Goal: Answer question/provide support: Share knowledge or assist other users

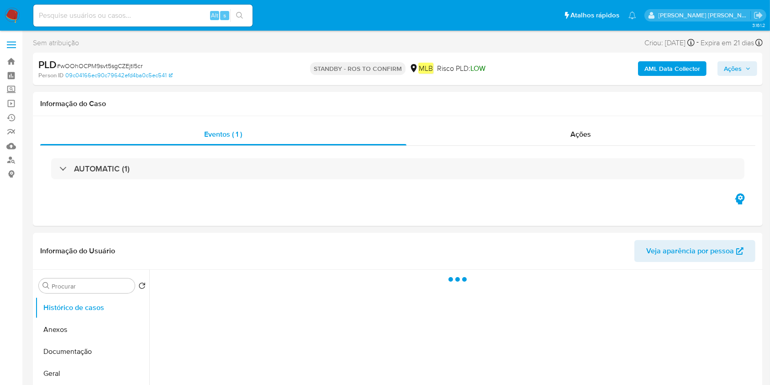
select select "10"
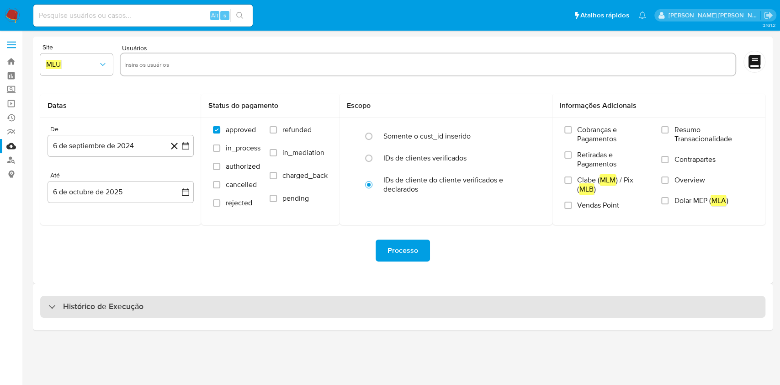
click at [128, 312] on div "Histórico de Execução" at bounding box center [402, 306] width 725 height 22
select select "10"
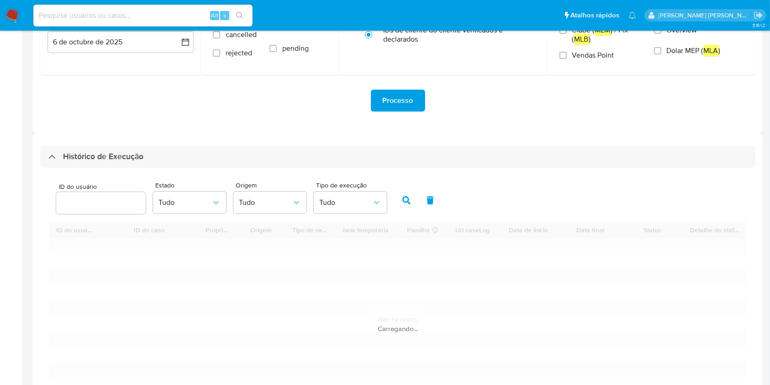
scroll to position [243, 0]
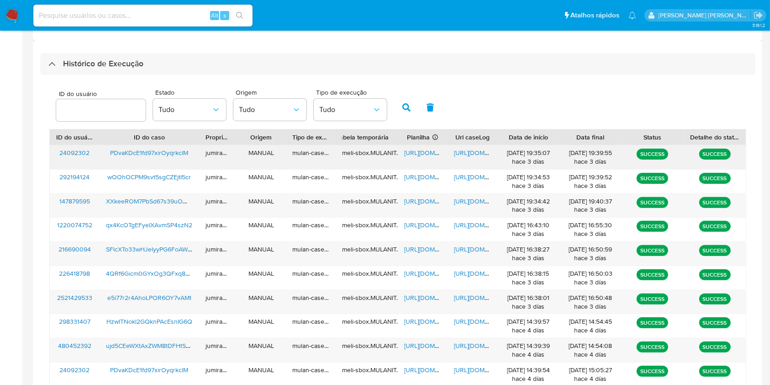
click at [424, 154] on span "https://docs.google.com/spreadsheets/d/1qXMKNpH9HABwVaqG_hvyF3nyqxT3txysET2PA7J…" at bounding box center [435, 152] width 63 height 9
click at [463, 150] on span "https://docs.google.com/document/d/1Q7FBqT866SQxWPG1qeXh91PNYXJAbz1ugx4RyJEOn3g…" at bounding box center [485, 152] width 63 height 9
click at [179, 150] on span "PDvaKDcE1fd97xirOyqrkclM" at bounding box center [149, 152] width 78 height 9
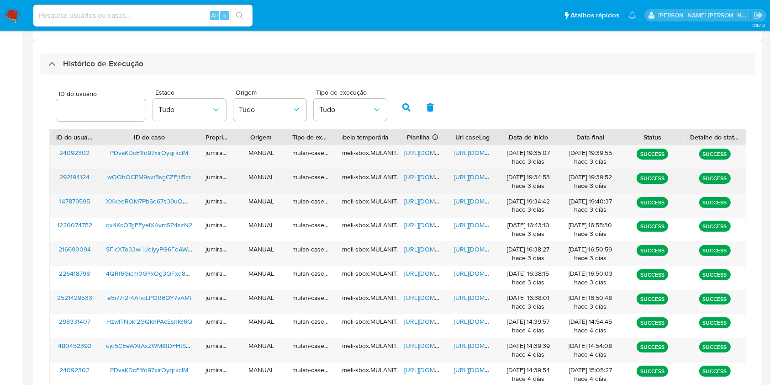
drag, startPoint x: 425, startPoint y: 177, endPoint x: 449, endPoint y: 179, distance: 24.7
click at [425, 177] on span "https://docs.google.com/spreadsheets/d/1volVHIu1UzhxeI8Xfdt_JNmVP9Pwa8oeD5kHDSj…" at bounding box center [435, 176] width 63 height 9
click at [468, 178] on span "https://docs.google.com/document/d/1AajSLnue40sTmPpn9-BctszQA3F7L451yoTzWMhVrwI…" at bounding box center [485, 176] width 63 height 9
click at [145, 178] on span "wOOhOCPM9svt5sgCZEjtI5cr" at bounding box center [149, 176] width 84 height 9
click at [423, 177] on span "https://docs.google.com/spreadsheets/d/1volVHIu1UzhxeI8Xfdt_JNmVP9Pwa8oeD5kHDSj…" at bounding box center [435, 176] width 63 height 9
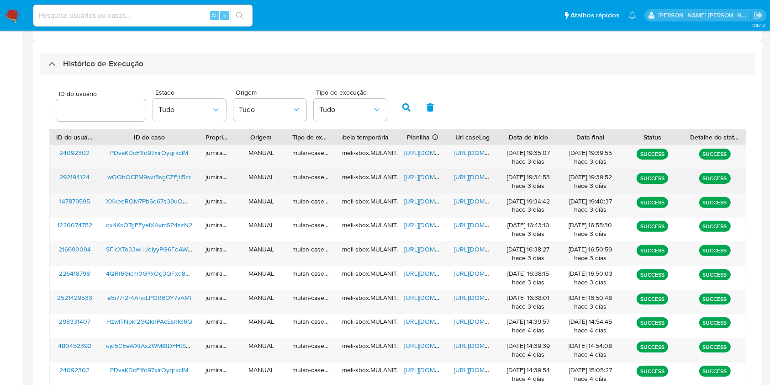
click at [459, 178] on span "https://docs.google.com/document/d/1AajSLnue40sTmPpn9-BctszQA3F7L451yoTzWMhVrwI…" at bounding box center [485, 176] width 63 height 9
click at [178, 180] on span "wOOhOCPM9svt5sgCZEjtI5cr" at bounding box center [149, 176] width 84 height 9
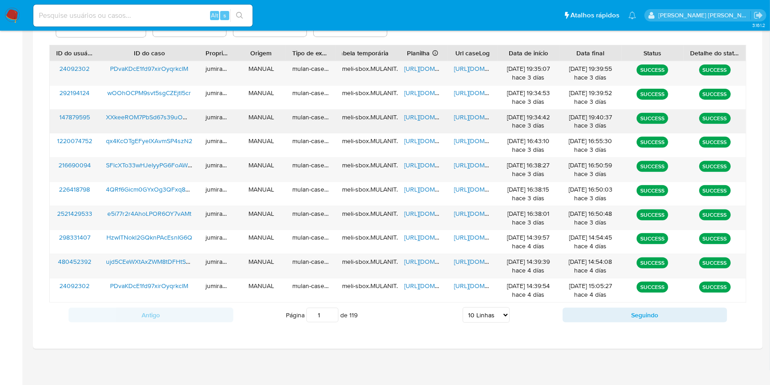
scroll to position [329, 0]
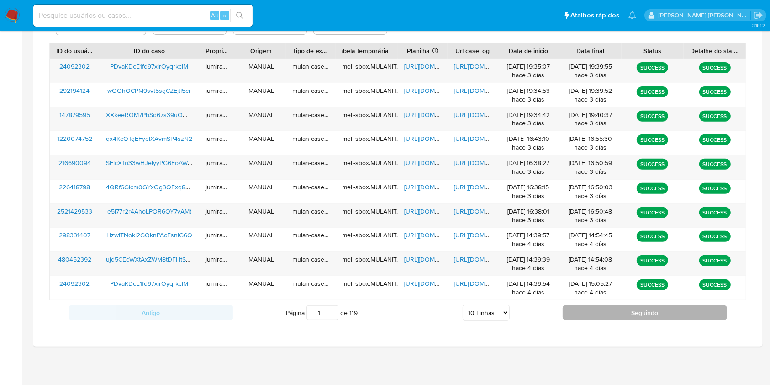
click at [618, 318] on button "Seguindo" at bounding box center [645, 312] width 165 height 15
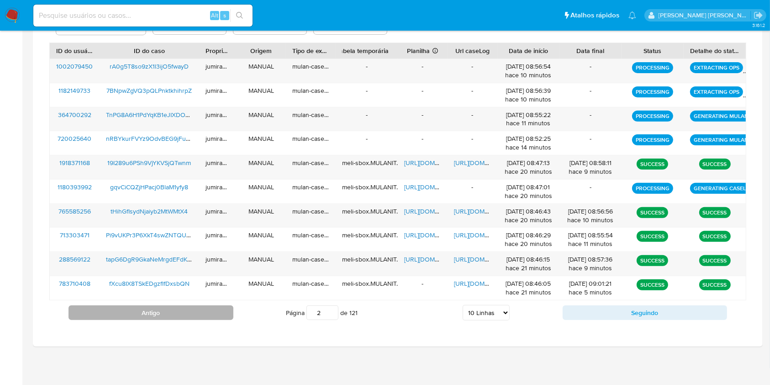
click at [175, 308] on button "Antigo" at bounding box center [151, 312] width 165 height 15
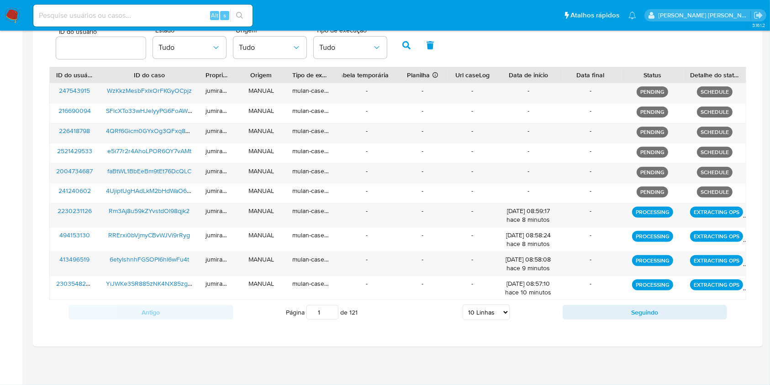
scroll to position [304, 0]
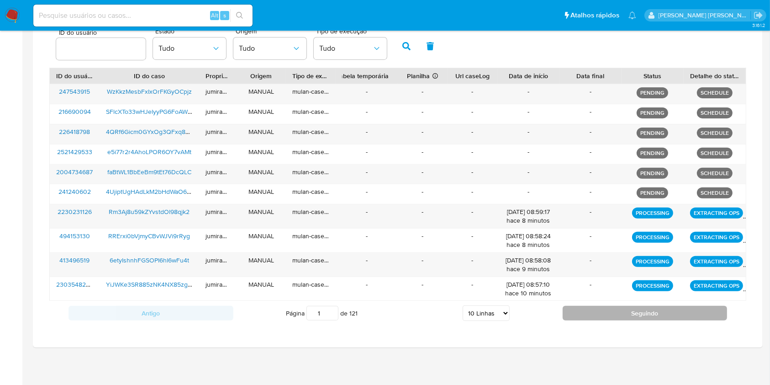
click at [632, 311] on button "Seguindo" at bounding box center [645, 313] width 165 height 15
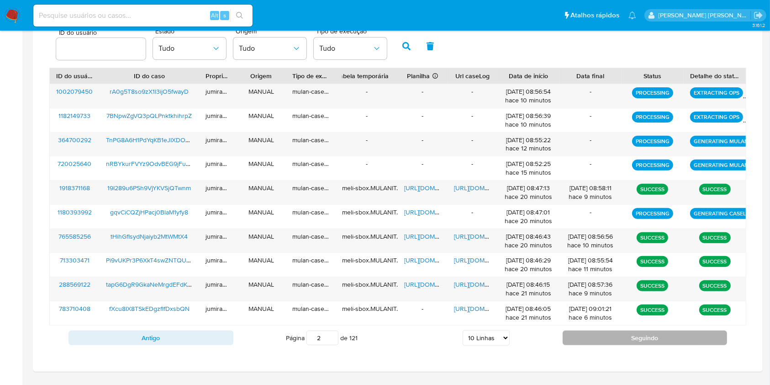
click at [617, 338] on button "Seguindo" at bounding box center [645, 337] width 165 height 15
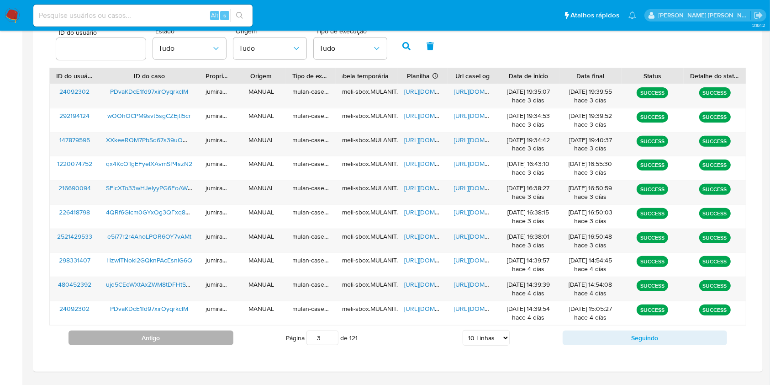
click at [209, 333] on button "Antigo" at bounding box center [151, 337] width 165 height 15
type input "2"
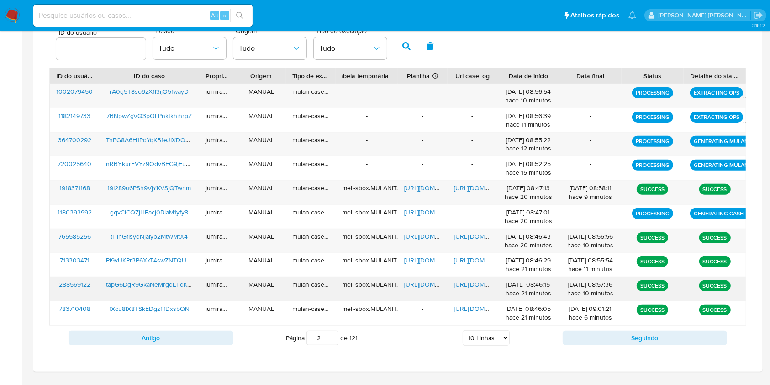
click at [422, 287] on span "https://docs.google.com/spreadsheets/d/1lgiQ8PcuN3eyX2DNlntL8E6XynS36hej7nQHtD5…" at bounding box center [435, 283] width 63 height 9
click at [481, 285] on span "https://docs.google.com/document/d/1w9ciGtSAe_BQ1UBPM5EnlocGCUhTrLEundiusJo96oI…" at bounding box center [485, 283] width 63 height 9
click at [163, 281] on span "tapG6DgR9GkaNeMrgdEFdKf8" at bounding box center [149, 283] width 87 height 9
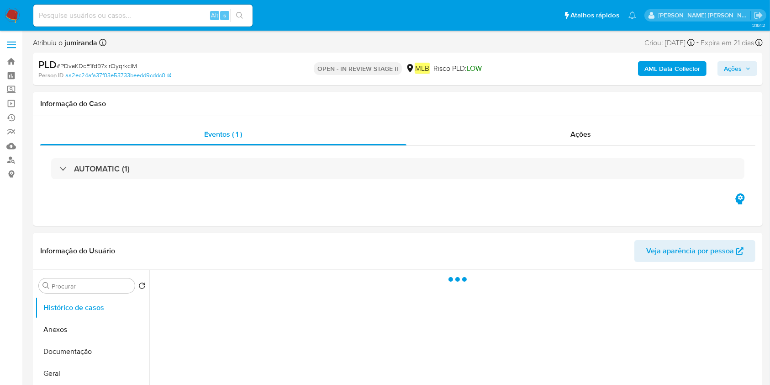
select select "10"
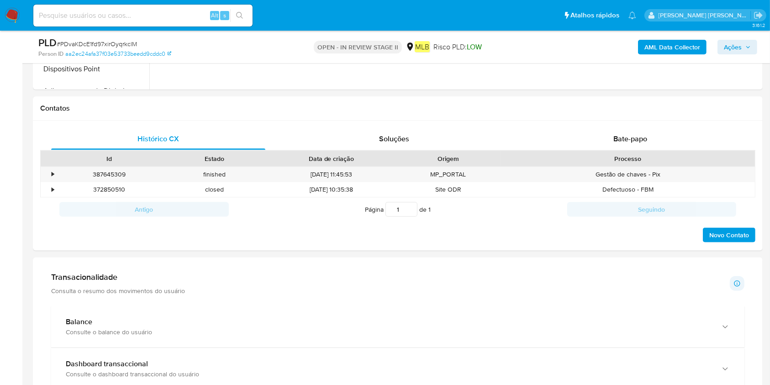
scroll to position [426, 0]
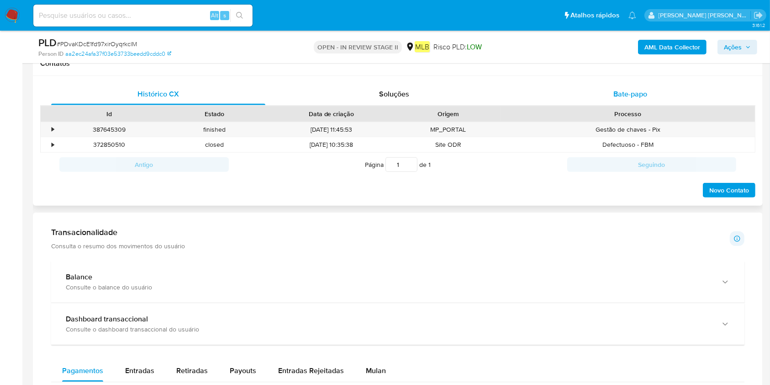
click at [622, 89] on span "Bate-papo" at bounding box center [630, 94] width 34 height 11
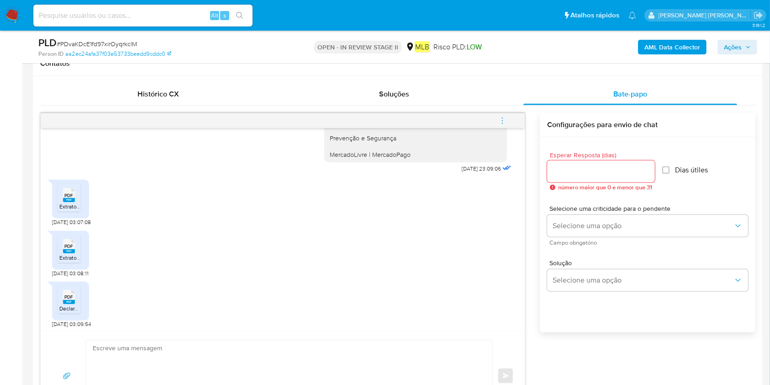
scroll to position [252, 0]
click at [62, 306] on span "Declaração Rafael Oku Fernandes.pdf" at bounding box center [121, 306] width 124 height 8
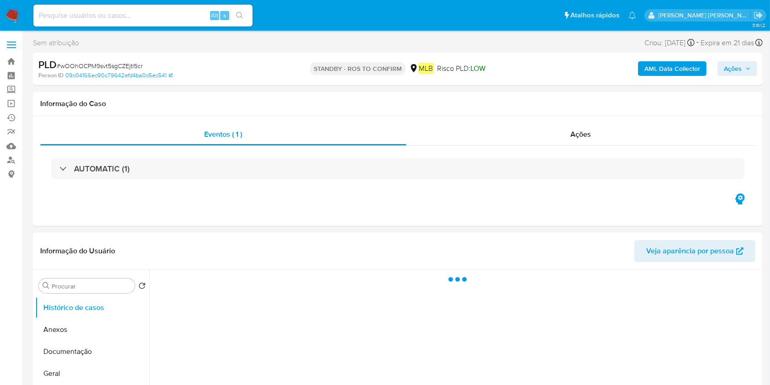
select select "10"
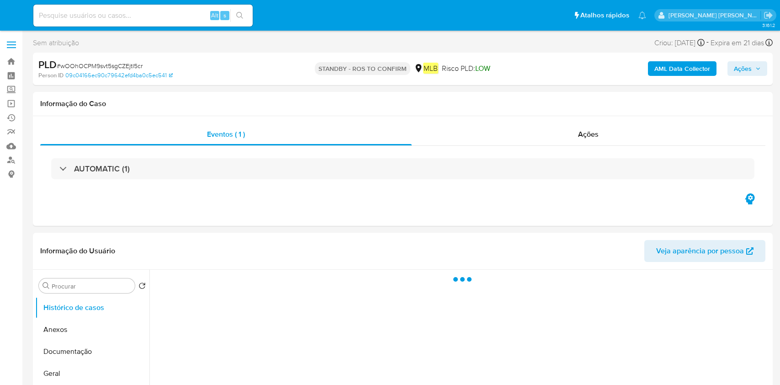
select select "10"
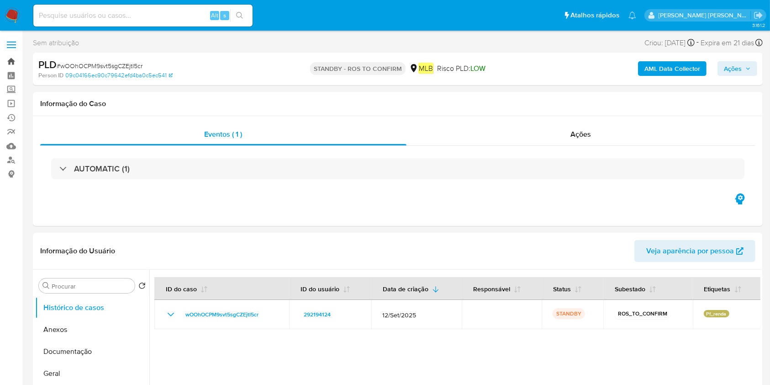
click at [18, 64] on link "Bandeja" at bounding box center [54, 61] width 109 height 14
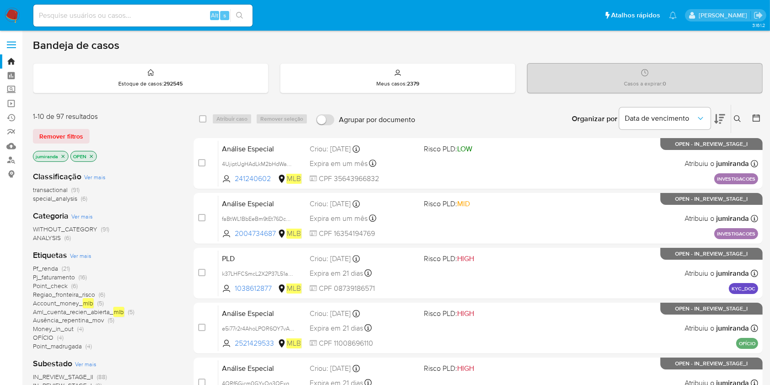
click at [73, 279] on span "Pj_faturamento" at bounding box center [54, 276] width 42 height 9
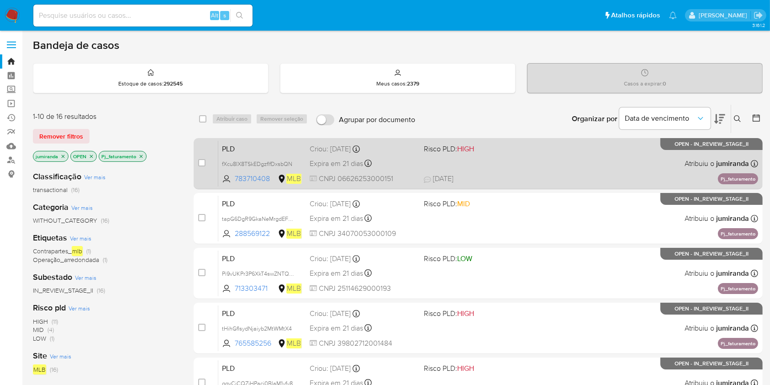
click at [514, 168] on div "PLD fXcu8IX8TSkEDgzflfDxsbQN 783710408 MLB Risco PLD: HIGH Criou: 12/09/2025 Cr…" at bounding box center [488, 163] width 540 height 46
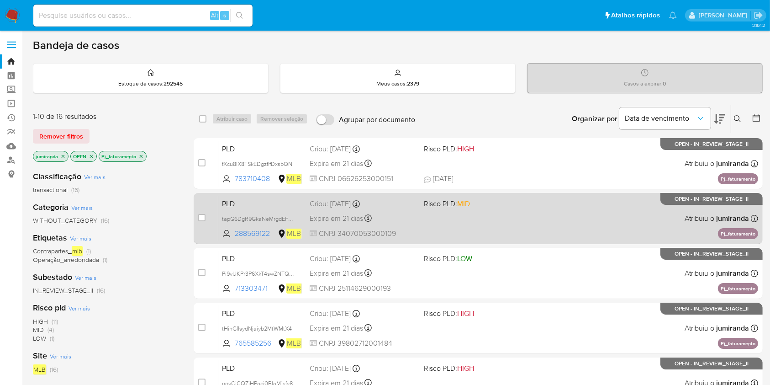
click at [512, 215] on div "PLD tapG6DgR9GkaNeMrgdEFdKf8 288569122 MLB Risco PLD: MID Criou: 12/09/2025 Cri…" at bounding box center [488, 218] width 540 height 46
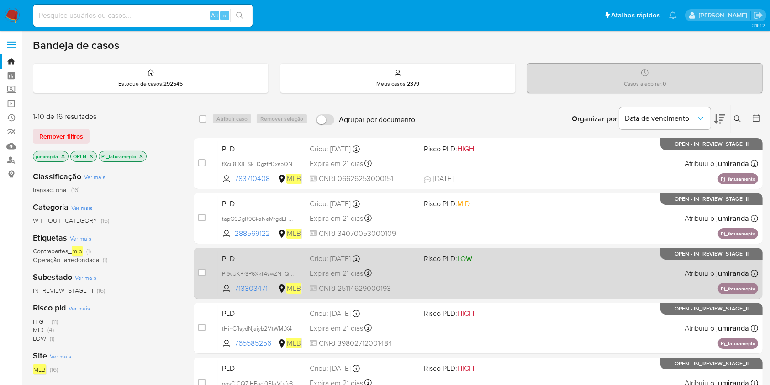
click at [517, 258] on span "Risco PLD: LOW" at bounding box center [477, 258] width 106 height 12
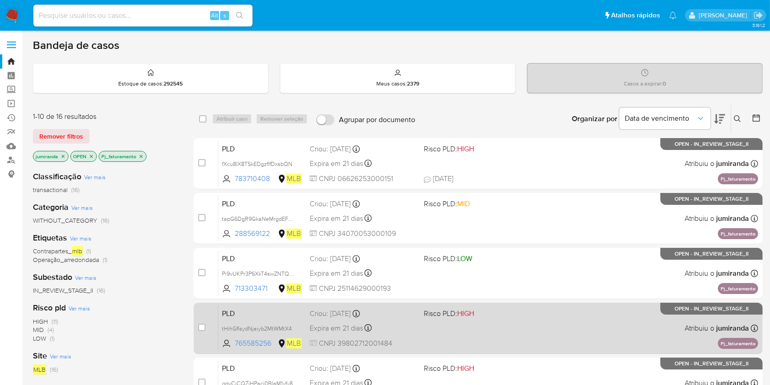
click at [514, 308] on span "Risco PLD: HIGH" at bounding box center [477, 312] width 106 height 12
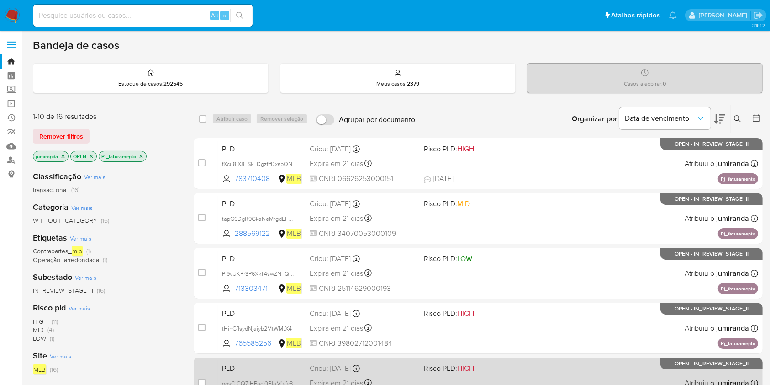
click at [506, 360] on div "PLD gqvCiCQZjHPacj0BlaM1yfy8 1180393992 MLB Risco PLD: HIGH Criou: 12/09/2025 C…" at bounding box center [488, 382] width 540 height 46
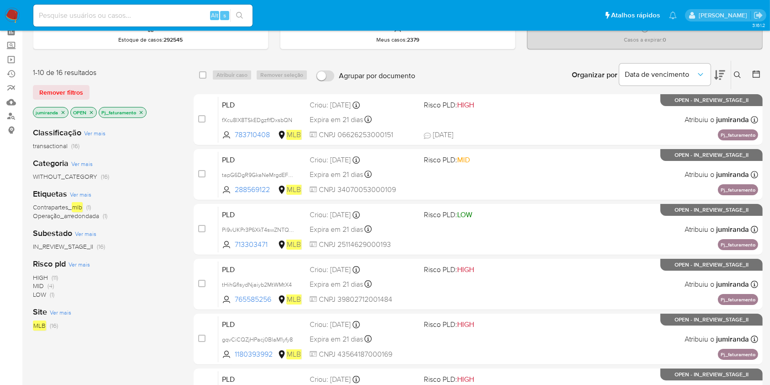
scroll to position [61, 0]
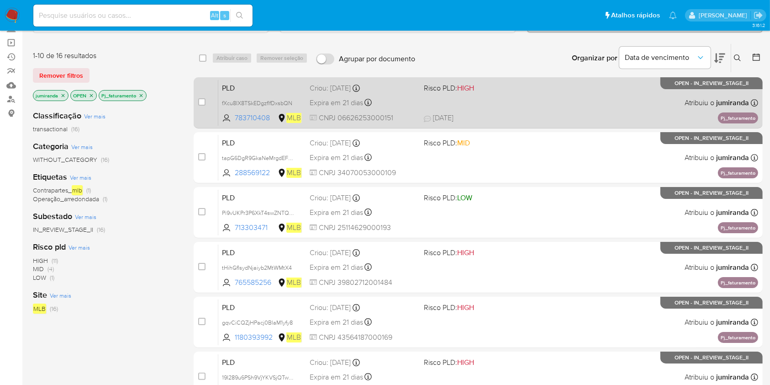
click at [514, 92] on div "PLD fXcu8IX8TSkEDgzflfDxsbQN 783710408 MLB Risco PLD: HIGH Criou: 12/09/2025 Cr…" at bounding box center [488, 102] width 540 height 46
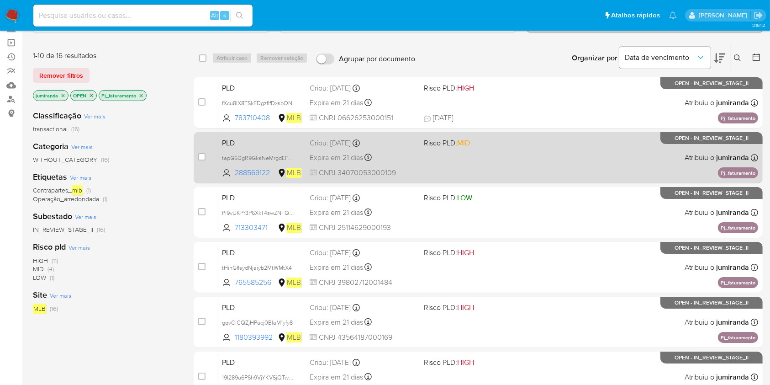
click at [517, 162] on div "PLD tapG6DgR9GkaNeMrgdEFdKf8 288569122 MLB Risco PLD: MID Criou: 12/09/2025 Cri…" at bounding box center [488, 157] width 540 height 46
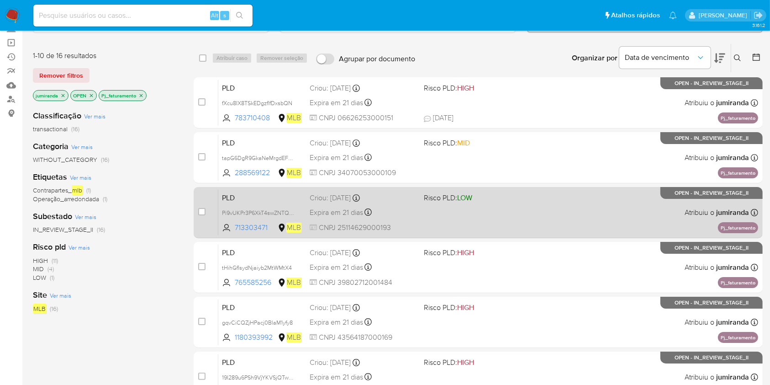
click at [526, 217] on div "PLD Pi9vUKPr3P6XkT4swZNTQUmN 713303471 MLB Risco PLD: LOW Criou: 12/09/2025 Cri…" at bounding box center [488, 212] width 540 height 46
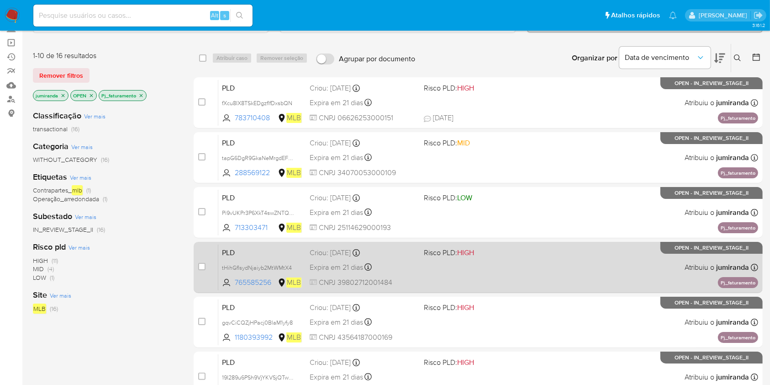
click at [520, 276] on div "PLD tHihGfIsydNjaiyb2MtWMtX4 765585256 MLB Risco PLD: HIGH Criou: 12/09/2025 Cr…" at bounding box center [488, 267] width 540 height 46
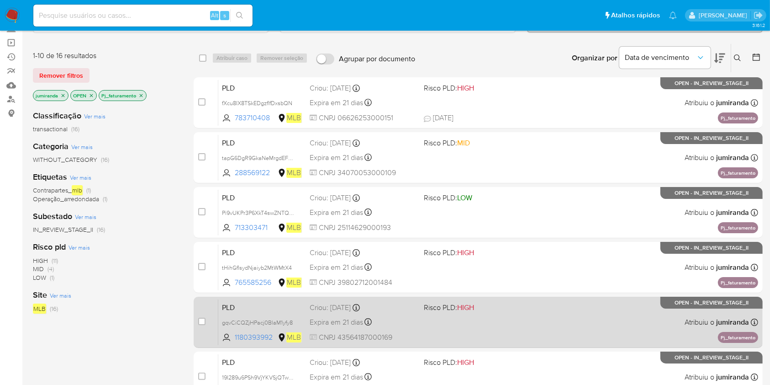
click at [527, 320] on div "PLD gqvCiCQZjHPacj0BlaM1yfy8 1180393992 MLB Risco PLD: HIGH Criou: 12/09/2025 C…" at bounding box center [488, 322] width 540 height 46
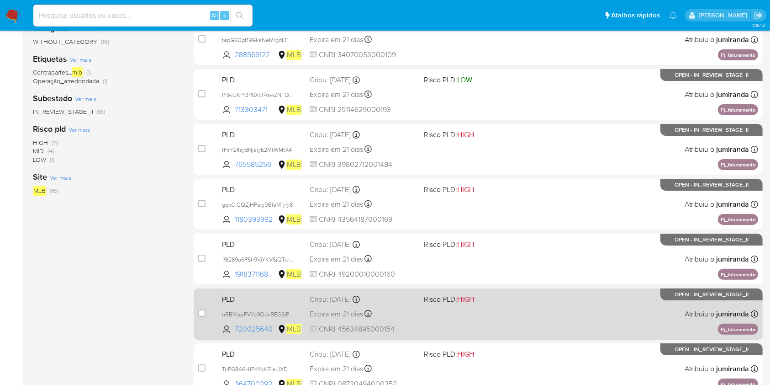
scroll to position [183, 0]
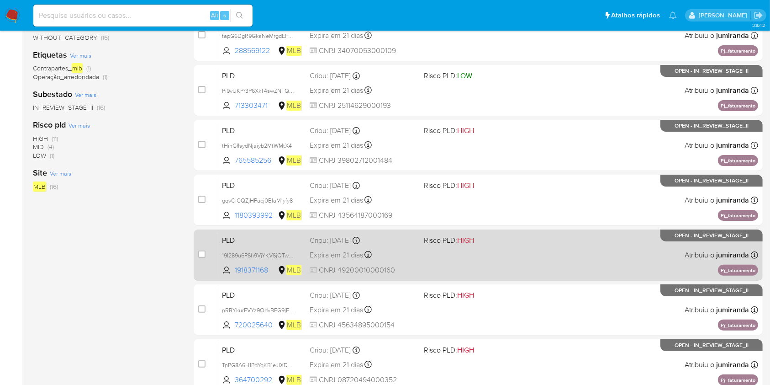
click at [565, 247] on div "PLD 19I289u6PSh9VjYKVSjQTwnm 1918371168 MLB Risco PLD: HIGH Criou: 12/09/2025 C…" at bounding box center [488, 255] width 540 height 46
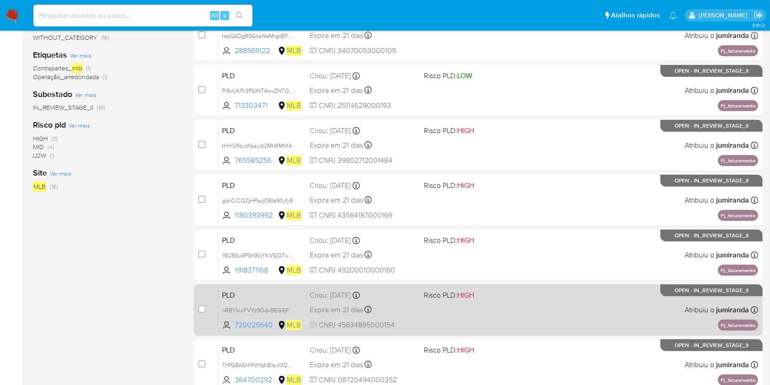
click at [562, 303] on div "PLD nRBYkurFVYz9OdvBEG9jFunq 720025640 MLB Risco PLD: HIGH Criou: 12/09/2025 Cr…" at bounding box center [488, 309] width 540 height 46
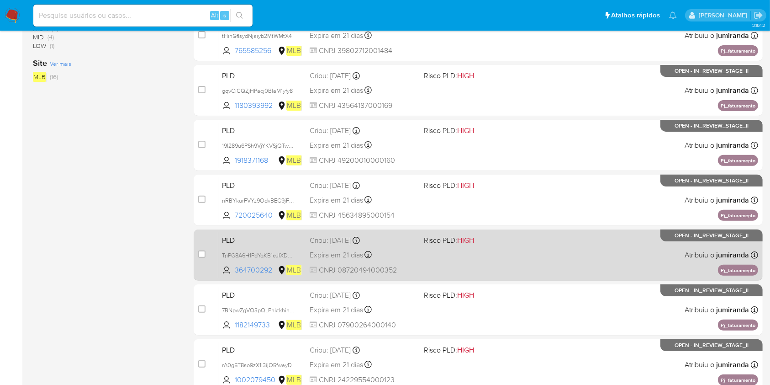
scroll to position [304, 0]
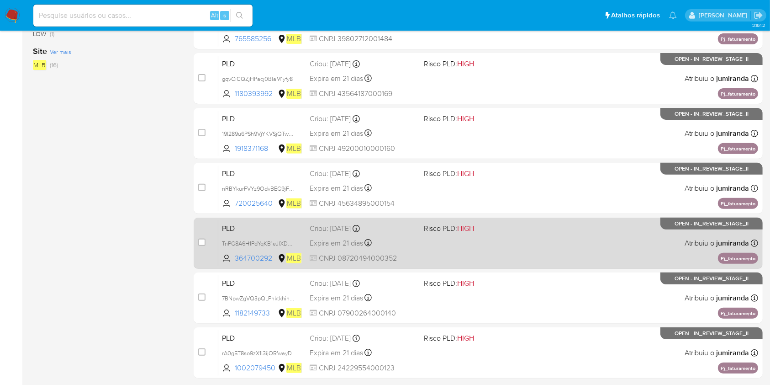
click at [592, 237] on div "PLD TnPG8A6H1PdYqKB1eJIXDOCG 364700292 MLB Risco PLD: HIGH Criou: 12/09/2025 Cr…" at bounding box center [488, 243] width 540 height 46
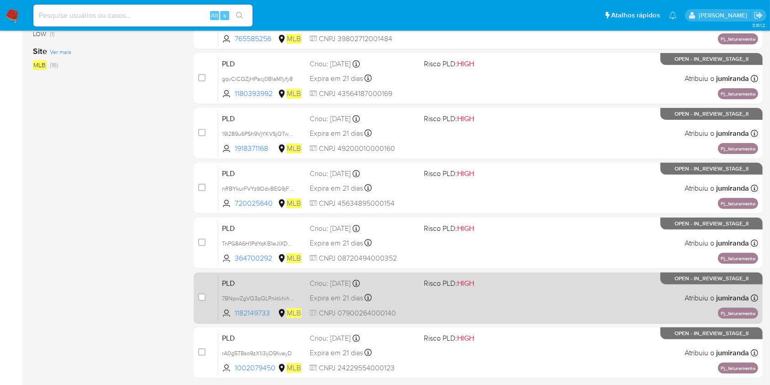
click at [588, 282] on div "PLD 7BNpwZgVQ3pQLPnktkhihrpZ 1182149733 MLB Risco PLD: HIGH Criou: 12/09/2025 C…" at bounding box center [488, 297] width 540 height 46
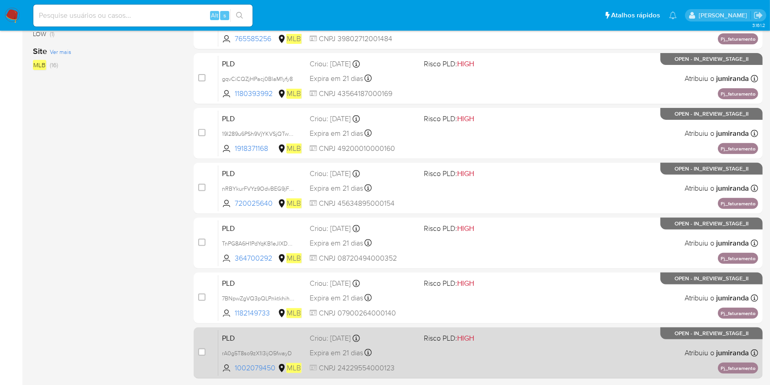
click at [580, 337] on div "PLD rA0g5T8so9zX1l3ijO5fwayD 1002079450 MLB Risco PLD: HIGH Criou: 12/09/2025 C…" at bounding box center [488, 352] width 540 height 46
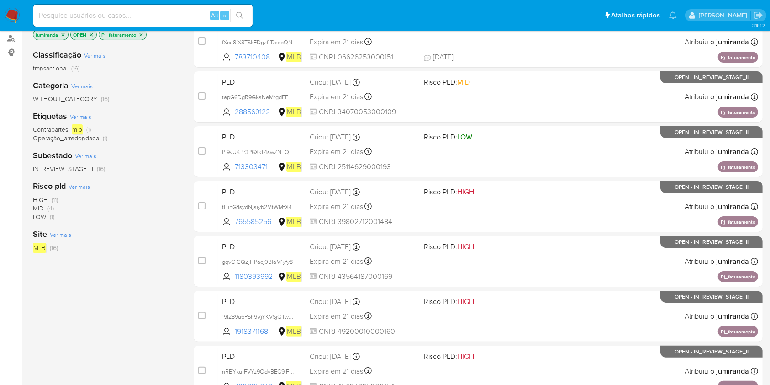
scroll to position [61, 0]
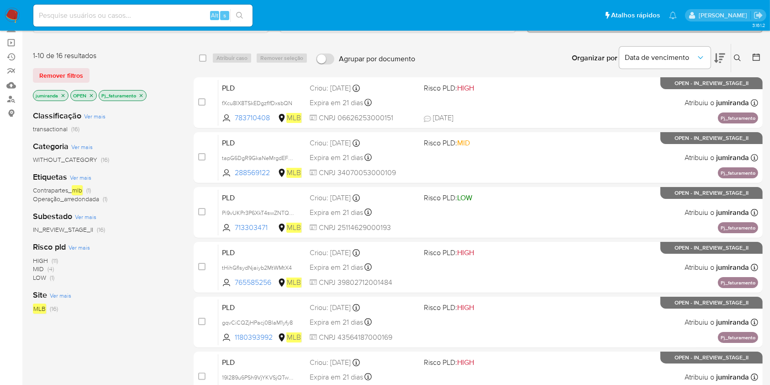
click at [139, 95] on icon "close-filter" at bounding box center [140, 95] width 5 height 5
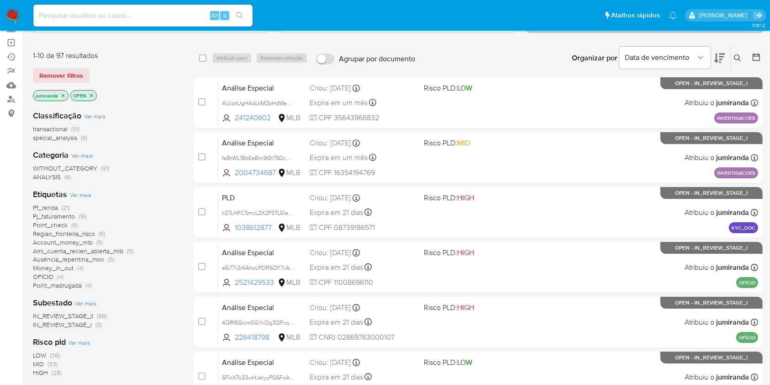
click at [62, 266] on span "Money_in_out" at bounding box center [53, 267] width 41 height 9
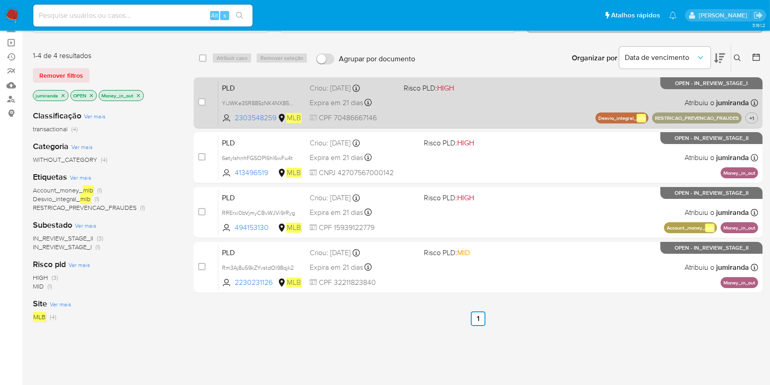
click at [494, 113] on div "PLD YiJWKe3SR885zNK4NX85zgPU 2303548259 MLB Risco PLD: HIGH Criou: 12/09/2025 C…" at bounding box center [488, 102] width 540 height 46
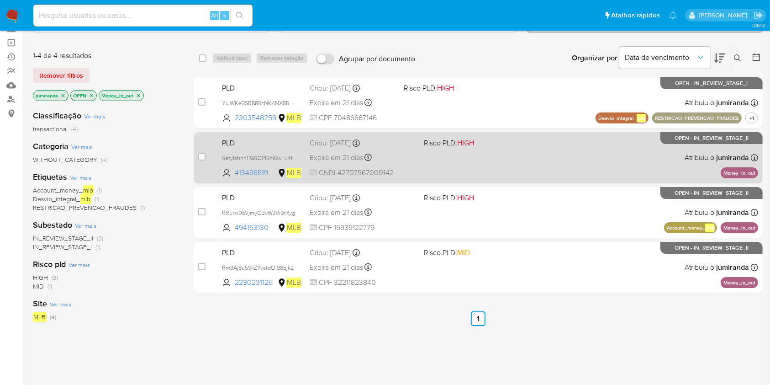
click at [502, 150] on div "PLD 6etyIshnhFGSOPI6hl6wFu4t 413496519 MLB Risco PLD: HIGH Criou: 12/09/2025 Cr…" at bounding box center [488, 157] width 540 height 46
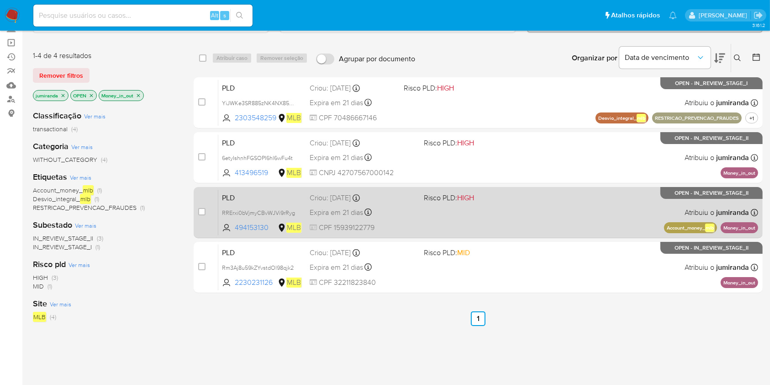
click at [504, 202] on div "PLD RRErxi0bVjmyCBvWJVi9rRyg 494153130 MLB Risco PLD: HIGH Criou: 12/09/2025 Cr…" at bounding box center [488, 212] width 540 height 46
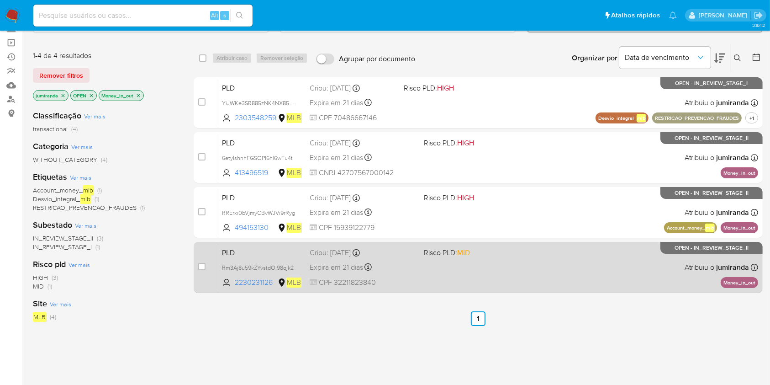
click at [512, 260] on div "PLD Rm3Aj8u59kZYvstdOl98qjk2 2230231126 MLB Risco PLD: MID Criou: 12/09/2025 Cr…" at bounding box center [488, 267] width 540 height 46
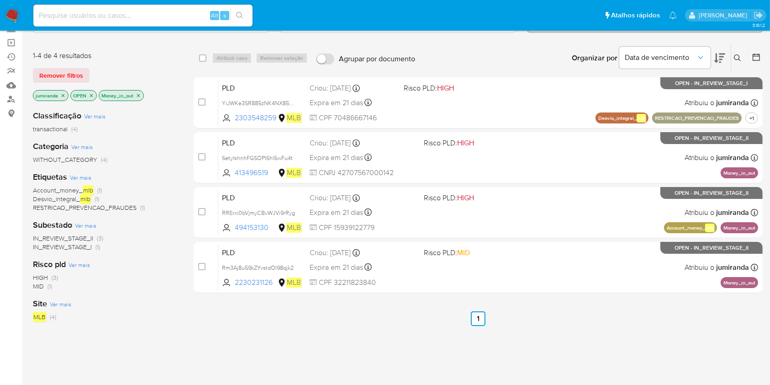
click at [142, 95] on p "Money_in_out" at bounding box center [121, 95] width 44 height 10
click at [140, 94] on icon "close-filter" at bounding box center [138, 95] width 5 height 5
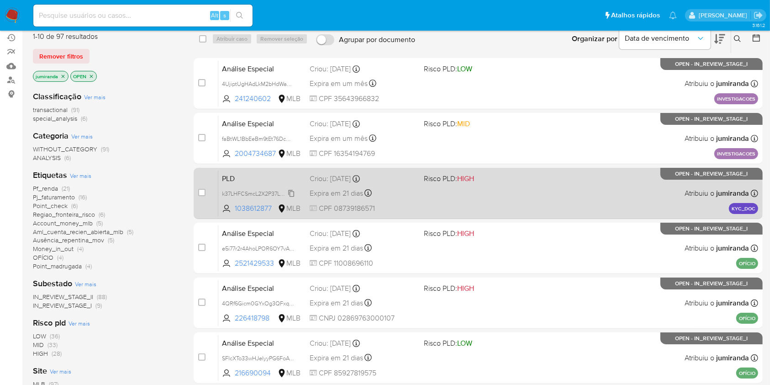
scroll to position [61, 0]
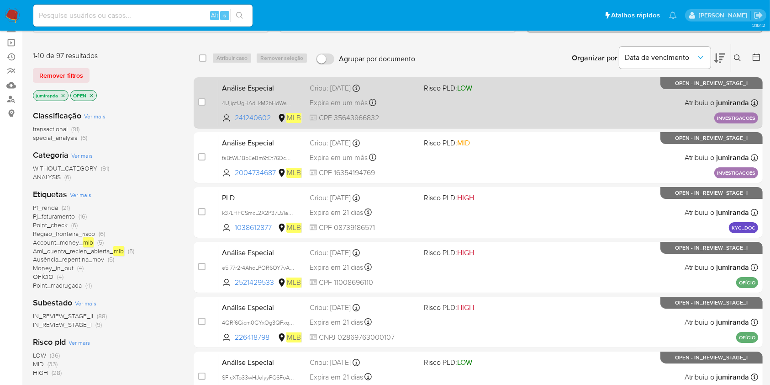
click at [497, 90] on span "Risco PLD: LOW" at bounding box center [477, 87] width 106 height 12
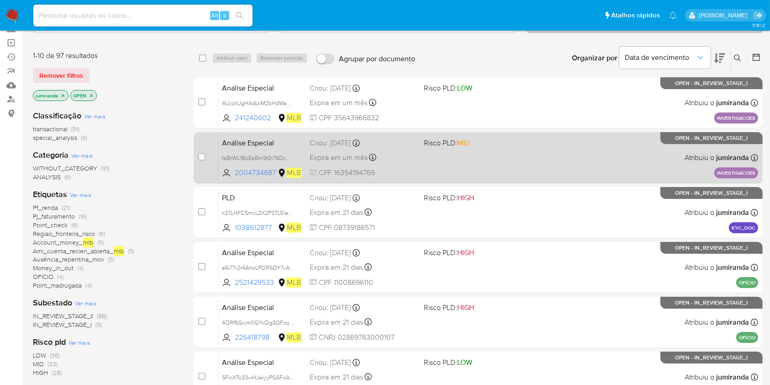
click at [499, 167] on div "Análise Especial faBtWL1BbEeBm9tEt76DcQLC 2004734687 MLB Risco PLD: MID Criou: …" at bounding box center [488, 157] width 540 height 46
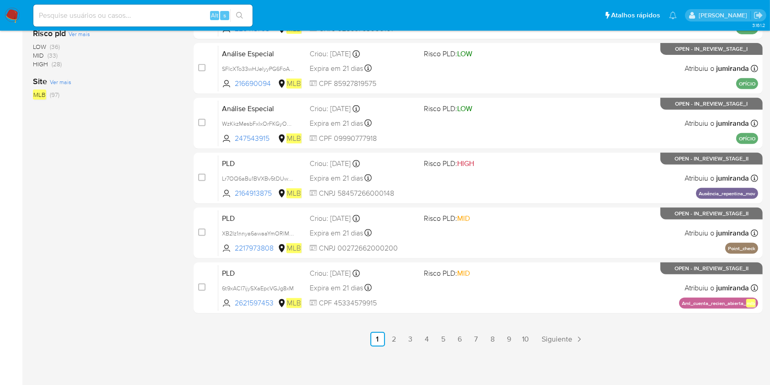
scroll to position [186, 0]
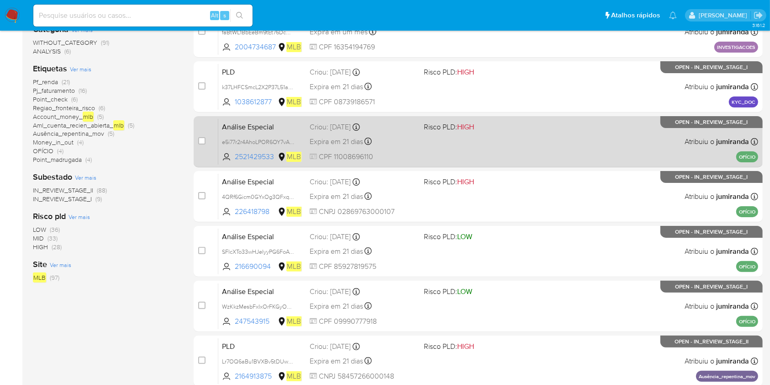
click at [449, 134] on div "Análise Especial e5i77r2r4AhoLPOR6OY7vAMt 2521429533 MLB Risco PLD: HIGH Criou:…" at bounding box center [488, 141] width 540 height 46
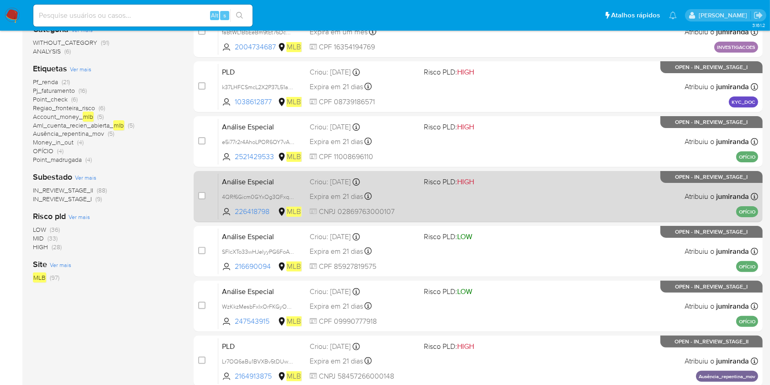
click at [454, 185] on span "Risco PLD: HIGH" at bounding box center [449, 181] width 50 height 10
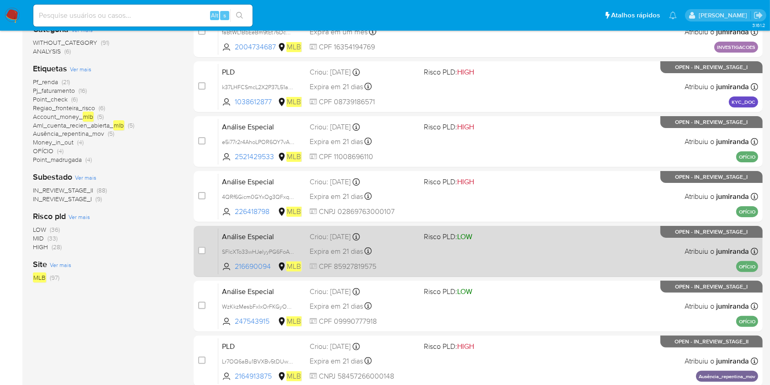
click at [453, 238] on span "Risco PLD: LOW" at bounding box center [448, 236] width 48 height 10
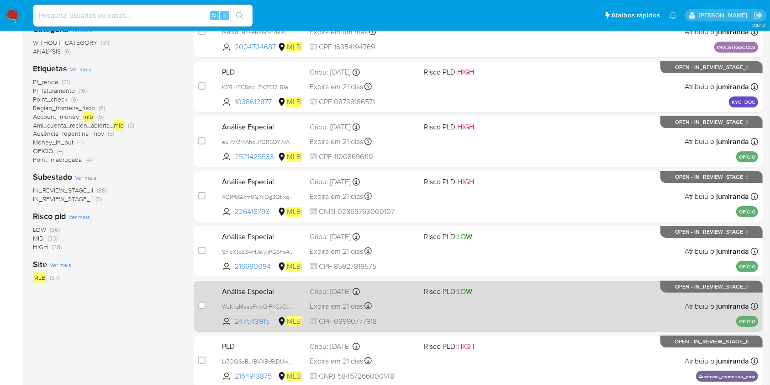
click at [441, 290] on span "Risco PLD: LOW" at bounding box center [448, 291] width 48 height 10
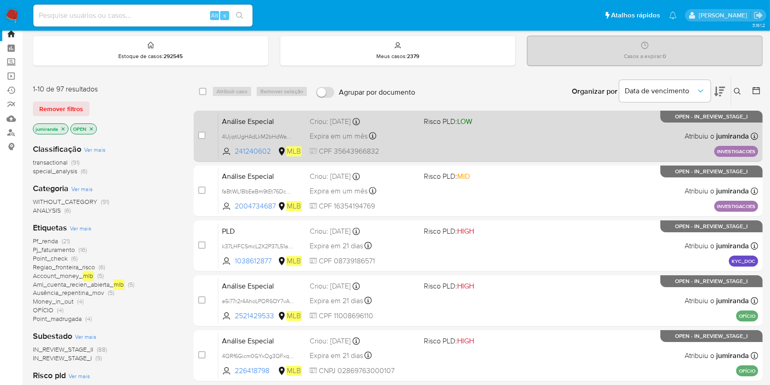
scroll to position [0, 0]
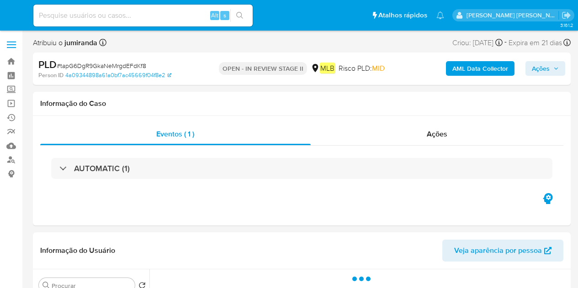
select select "10"
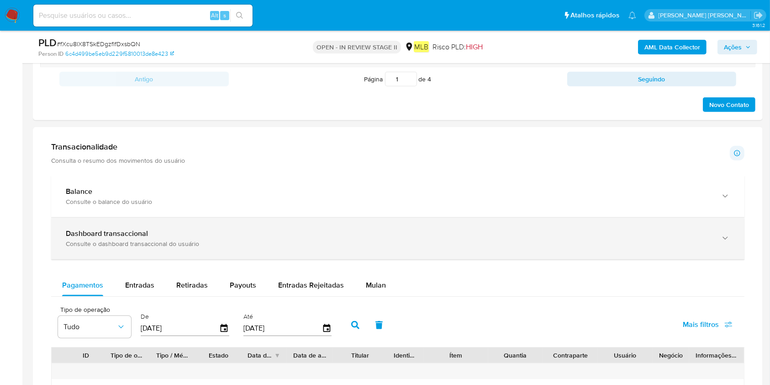
scroll to position [609, 0]
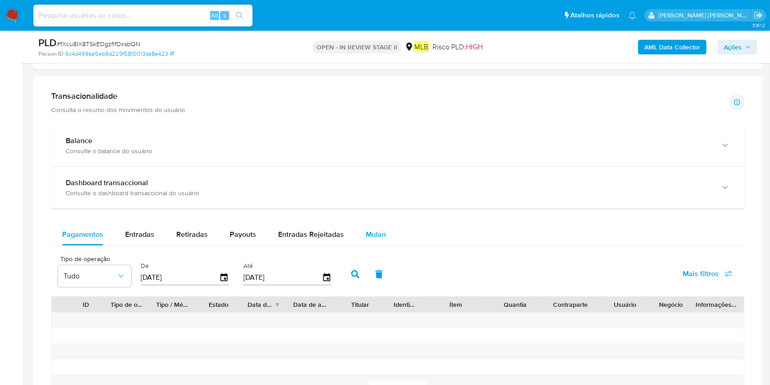
click at [380, 237] on span "Mulan" at bounding box center [376, 234] width 20 height 11
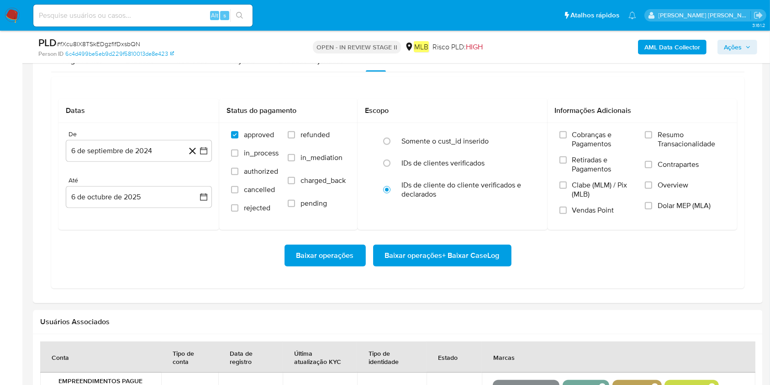
scroll to position [731, 0]
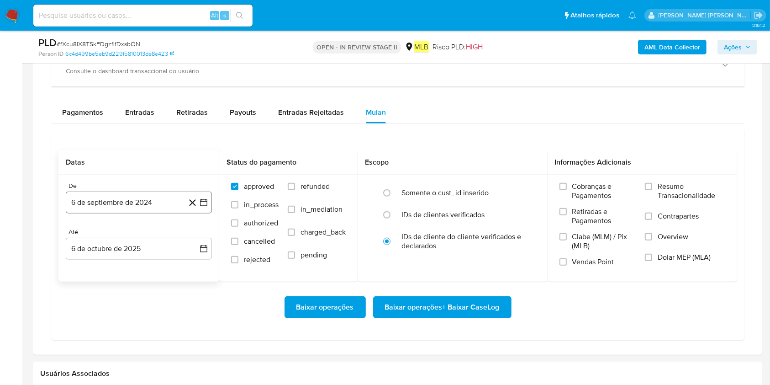
click at [135, 203] on button "6 de septiembre de 2024" at bounding box center [139, 202] width 146 height 22
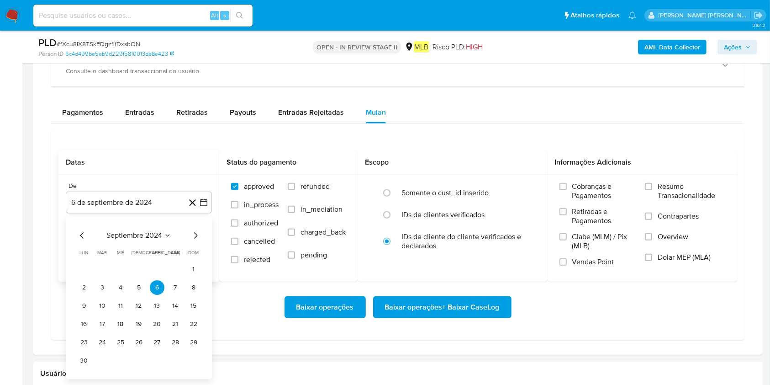
click at [139, 245] on div "septiembre 2024 septiembre 2024 lun lunes mar martes mié miércoles jue jueves v…" at bounding box center [139, 299] width 124 height 138
click at [147, 232] on span "septiembre 2024" at bounding box center [134, 235] width 56 height 9
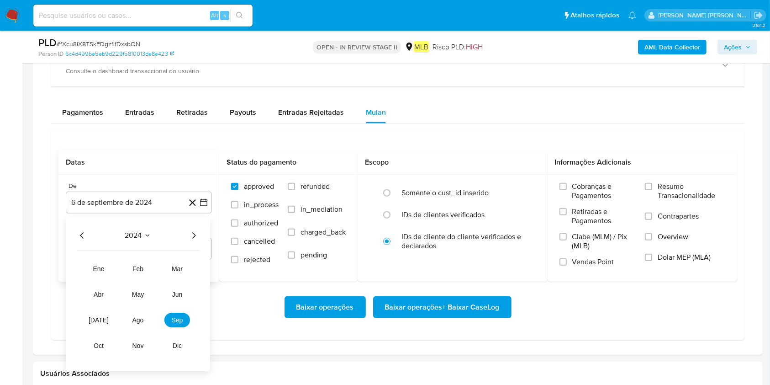
click at [196, 233] on icon "Año siguiente" at bounding box center [193, 235] width 11 height 11
click at [140, 288] on span "ago" at bounding box center [137, 319] width 11 height 7
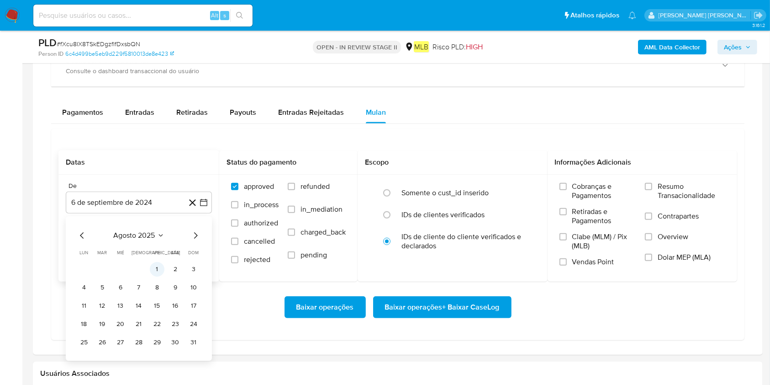
click at [155, 268] on button "1" at bounding box center [157, 269] width 15 height 15
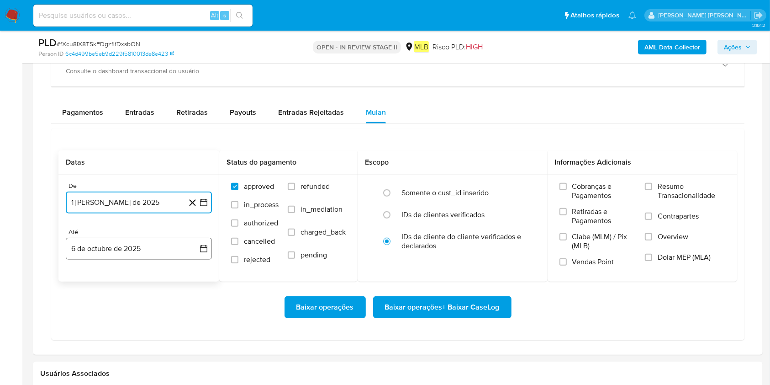
click at [157, 254] on button "6 de octubre de 2025" at bounding box center [139, 248] width 146 height 22
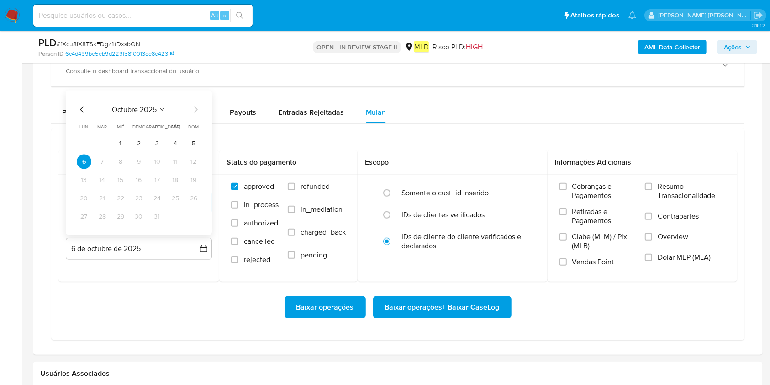
click at [195, 136] on button "5" at bounding box center [193, 143] width 15 height 15
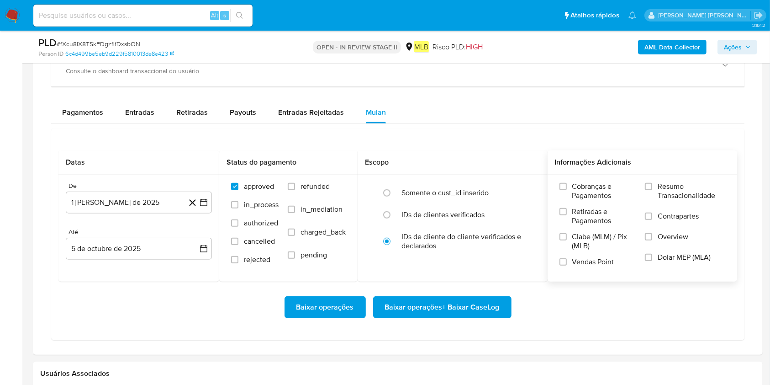
click at [577, 192] on span "Resumo Transacionalidade" at bounding box center [692, 191] width 68 height 18
click at [577, 190] on input "Resumo Transacionalidade" at bounding box center [648, 186] width 7 height 7
click at [485, 288] on span "Baixar operações + Baixar CaseLog" at bounding box center [442, 307] width 115 height 20
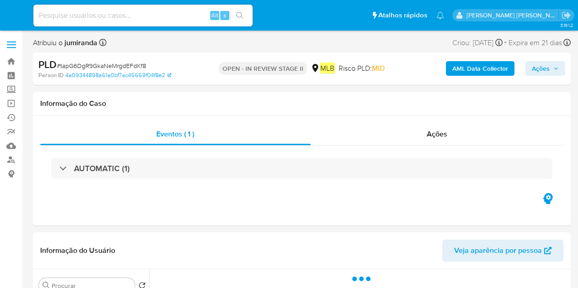
select select "10"
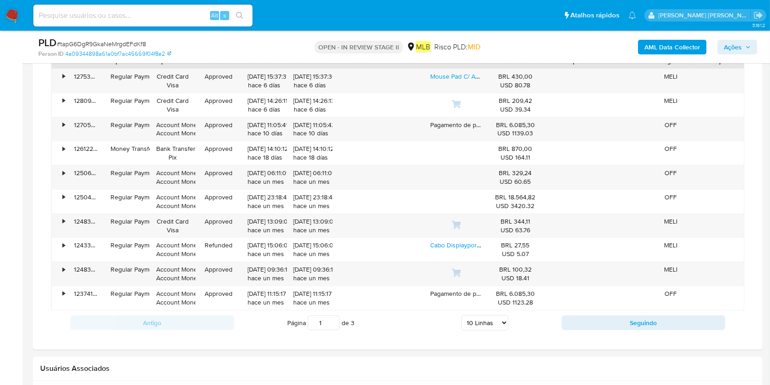
scroll to position [731, 0]
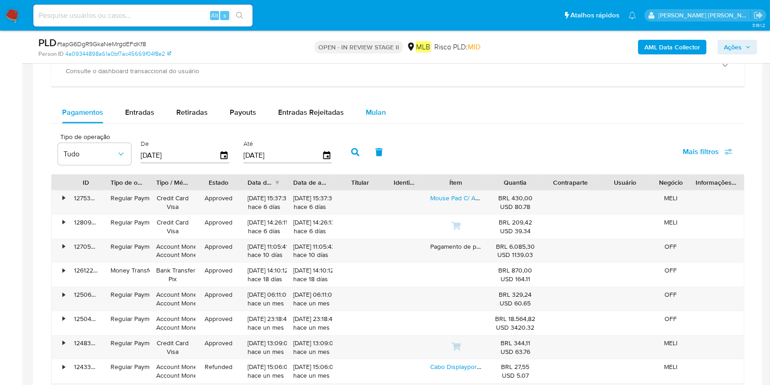
click at [373, 113] on span "Mulan" at bounding box center [376, 112] width 20 height 11
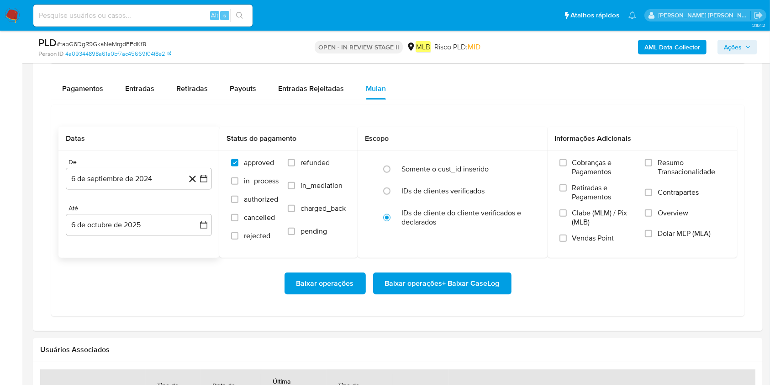
scroll to position [791, 0]
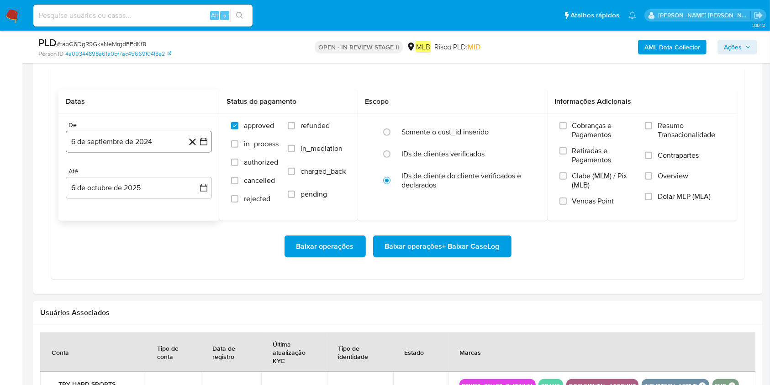
click at [157, 151] on button "6 de septiembre de 2024" at bounding box center [139, 142] width 146 height 22
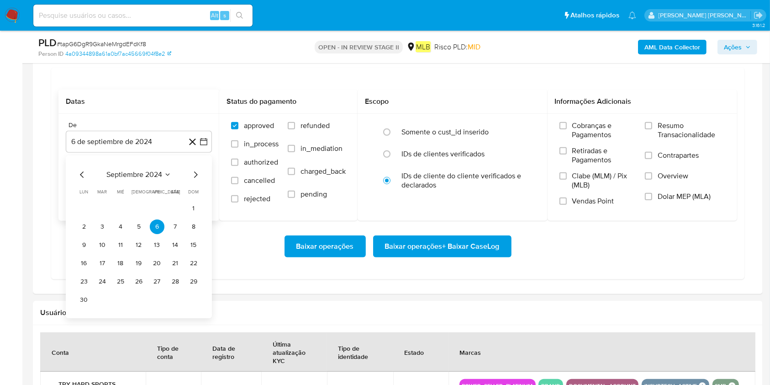
drag, startPoint x: 161, startPoint y: 184, endPoint x: 168, endPoint y: 165, distance: 20.5
click at [161, 182] on div "septiembre 2024 septiembre 2024 lun lunes mar martes mié miércoles jue jueves v…" at bounding box center [139, 238] width 124 height 138
click at [165, 170] on button "septiembre 2024" at bounding box center [138, 174] width 65 height 9
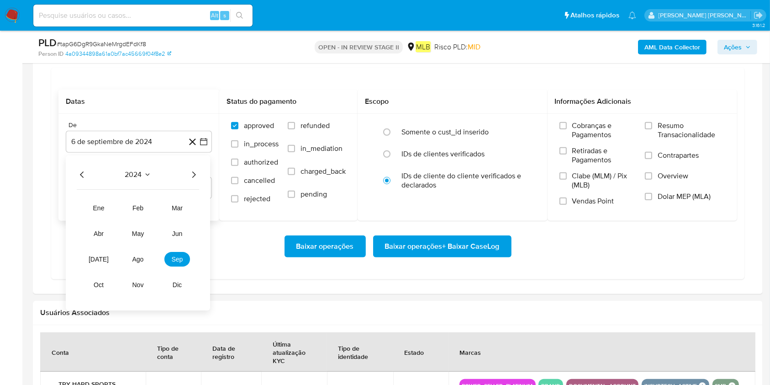
click at [195, 181] on div "2024 2024 ene feb mar abr may jun [DATE] ago sep oct nov dic" at bounding box center [138, 232] width 144 height 155
click at [195, 174] on icon "Año siguiente" at bounding box center [194, 174] width 4 height 6
click at [144, 259] on button "ago" at bounding box center [138, 259] width 26 height 15
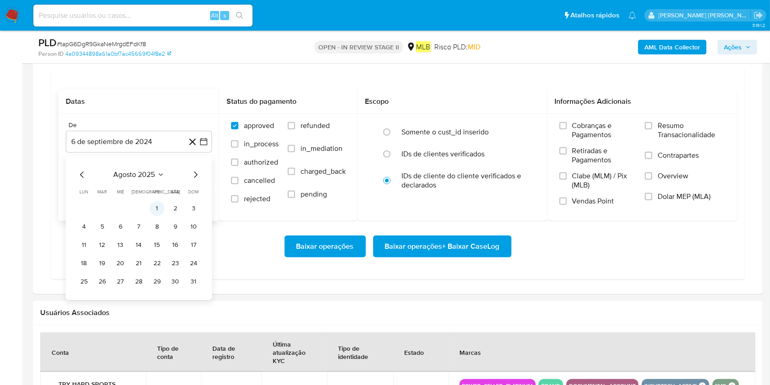
click at [153, 210] on button "1" at bounding box center [157, 208] width 15 height 15
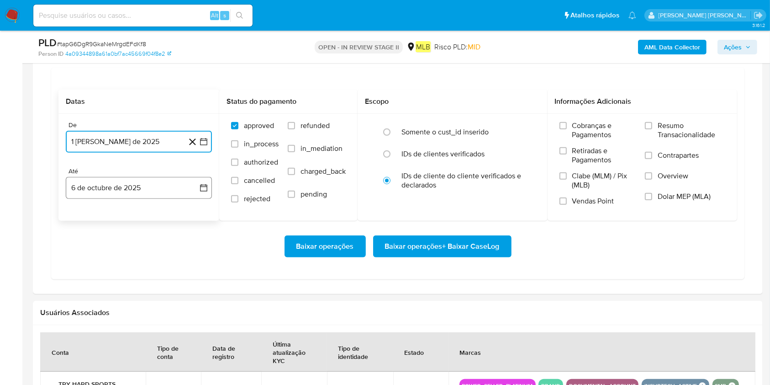
click at [153, 192] on button "6 de octubre de 2025" at bounding box center [139, 188] width 146 height 22
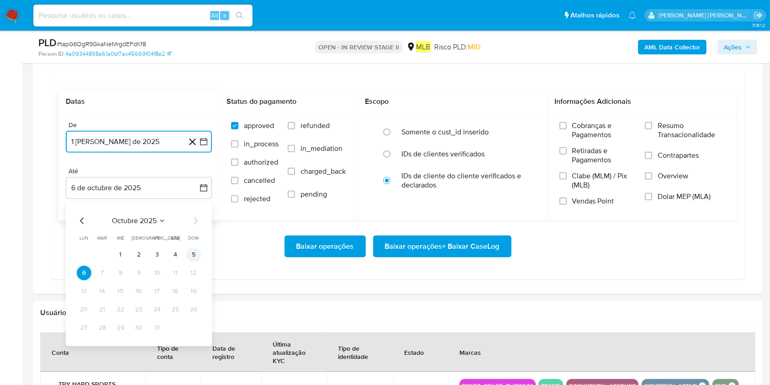
click at [194, 254] on button "5" at bounding box center [193, 254] width 15 height 15
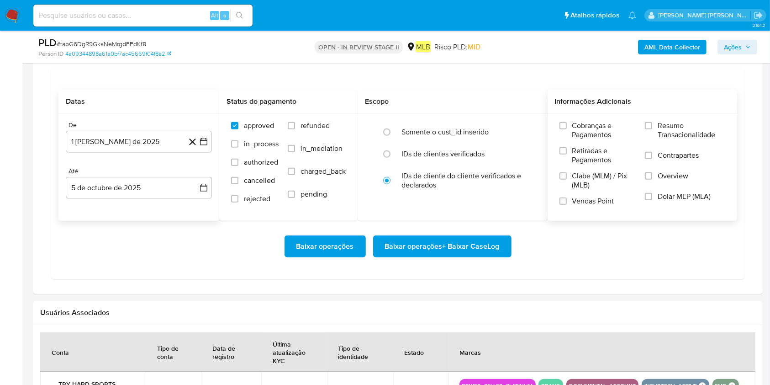
click at [577, 134] on span "Resumo Transacionalidade" at bounding box center [692, 130] width 68 height 18
click at [577, 129] on input "Resumo Transacionalidade" at bounding box center [648, 125] width 7 height 7
click at [464, 247] on span "Baixar operações + Baixar CaseLog" at bounding box center [442, 246] width 115 height 20
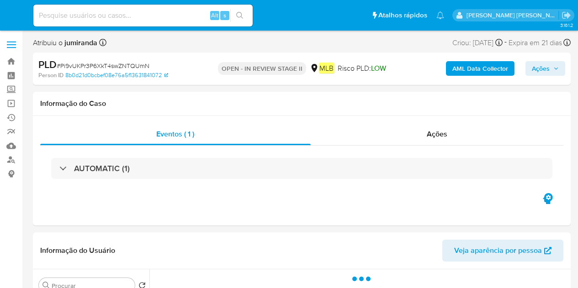
select select "10"
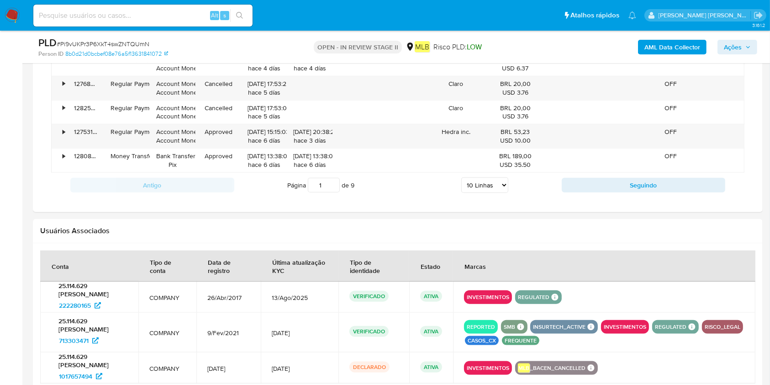
scroll to position [731, 0]
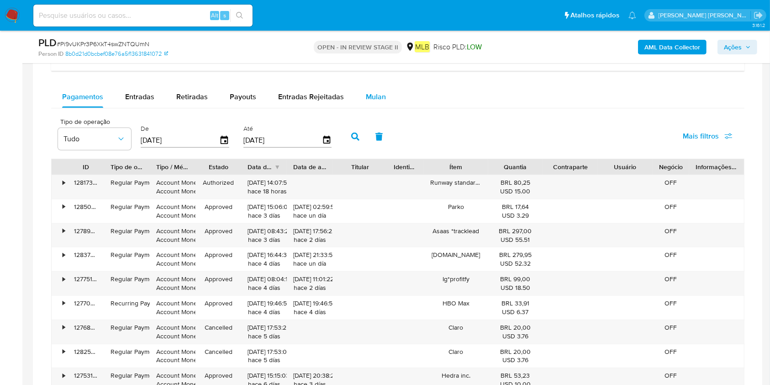
click at [376, 90] on div "Mulan" at bounding box center [376, 97] width 20 height 22
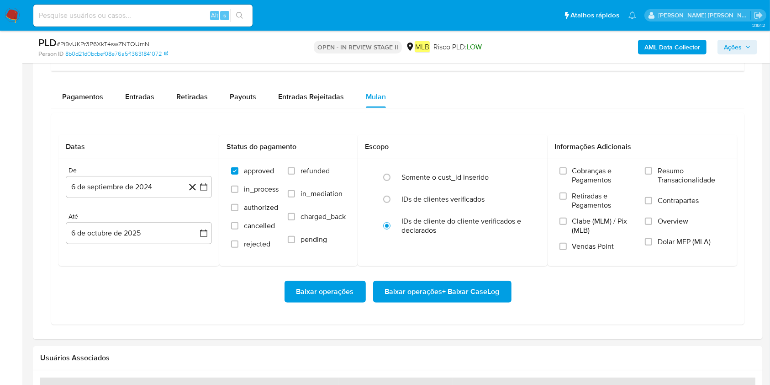
scroll to position [852, 0]
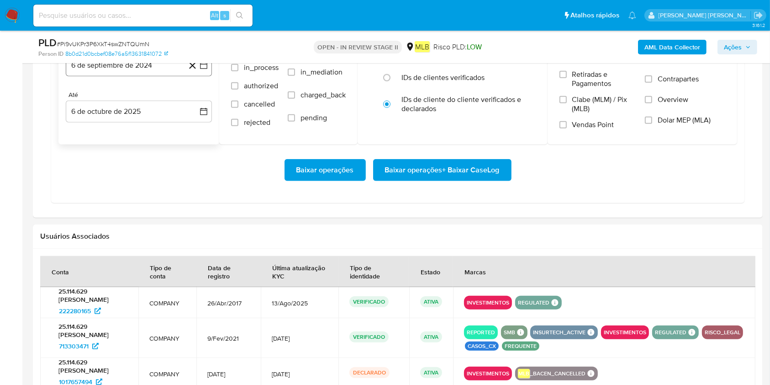
click at [130, 75] on button "6 de septiembre de 2024" at bounding box center [139, 65] width 146 height 22
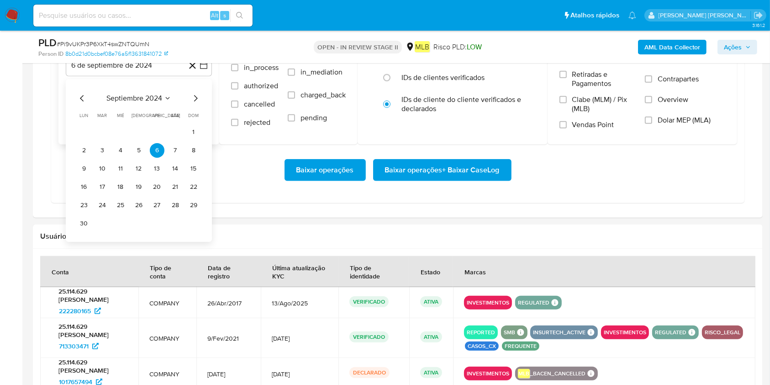
click at [136, 98] on span "septiembre 2024" at bounding box center [134, 98] width 56 height 9
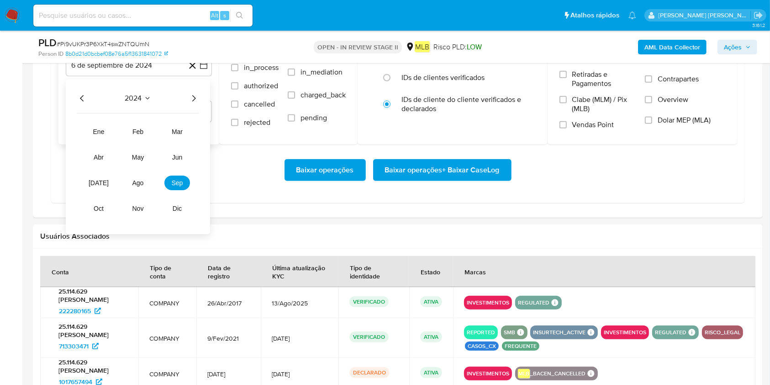
click at [195, 101] on icon "Año siguiente" at bounding box center [193, 98] width 11 height 11
click at [137, 186] on button "ago" at bounding box center [138, 182] width 26 height 15
click at [153, 129] on button "1" at bounding box center [157, 132] width 15 height 15
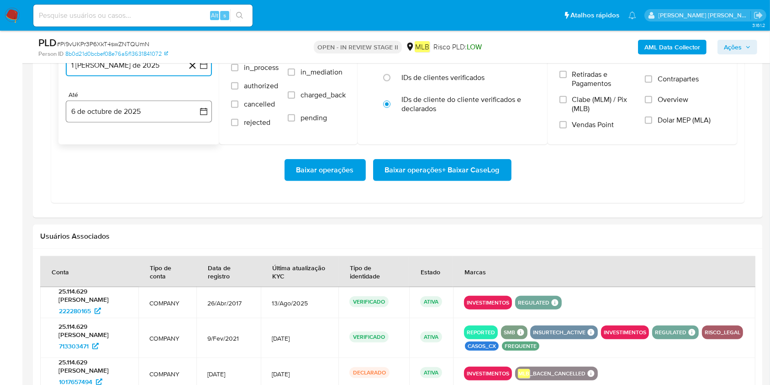
click at [159, 113] on button "6 de octubre de 2025" at bounding box center [139, 111] width 146 height 22
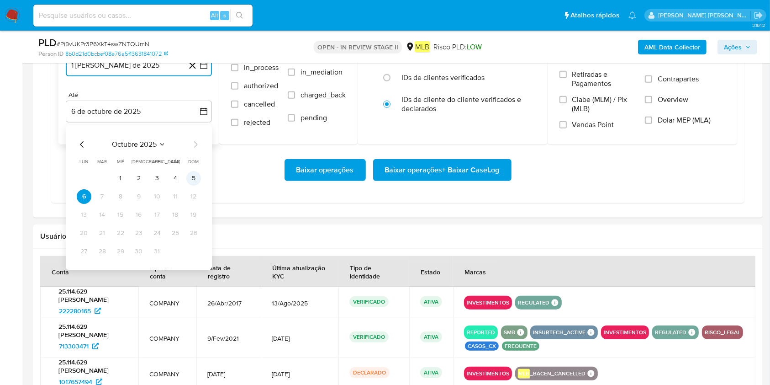
click at [199, 177] on button "5" at bounding box center [193, 178] width 15 height 15
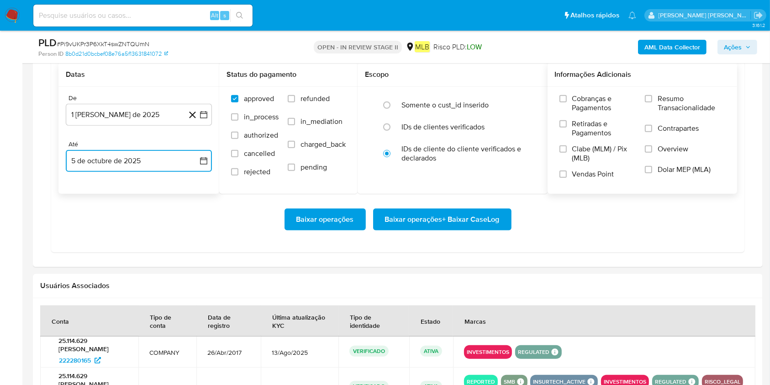
scroll to position [731, 0]
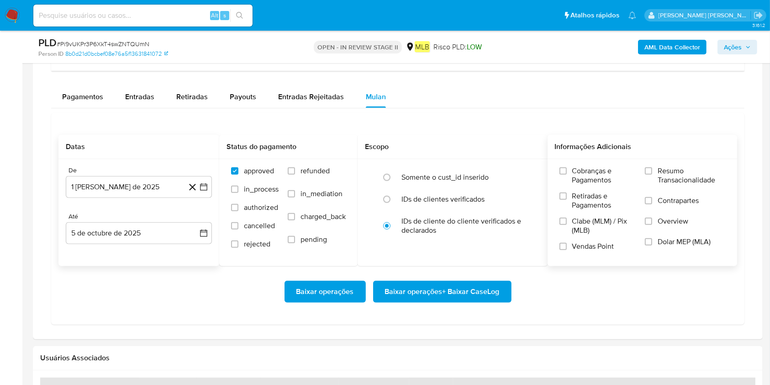
click at [577, 171] on span "Resumo Transacionalidade" at bounding box center [692, 175] width 68 height 18
click at [577, 171] on input "Resumo Transacionalidade" at bounding box center [648, 170] width 7 height 7
click at [487, 285] on span "Baixar operações + Baixar CaseLog" at bounding box center [442, 291] width 115 height 20
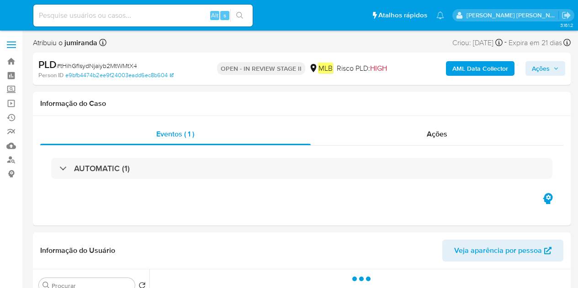
select select "10"
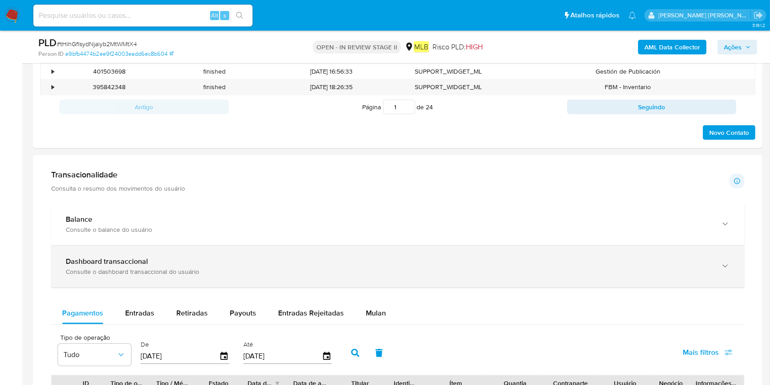
scroll to position [548, 0]
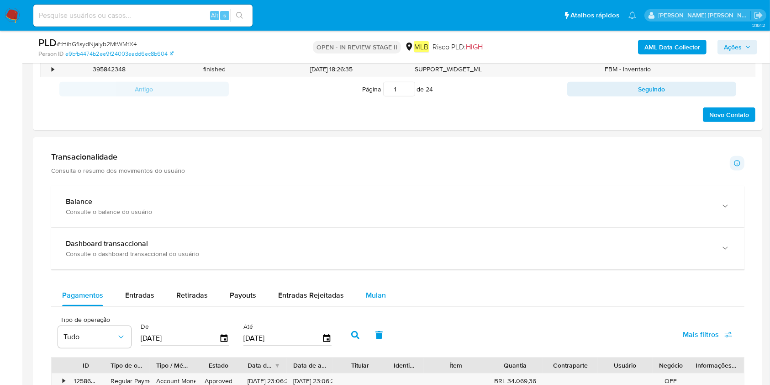
click at [370, 288] on span "Mulan" at bounding box center [376, 295] width 20 height 11
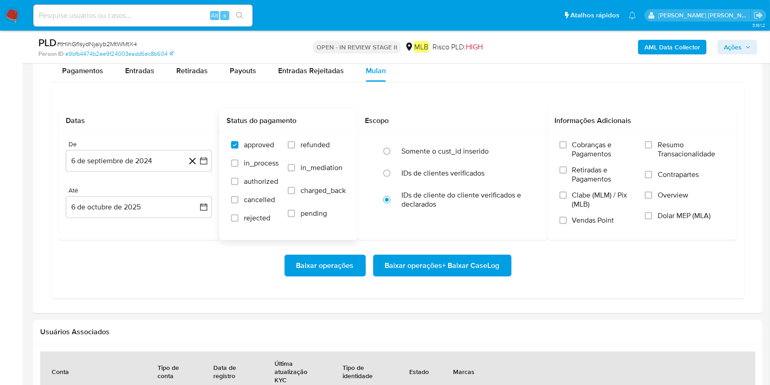
scroll to position [791, 0]
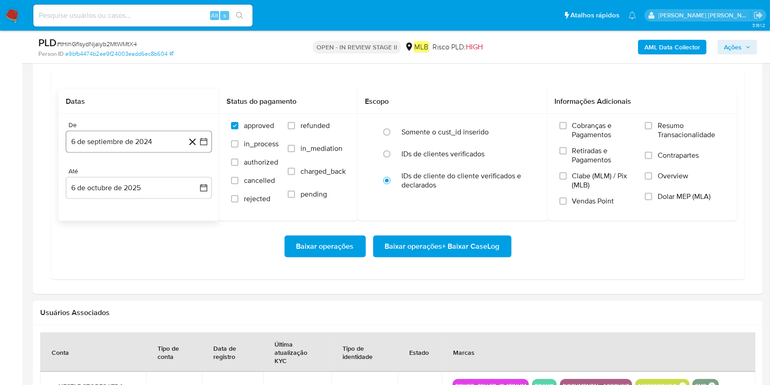
click at [135, 142] on button "6 de septiembre de 2024" at bounding box center [139, 142] width 146 height 22
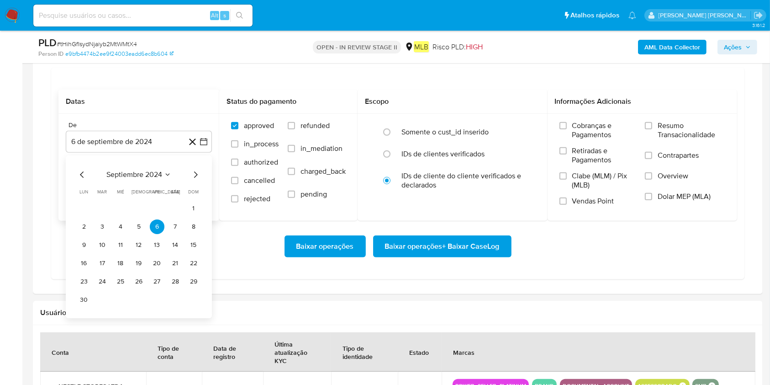
click at [148, 180] on div "septiembre 2024 septiembre 2024 lun lunes mar martes mié miércoles jue jueves v…" at bounding box center [139, 238] width 124 height 138
click at [154, 170] on span "septiembre 2024" at bounding box center [134, 174] width 56 height 9
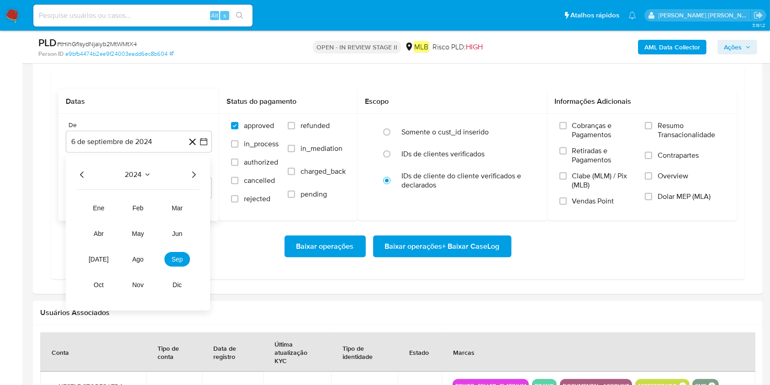
click at [196, 178] on icon "Año siguiente" at bounding box center [193, 174] width 11 height 11
click at [145, 258] on button "ago" at bounding box center [138, 259] width 26 height 15
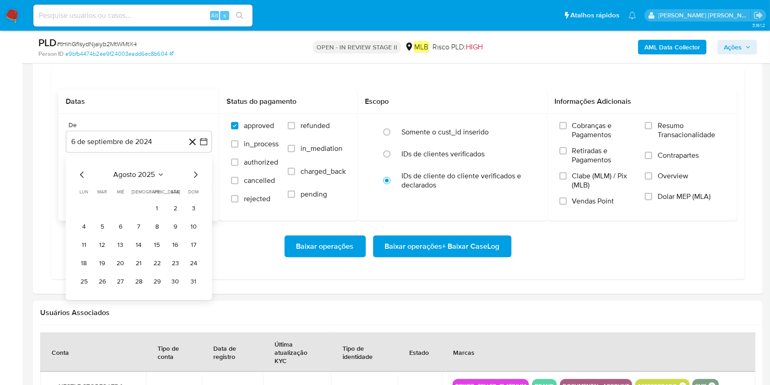
click at [158, 207] on button "1" at bounding box center [157, 208] width 15 height 15
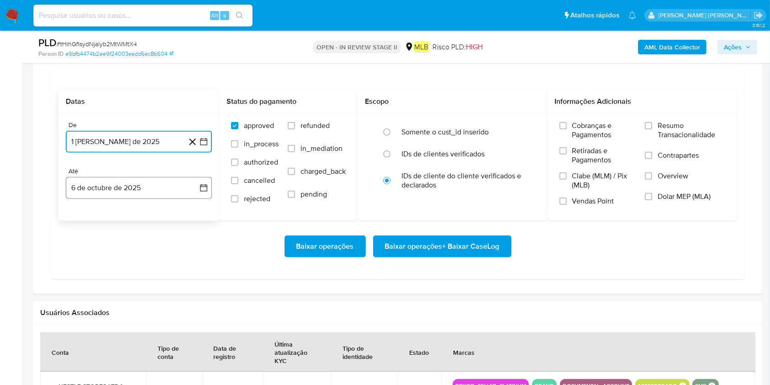
click at [157, 195] on button "6 de octubre de 2025" at bounding box center [139, 188] width 146 height 22
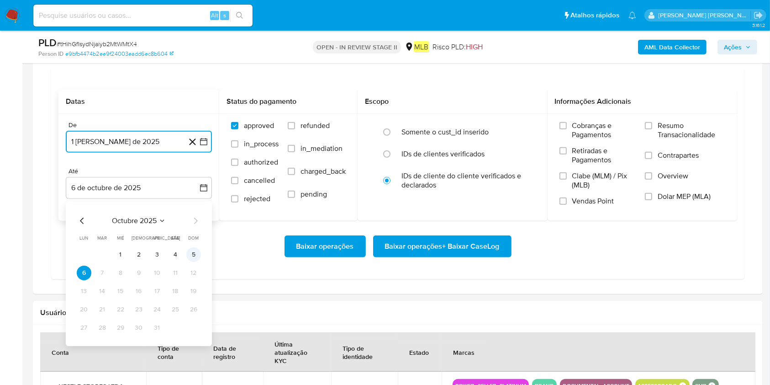
click at [190, 257] on button "5" at bounding box center [193, 254] width 15 height 15
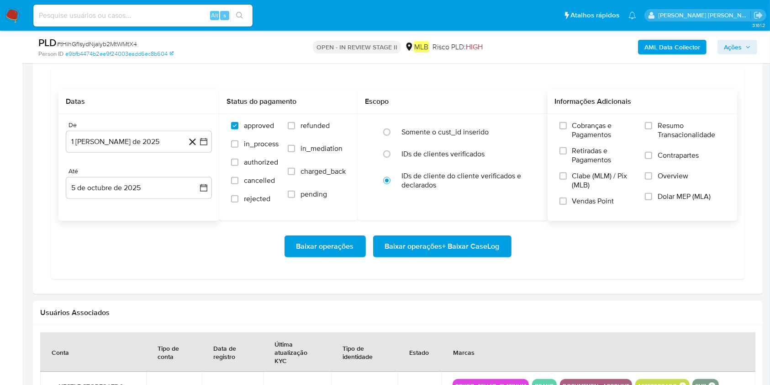
click at [577, 129] on span "Resumo Transacionalidade" at bounding box center [692, 130] width 68 height 18
click at [577, 129] on input "Resumo Transacionalidade" at bounding box center [648, 125] width 7 height 7
click at [479, 250] on span "Baixar operações + Baixar CaseLog" at bounding box center [442, 246] width 115 height 20
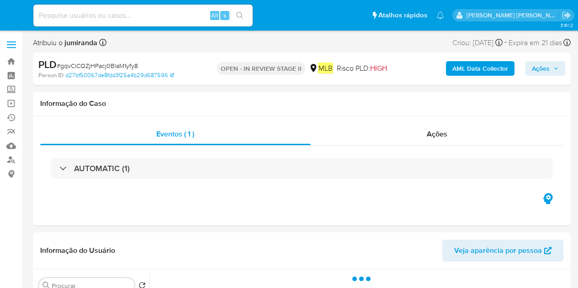
select select "10"
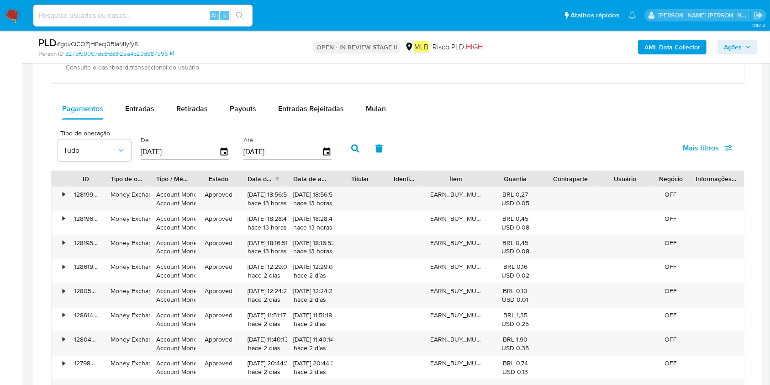
scroll to position [670, 0]
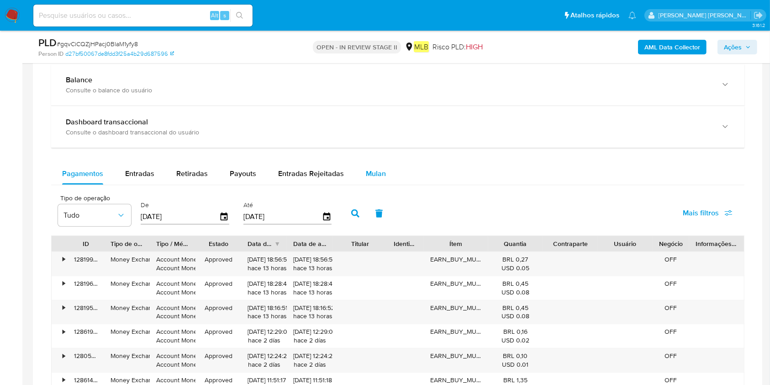
click at [373, 170] on span "Mulan" at bounding box center [376, 173] width 20 height 11
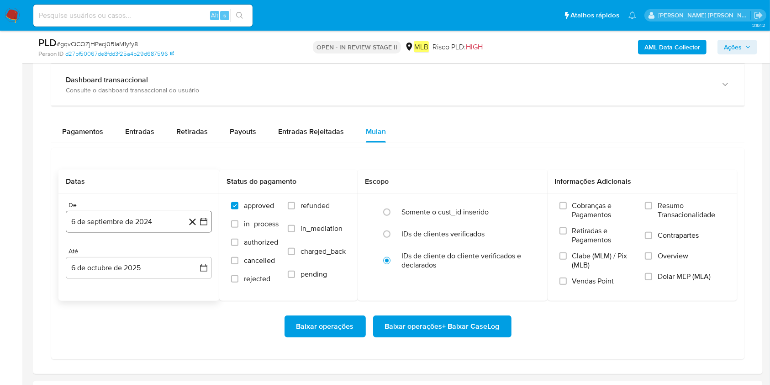
scroll to position [731, 0]
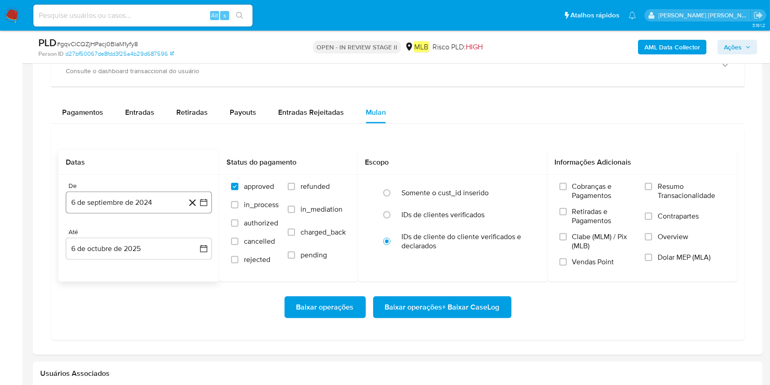
click at [137, 199] on button "6 de septiembre de 2024" at bounding box center [139, 202] width 146 height 22
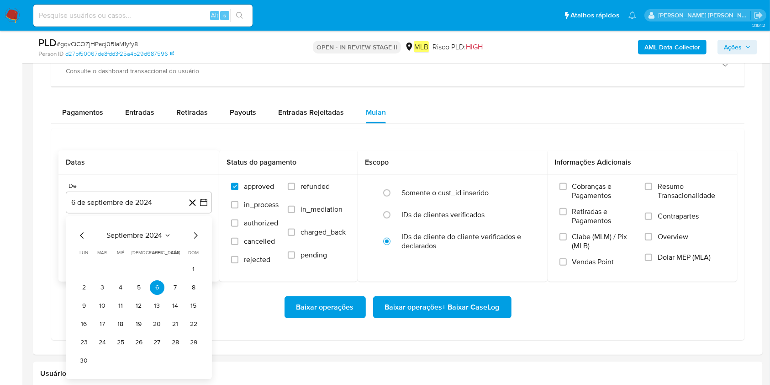
click at [156, 237] on span "septiembre 2024" at bounding box center [134, 235] width 56 height 9
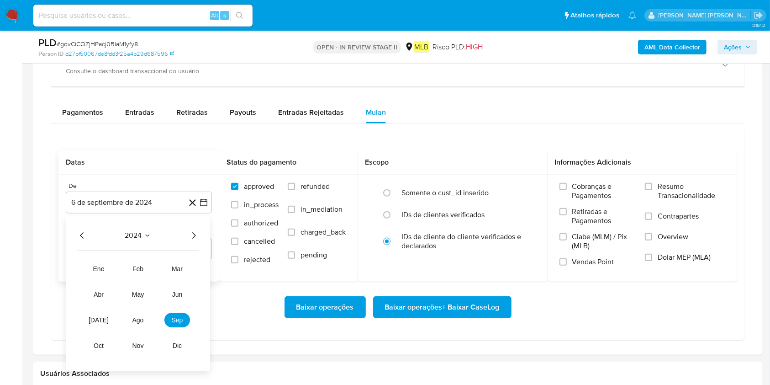
click at [196, 241] on div "2024 2024 ene feb mar abr may jun [DATE] ago sep oct nov dic" at bounding box center [138, 293] width 144 height 155
click at [192, 238] on icon "Año siguiente" at bounding box center [193, 235] width 11 height 11
click at [145, 288] on button "ago" at bounding box center [138, 319] width 26 height 15
click at [153, 265] on button "1" at bounding box center [157, 269] width 15 height 15
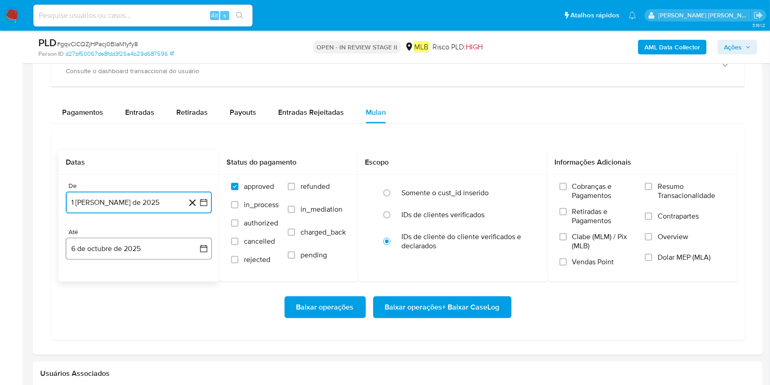
click at [153, 247] on button "6 de octubre de 2025" at bounding box center [139, 248] width 146 height 22
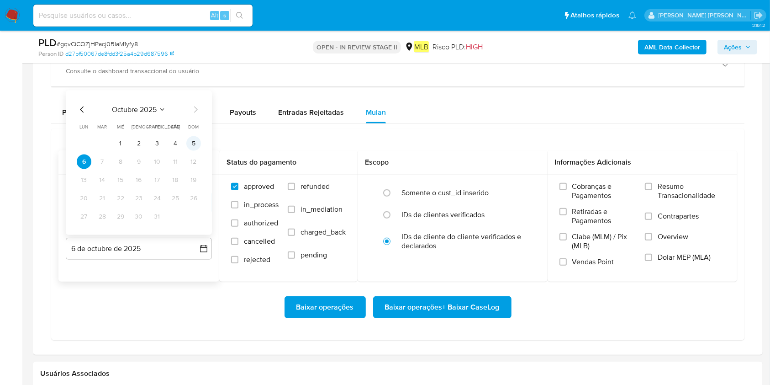
click at [196, 144] on button "5" at bounding box center [193, 143] width 15 height 15
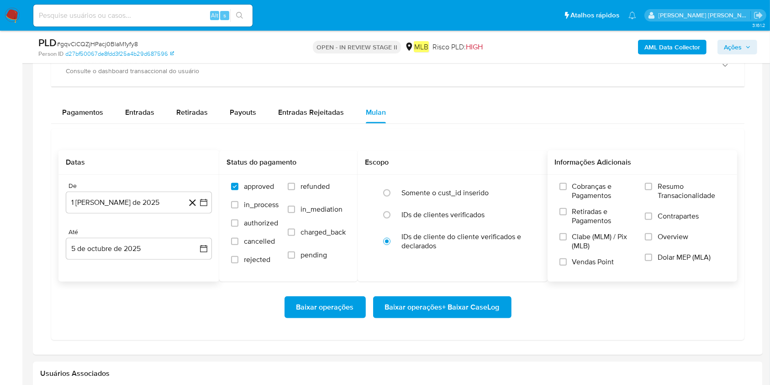
click at [577, 188] on span "Resumo Transacionalidade" at bounding box center [692, 191] width 68 height 18
click at [577, 188] on input "Resumo Transacionalidade" at bounding box center [648, 186] width 7 height 7
click at [447, 288] on span "Baixar operações + Baixar CaseLog" at bounding box center [442, 307] width 115 height 20
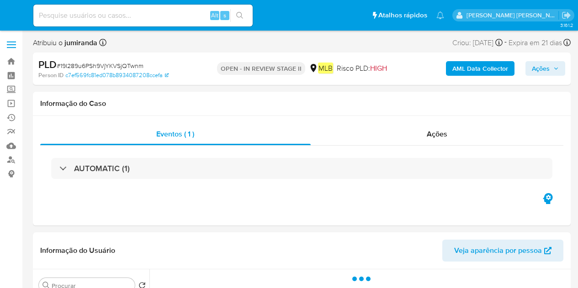
select select "10"
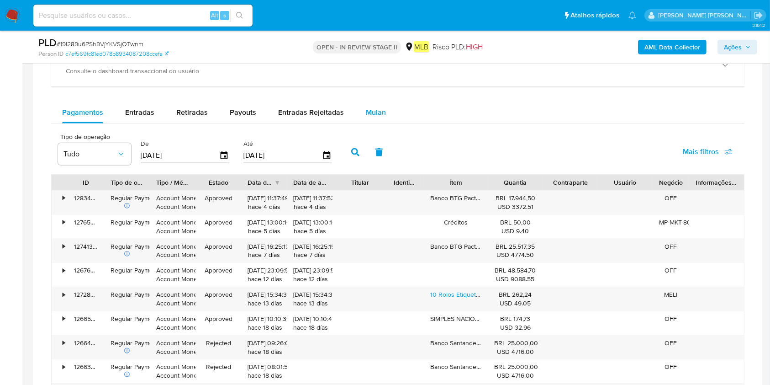
click at [366, 110] on span "Mulan" at bounding box center [376, 112] width 20 height 11
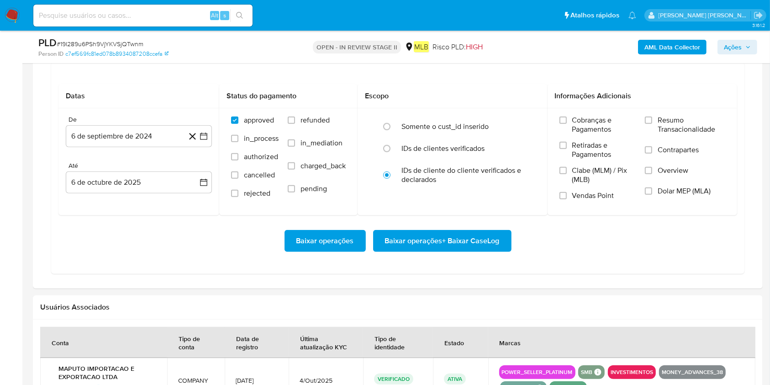
scroll to position [852, 0]
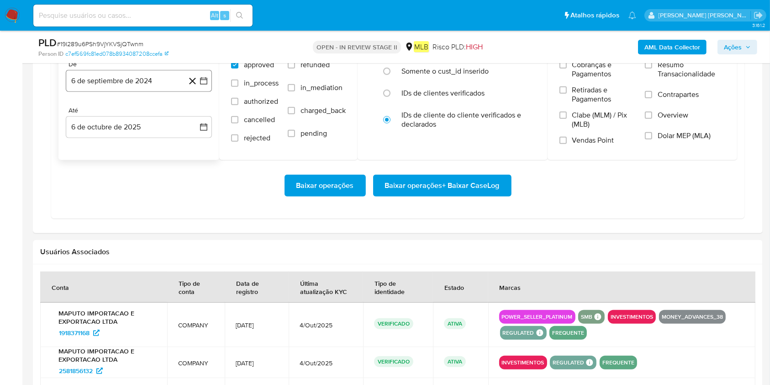
drag, startPoint x: 103, startPoint y: 78, endPoint x: 118, endPoint y: 81, distance: 15.4
click at [104, 78] on button "6 de septiembre de 2024" at bounding box center [139, 81] width 146 height 22
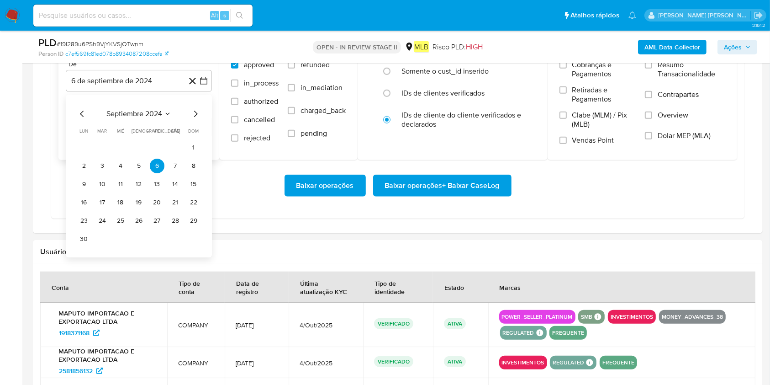
click at [148, 113] on span "septiembre 2024" at bounding box center [134, 113] width 56 height 9
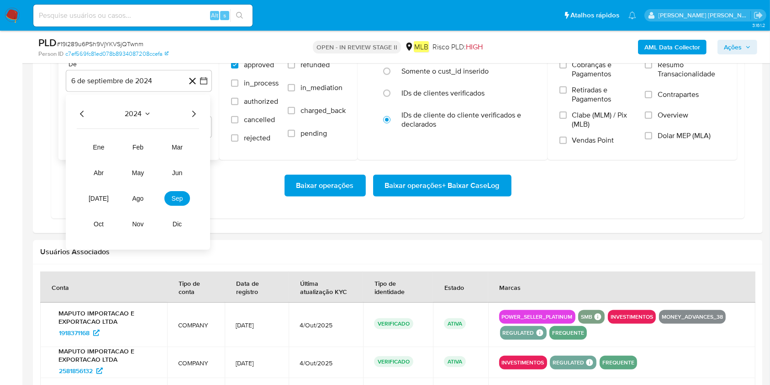
click at [195, 114] on icon "Año siguiente" at bounding box center [194, 114] width 4 height 6
click at [148, 195] on button "ago" at bounding box center [138, 198] width 26 height 15
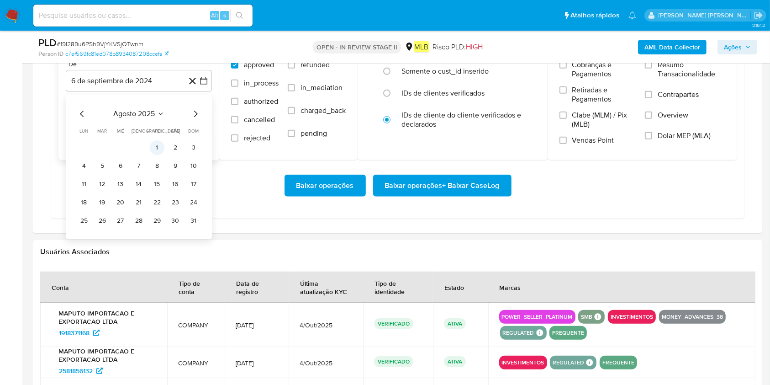
click at [162, 147] on button "1" at bounding box center [157, 147] width 15 height 15
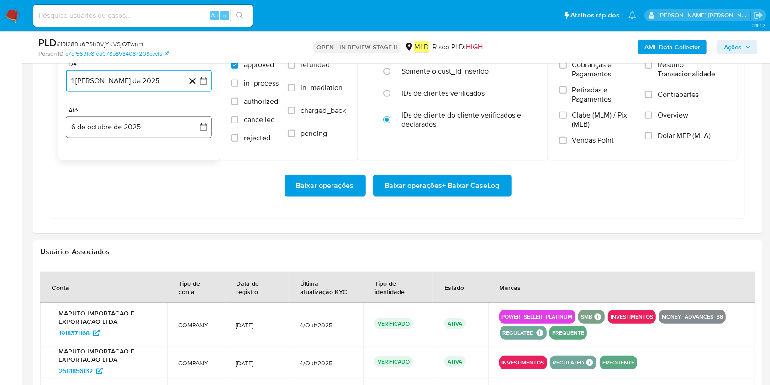
click at [163, 131] on button "6 de octubre de 2025" at bounding box center [139, 127] width 146 height 22
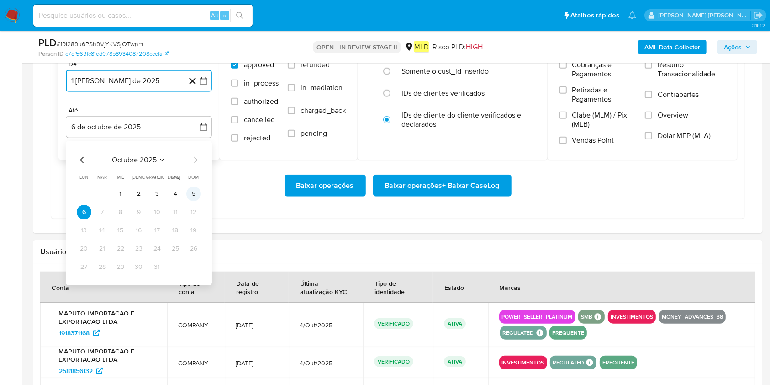
click at [192, 193] on button "5" at bounding box center [193, 193] width 15 height 15
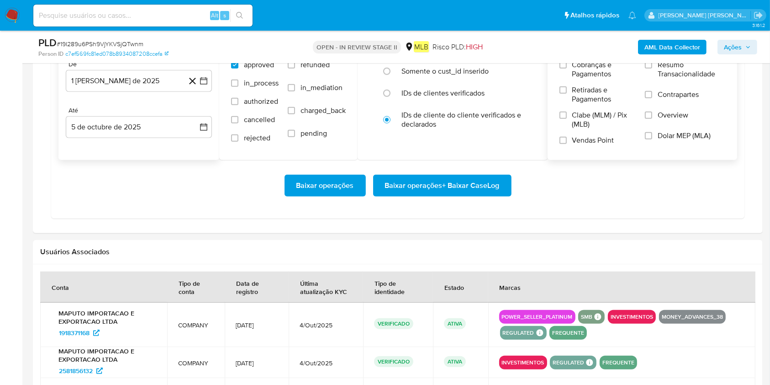
click at [577, 73] on span "Resumo Transacionalidade" at bounding box center [692, 69] width 68 height 18
click at [577, 69] on input "Resumo Transacionalidade" at bounding box center [648, 64] width 7 height 7
click at [441, 184] on span "Baixar operações + Baixar CaseLog" at bounding box center [442, 185] width 115 height 20
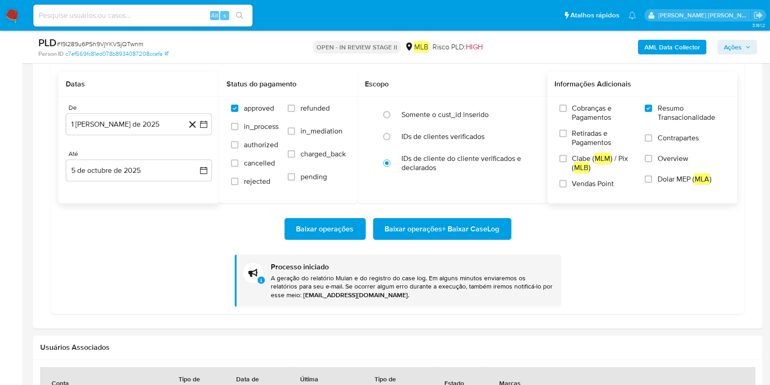
scroll to position [791, 0]
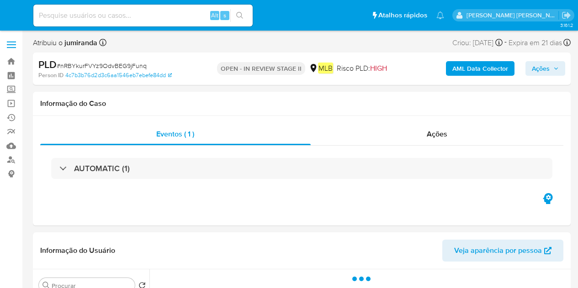
select select "10"
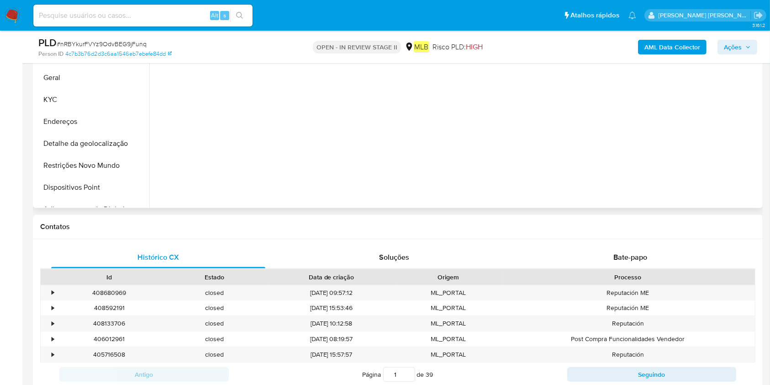
scroll to position [304, 0]
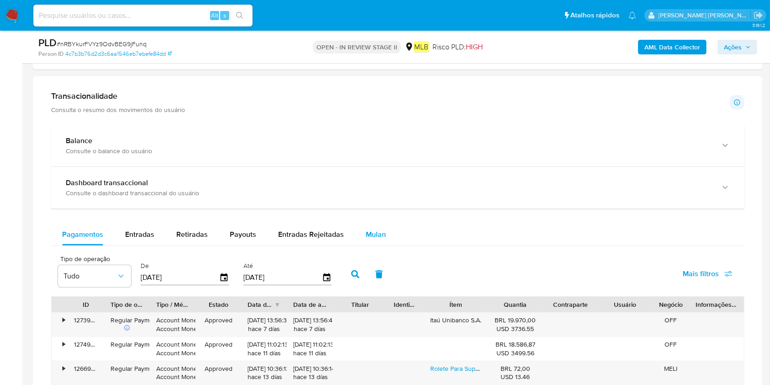
click at [383, 231] on button "Mulan" at bounding box center [376, 234] width 42 height 22
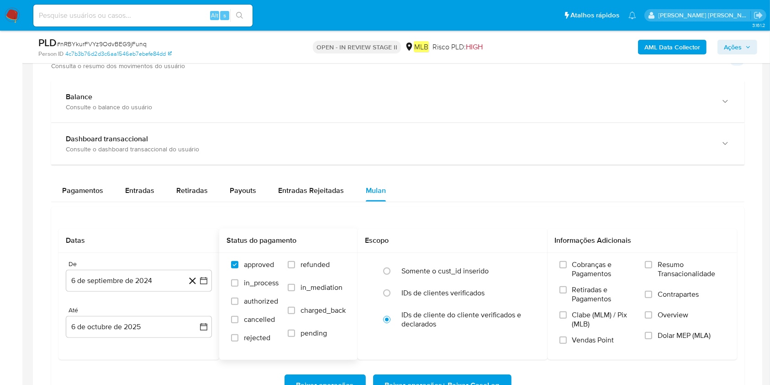
scroll to position [670, 0]
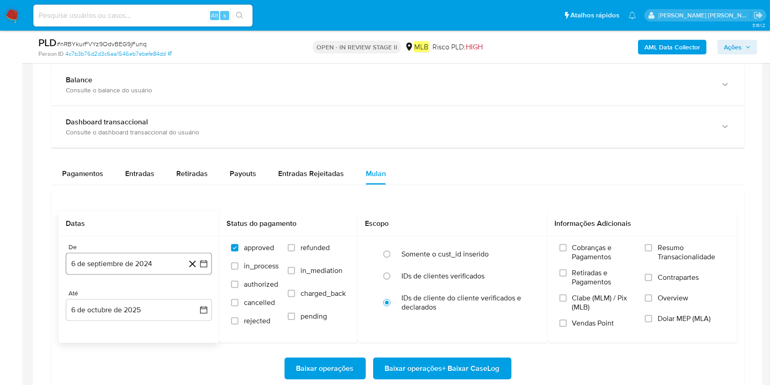
click at [129, 260] on button "6 de septiembre de 2024" at bounding box center [139, 264] width 146 height 22
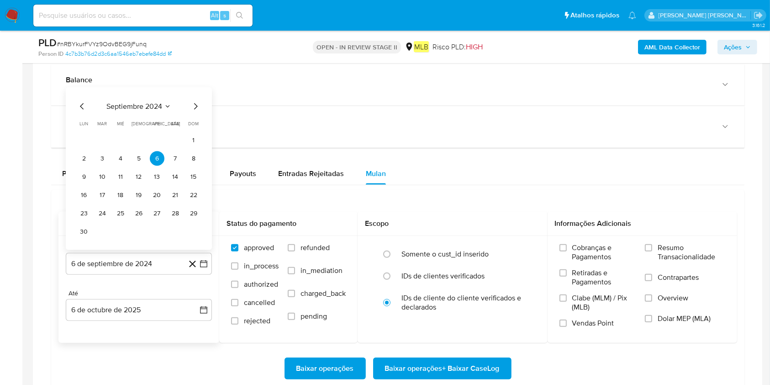
click at [140, 106] on span "septiembre 2024" at bounding box center [134, 106] width 56 height 9
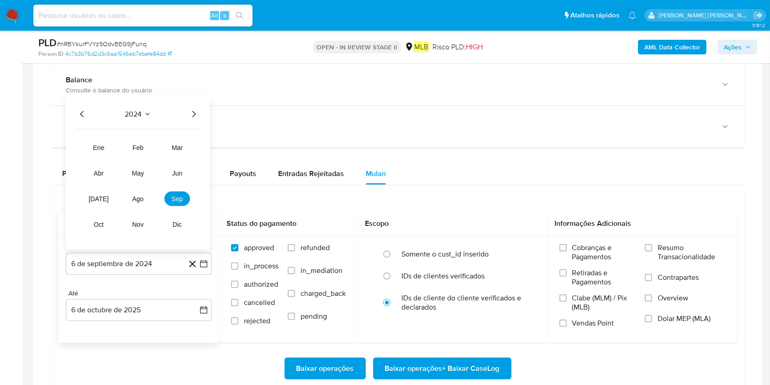
click at [197, 115] on icon "Año siguiente" at bounding box center [193, 114] width 11 height 11
click at [136, 197] on span "ago" at bounding box center [137, 198] width 11 height 7
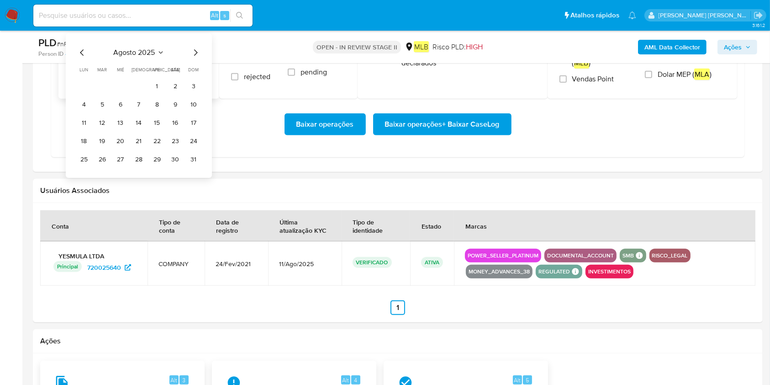
click at [392, 200] on div "Usuários Associados" at bounding box center [398, 191] width 730 height 24
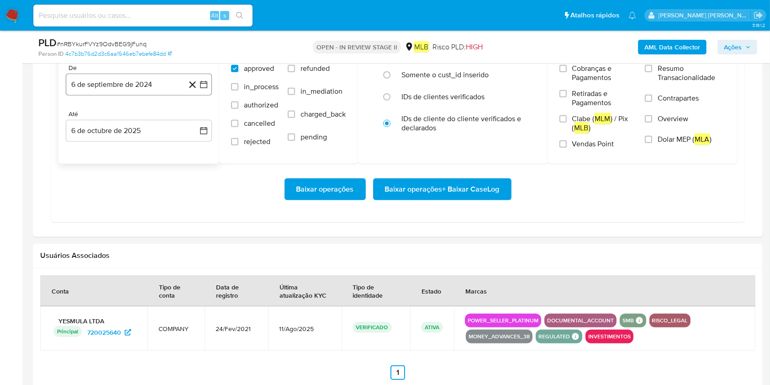
scroll to position [731, 0]
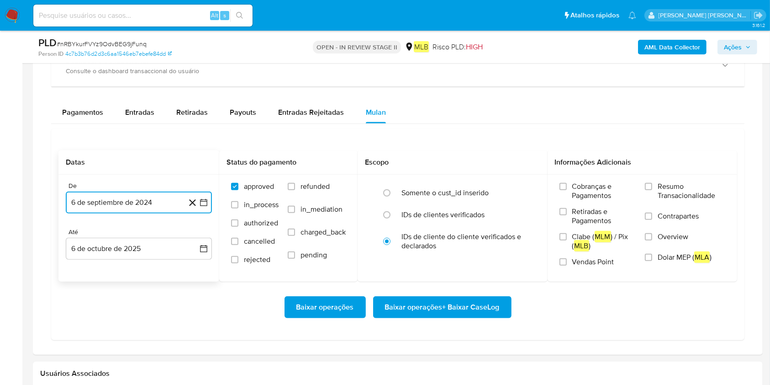
click at [121, 192] on button "6 de septiembre de 2024" at bounding box center [139, 202] width 146 height 22
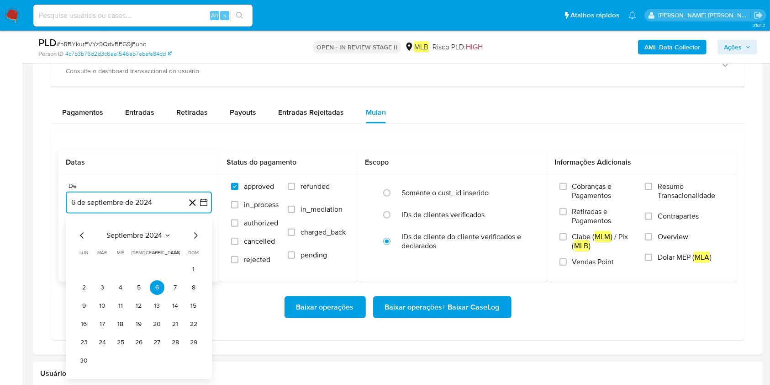
click at [138, 234] on span "septiembre 2024" at bounding box center [134, 235] width 56 height 9
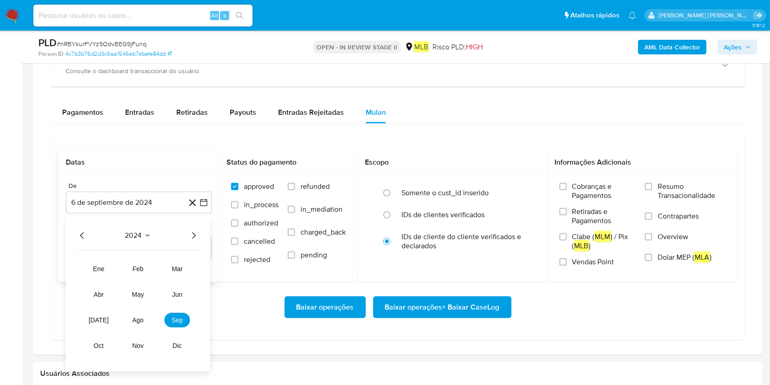
click at [200, 237] on div "2024 2024 ene feb mar abr may jun jul ago sep oct nov dic" at bounding box center [138, 293] width 144 height 155
click at [193, 237] on icon "Año siguiente" at bounding box center [194, 235] width 4 height 6
click at [144, 288] on button "ago" at bounding box center [138, 319] width 26 height 15
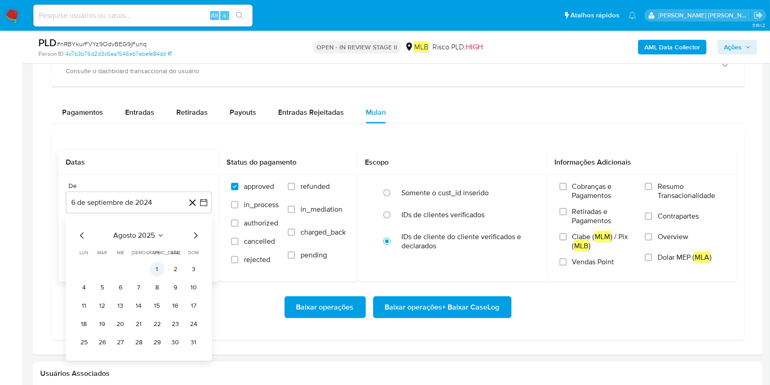
click at [157, 269] on button "1" at bounding box center [157, 269] width 15 height 15
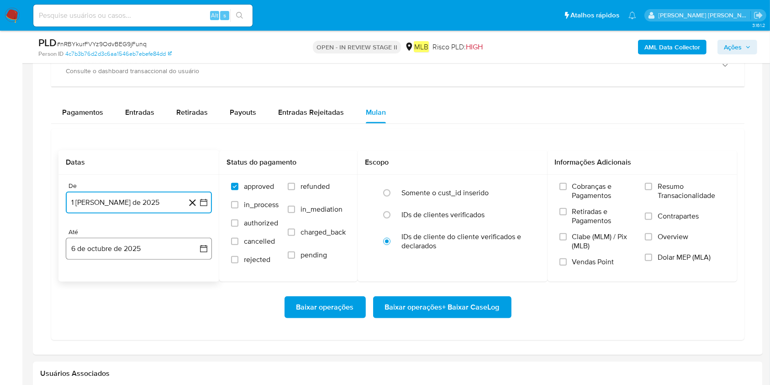
click at [153, 253] on button "6 de octubre de 2025" at bounding box center [139, 248] width 146 height 22
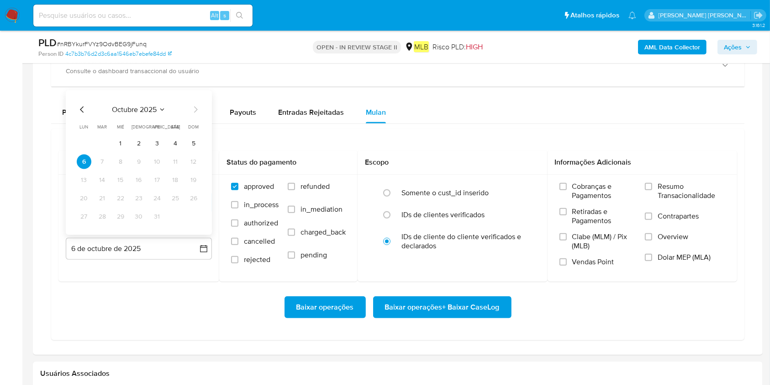
click at [195, 142] on button "5" at bounding box center [193, 143] width 15 height 15
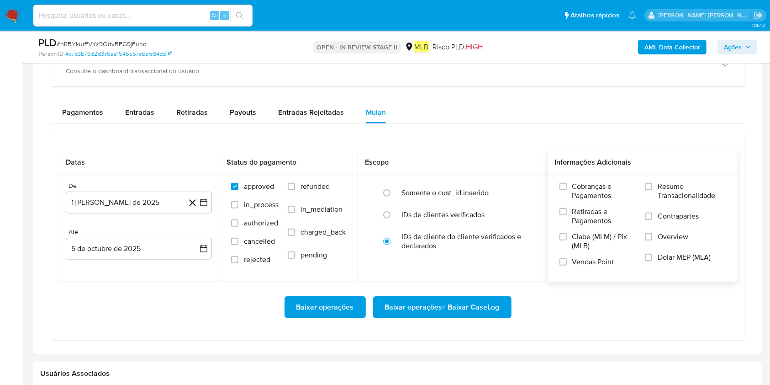
click at [577, 187] on span "Resumo Transacionalidade" at bounding box center [692, 191] width 68 height 18
click at [577, 187] on input "Resumo Transacionalidade" at bounding box center [648, 186] width 7 height 7
click at [442, 288] on span "Baixar operações + Baixar CaseLog" at bounding box center [442, 307] width 115 height 20
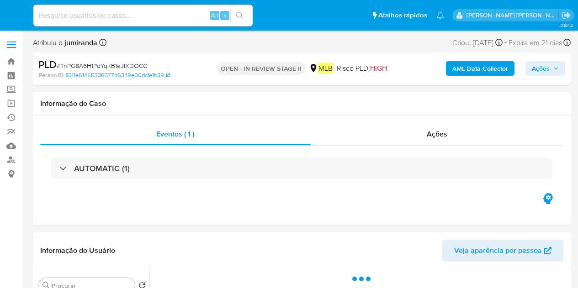
select select "10"
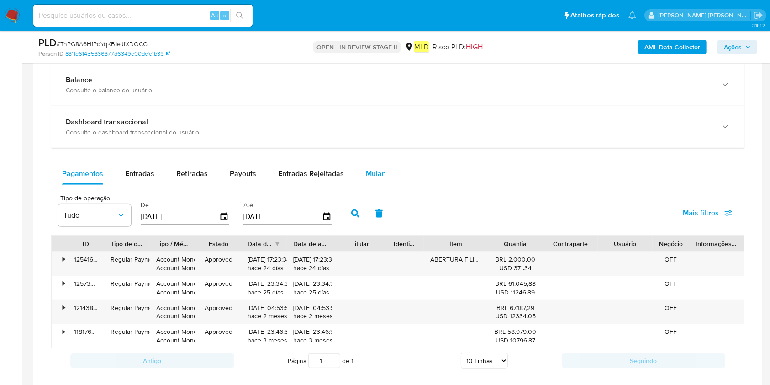
click at [366, 174] on span "Mulan" at bounding box center [376, 173] width 20 height 11
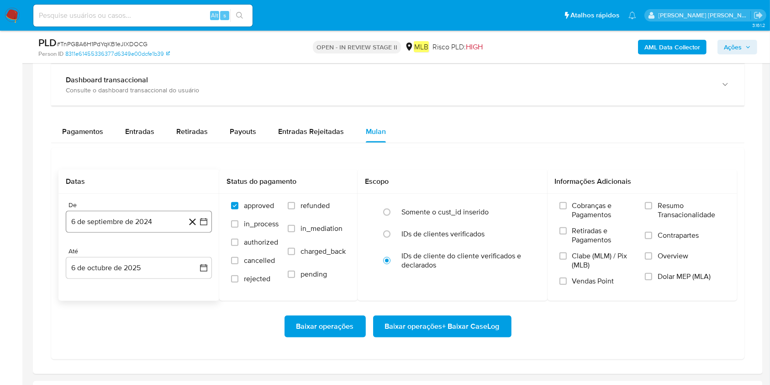
scroll to position [731, 0]
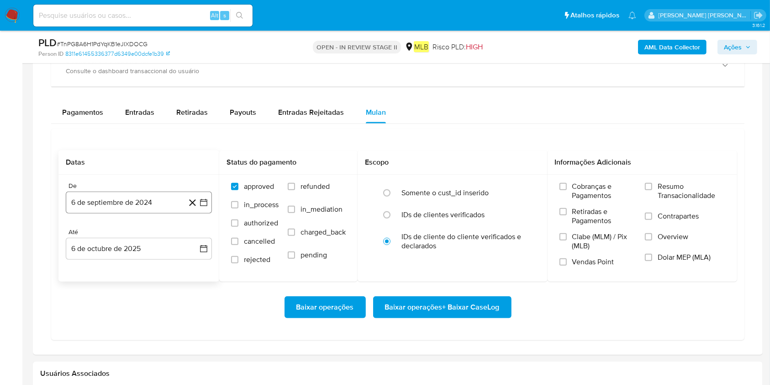
click at [134, 206] on button "6 de septiembre de 2024" at bounding box center [139, 202] width 146 height 22
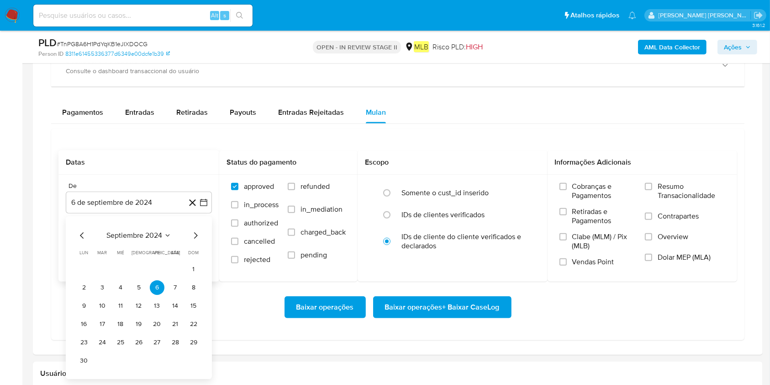
click at [112, 238] on span "septiembre 2024" at bounding box center [134, 235] width 56 height 9
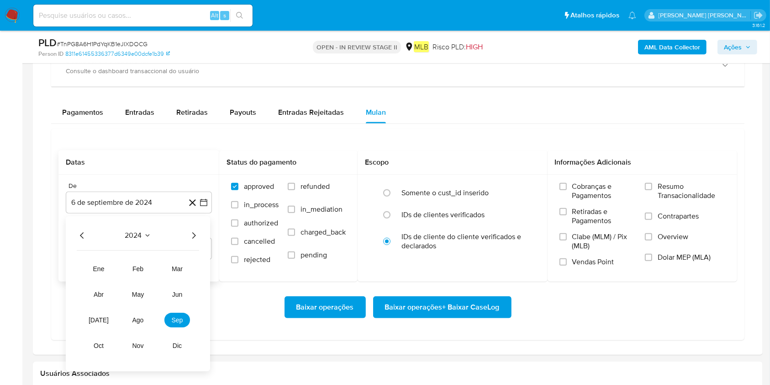
click at [125, 243] on div "2024 2024 ene feb mar abr may jun [DATE] ago sep oct nov dic" at bounding box center [138, 293] width 144 height 155
click at [137, 237] on span "2024" at bounding box center [133, 235] width 17 height 9
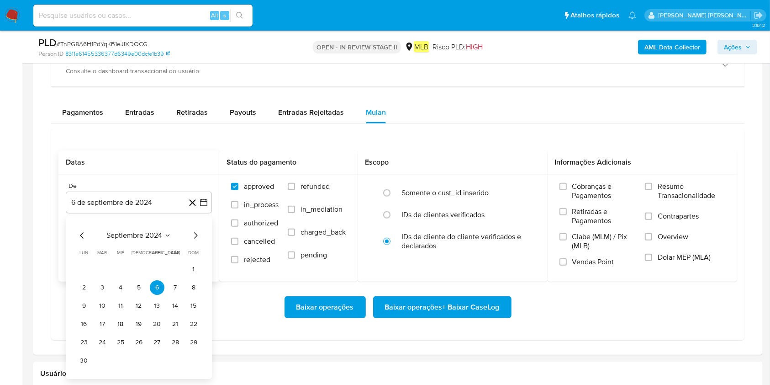
click at [195, 236] on icon "Mes siguiente" at bounding box center [196, 235] width 4 height 6
click at [163, 234] on icon "Seleccionar mes y año" at bounding box center [161, 235] width 7 height 7
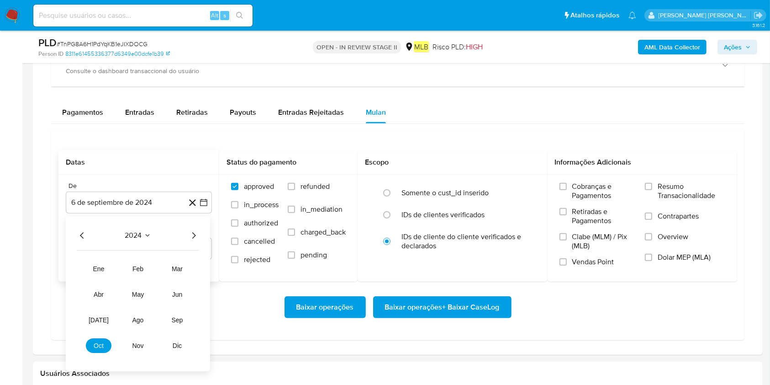
click at [192, 234] on icon "Año siguiente" at bounding box center [193, 235] width 11 height 11
click at [133, 201] on button "6 de septiembre de 2024" at bounding box center [139, 202] width 146 height 22
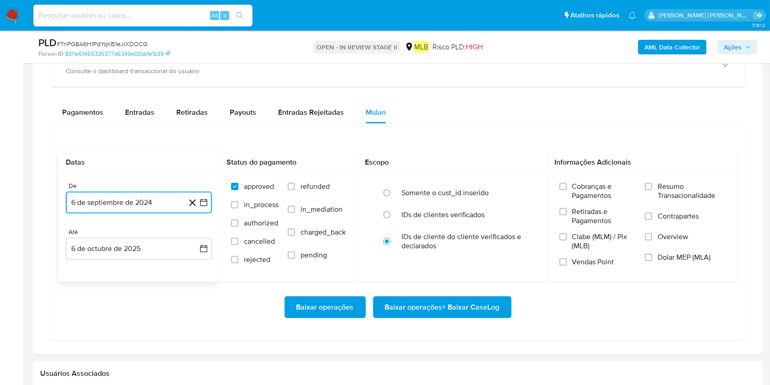
click at [142, 208] on button "6 de septiembre de 2024" at bounding box center [139, 202] width 146 height 22
click at [99, 288] on span "abr" at bounding box center [100, 293] width 10 height 7
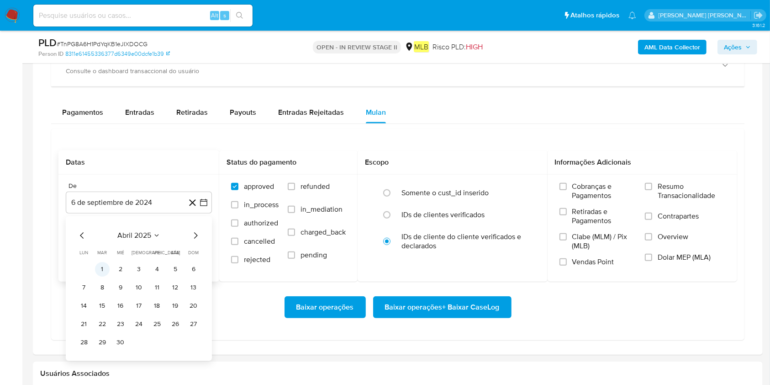
click at [106, 267] on button "1" at bounding box center [102, 269] width 15 height 15
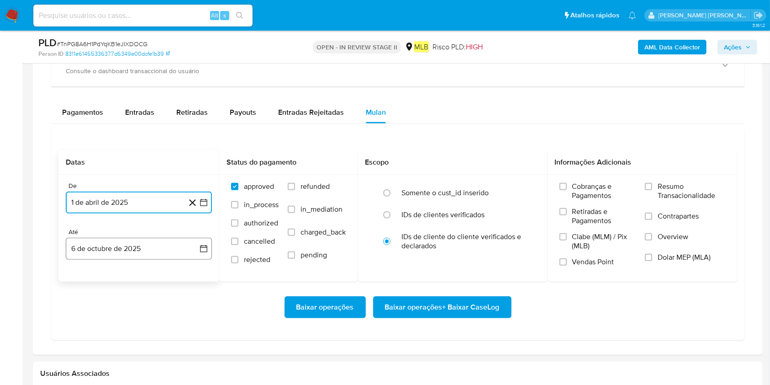
click at [110, 253] on button "6 de octubre de 2025" at bounding box center [139, 248] width 146 height 22
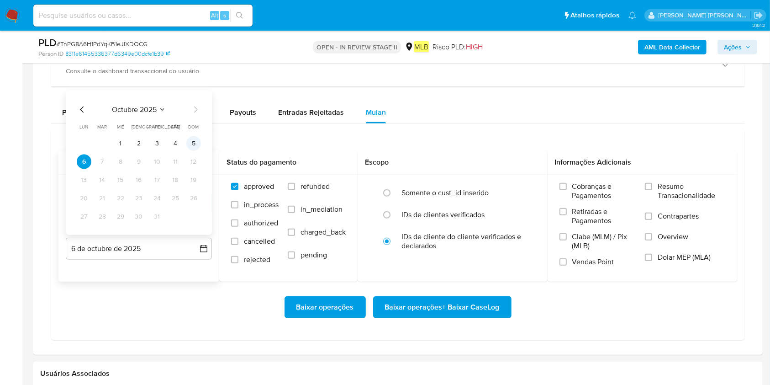
click at [193, 136] on button "5" at bounding box center [193, 143] width 15 height 15
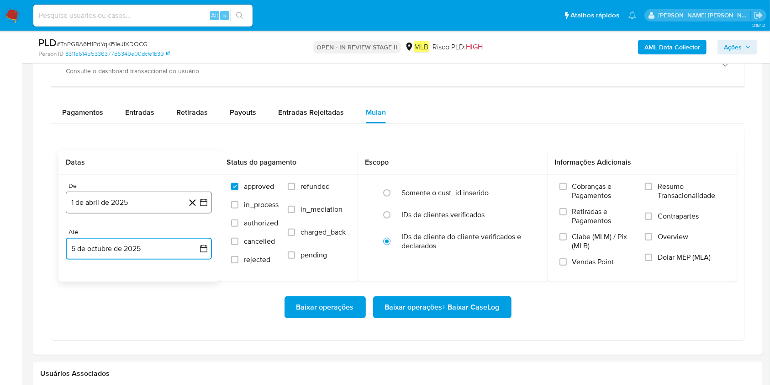
click at [101, 195] on button "1 de abril de 2025" at bounding box center [139, 202] width 146 height 22
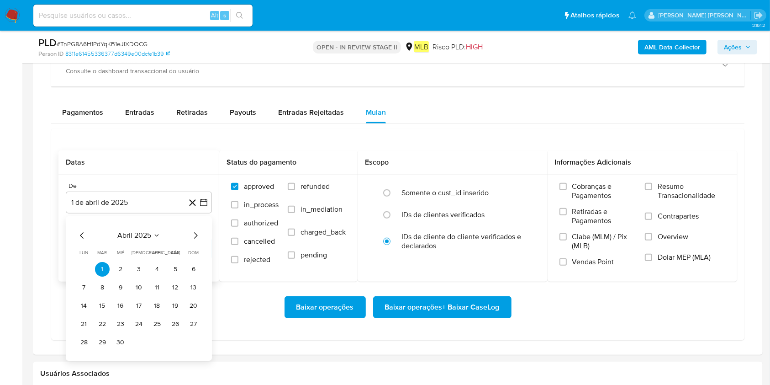
click at [150, 235] on span "abril 2025" at bounding box center [134, 235] width 34 height 9
click at [270, 288] on div "Baixar operações Baixar operações + Baixar CaseLog" at bounding box center [397, 306] width 679 height 51
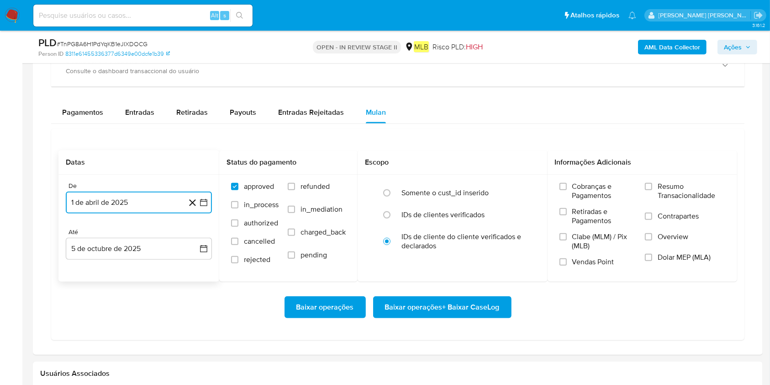
click at [157, 206] on button "1 de abril de 2025" at bounding box center [139, 202] width 146 height 22
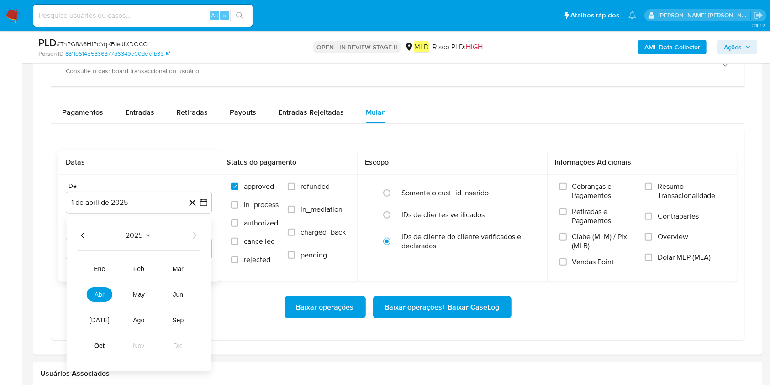
click at [137, 288] on tr "ene feb mar abr may jun jul ago sep oct nov dic" at bounding box center [139, 306] width 104 height 91
click at [137, 288] on button "ago" at bounding box center [139, 319] width 26 height 15
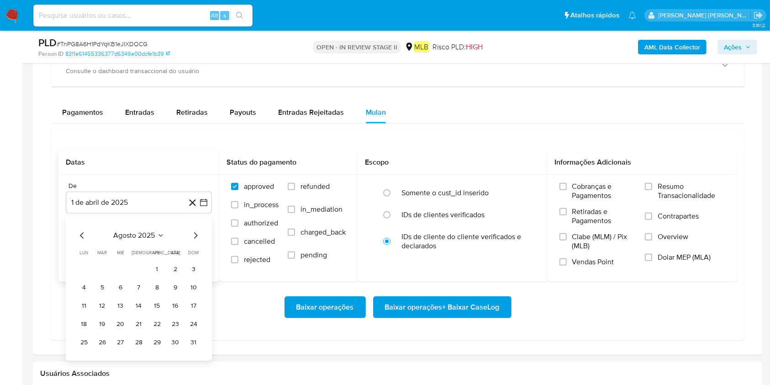
click at [153, 270] on button "1" at bounding box center [157, 269] width 15 height 15
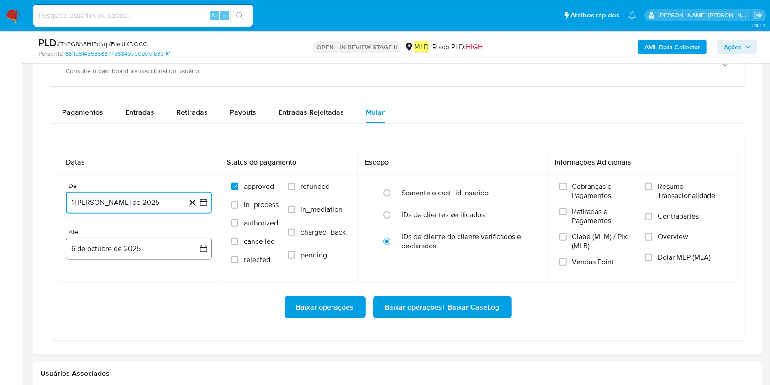
click at [159, 257] on button "6 de octubre de 2025" at bounding box center [139, 248] width 146 height 22
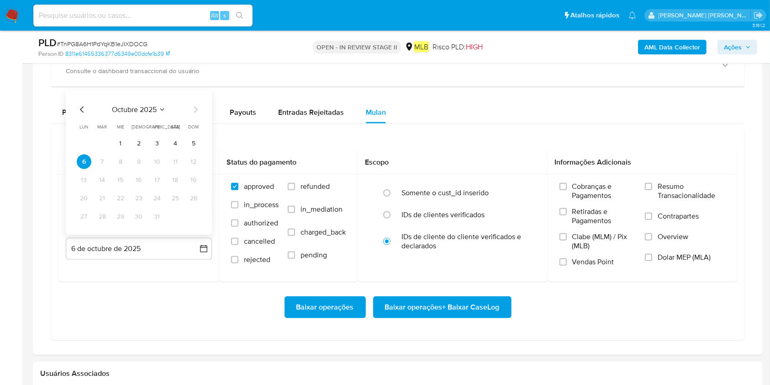
click at [201, 141] on div "octubre 2025 octubre 2025 lun lunes mar martes mié miércoles jue jueves vie vie…" at bounding box center [139, 162] width 146 height 144
click at [191, 137] on button "5" at bounding box center [193, 143] width 15 height 15
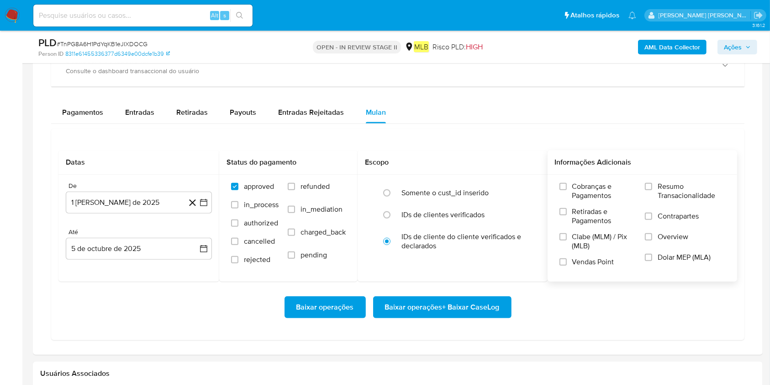
click at [577, 194] on span "Resumo Transacionalidade" at bounding box center [692, 191] width 68 height 18
click at [577, 190] on input "Resumo Transacionalidade" at bounding box center [648, 186] width 7 height 7
click at [446, 288] on span "Baixar operações + Baixar CaseLog" at bounding box center [442, 307] width 115 height 20
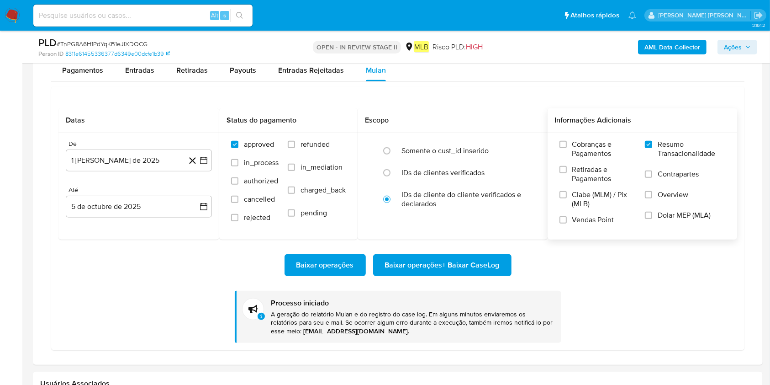
scroll to position [791, 0]
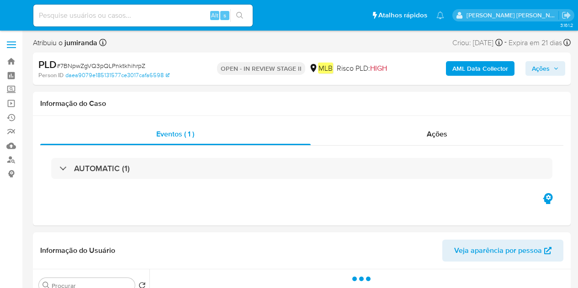
select select "10"
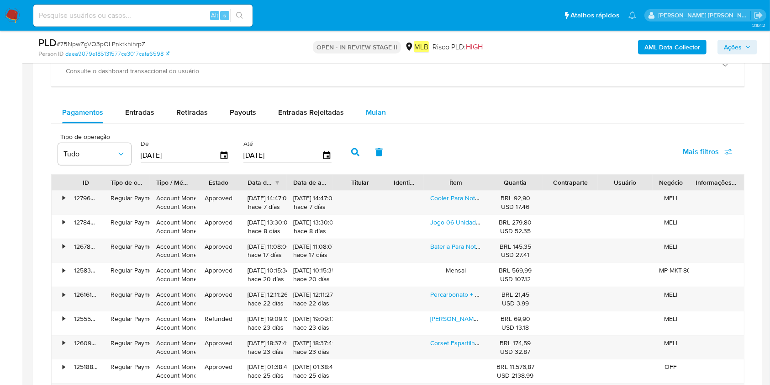
click at [373, 114] on span "Mulan" at bounding box center [376, 112] width 20 height 11
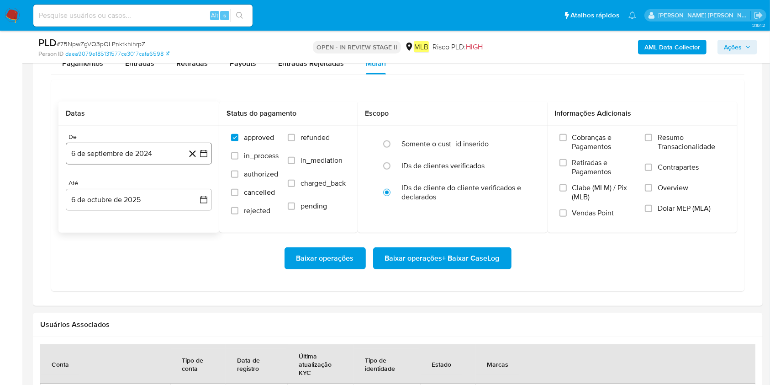
scroll to position [791, 0]
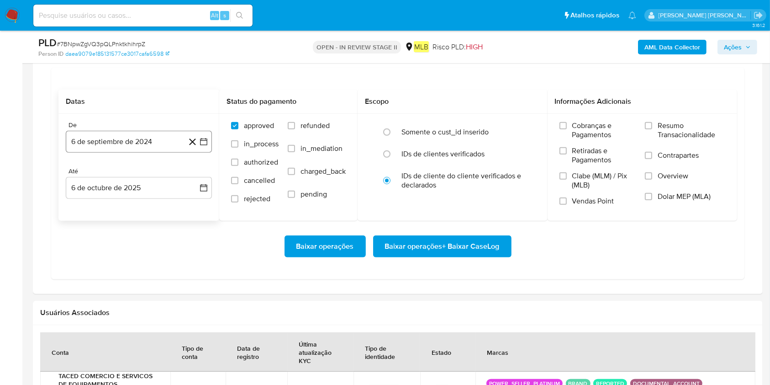
click at [139, 139] on button "6 de septiembre de 2024" at bounding box center [139, 142] width 146 height 22
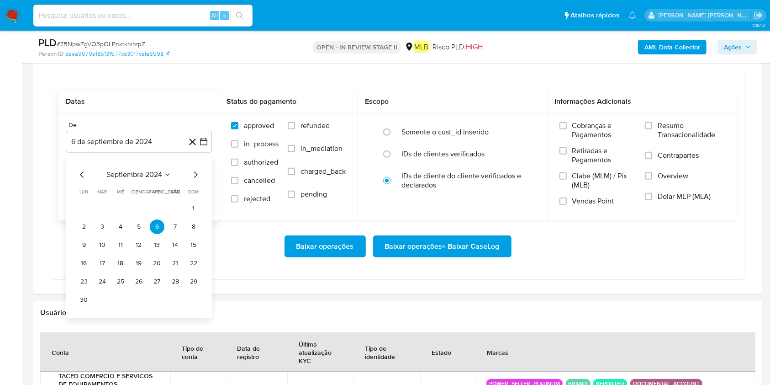
click at [127, 176] on span "septiembre 2024" at bounding box center [134, 174] width 56 height 9
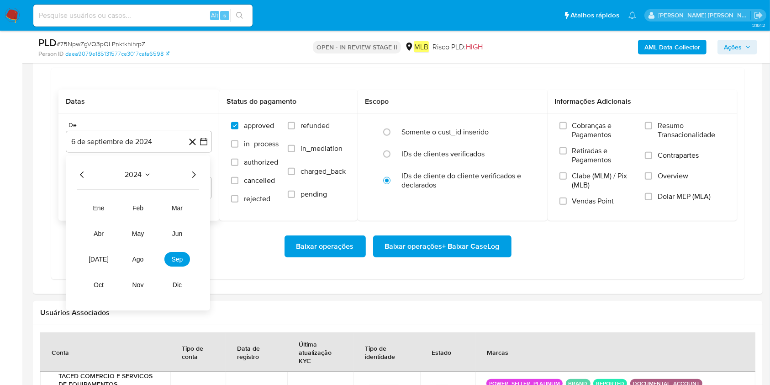
click at [198, 177] on icon "Año siguiente" at bounding box center [193, 174] width 11 height 11
click at [145, 264] on button "ago" at bounding box center [138, 259] width 26 height 15
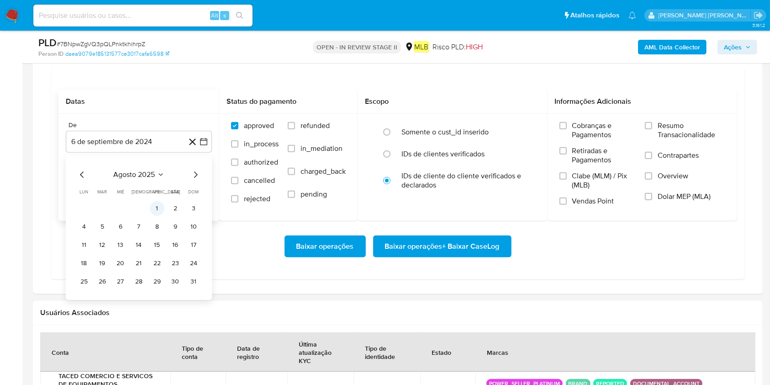
click at [154, 213] on button "1" at bounding box center [157, 208] width 15 height 15
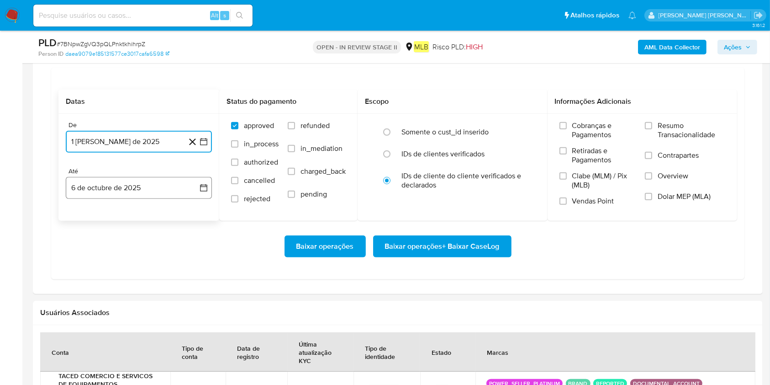
click at [145, 188] on button "6 de octubre de 2025" at bounding box center [139, 188] width 146 height 22
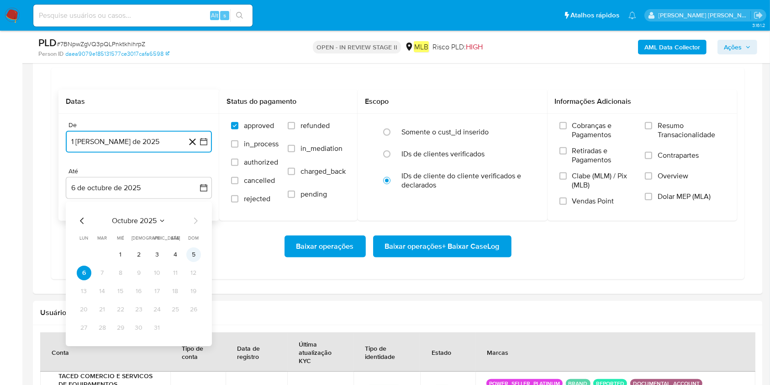
click at [190, 258] on button "5" at bounding box center [193, 254] width 15 height 15
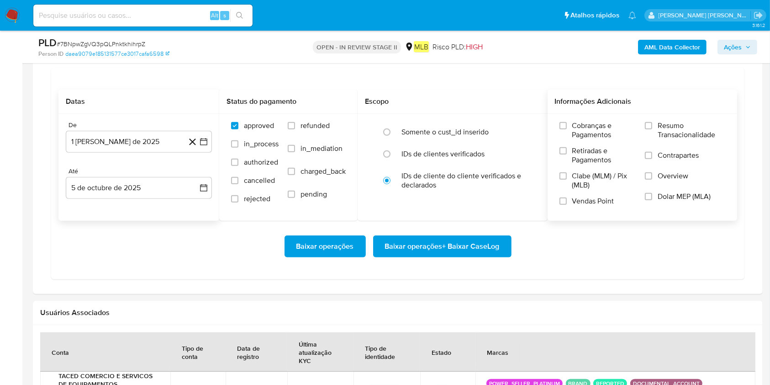
click at [577, 130] on span "Resumo Transacionalidade" at bounding box center [692, 130] width 68 height 18
click at [577, 129] on input "Resumo Transacionalidade" at bounding box center [648, 125] width 7 height 7
click at [435, 247] on span "Baixar operações + Baixar CaseLog" at bounding box center [442, 246] width 115 height 20
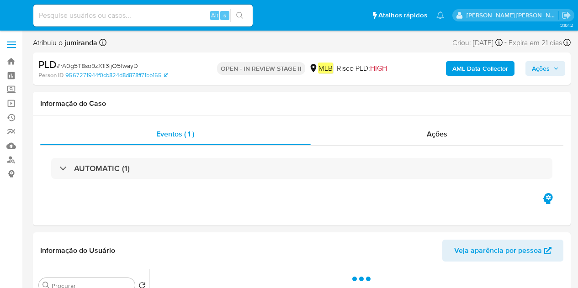
select select "10"
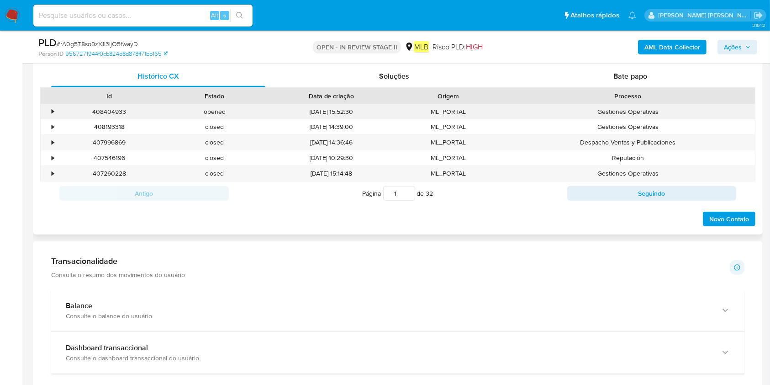
scroll to position [609, 0]
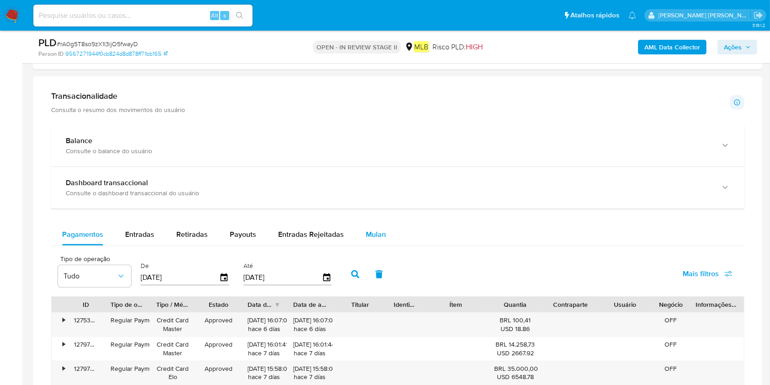
click at [373, 237] on span "Mulan" at bounding box center [376, 234] width 20 height 11
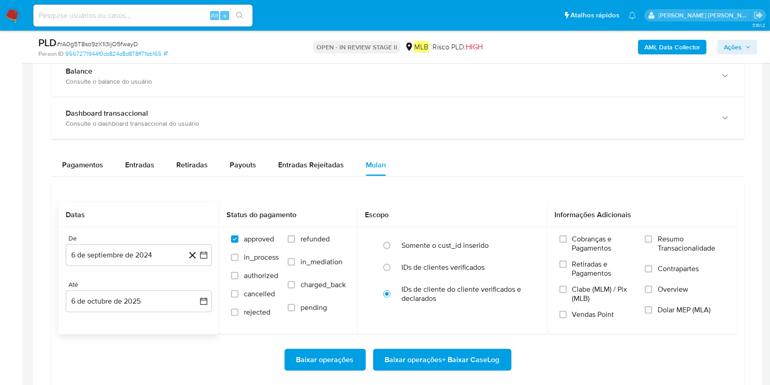
scroll to position [731, 0]
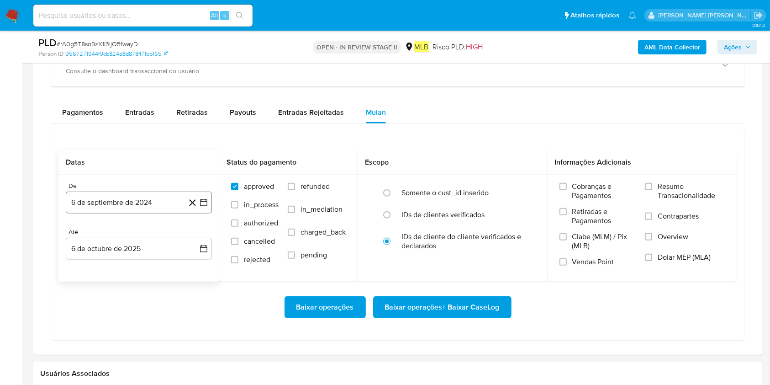
click at [116, 208] on button "6 de septiembre de 2024" at bounding box center [139, 202] width 146 height 22
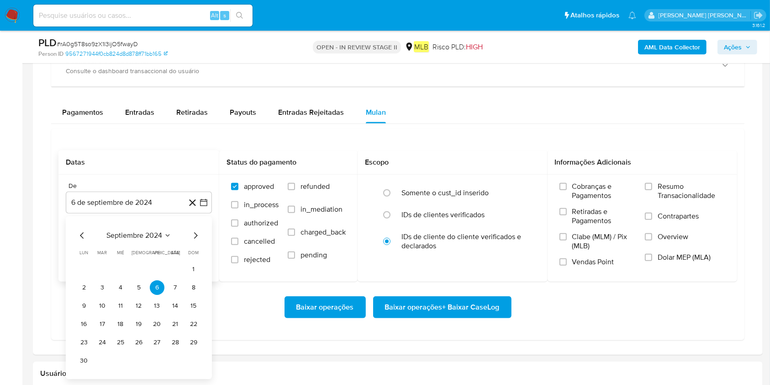
click at [120, 226] on div "septiembre 2024 septiembre 2024 lun lunes mar martes mié miércoles jue jueves v…" at bounding box center [139, 297] width 146 height 163
click at [139, 231] on span "septiembre 2024" at bounding box center [134, 235] width 56 height 9
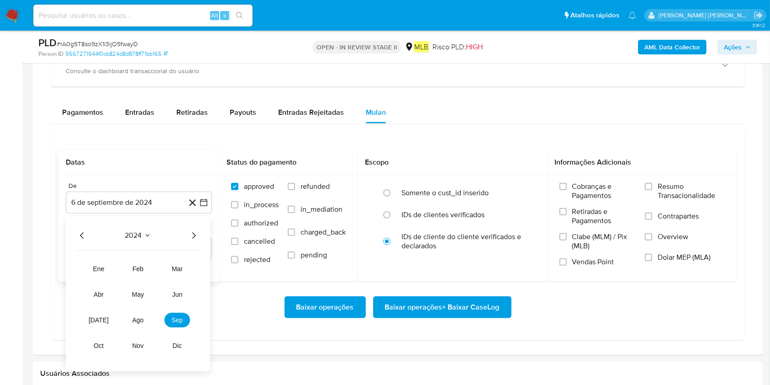
click at [194, 232] on icon "Año siguiente" at bounding box center [193, 235] width 11 height 11
click at [123, 288] on tr "ene feb mar abr may jun jul ago sep oct nov dic" at bounding box center [138, 306] width 104 height 91
click at [133, 288] on span "ago" at bounding box center [137, 319] width 11 height 7
click at [154, 276] on button "1" at bounding box center [157, 269] width 15 height 15
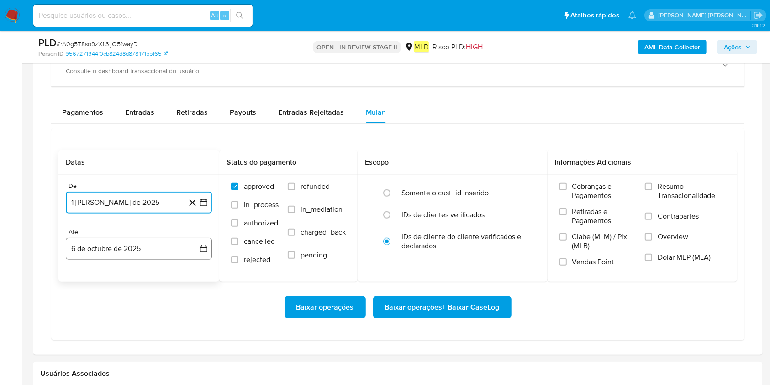
click at [158, 257] on button "6 de octubre de 2025" at bounding box center [139, 248] width 146 height 22
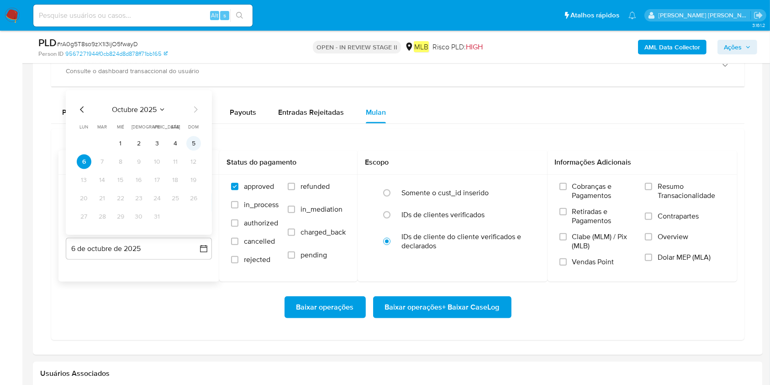
click at [194, 145] on button "5" at bounding box center [193, 143] width 15 height 15
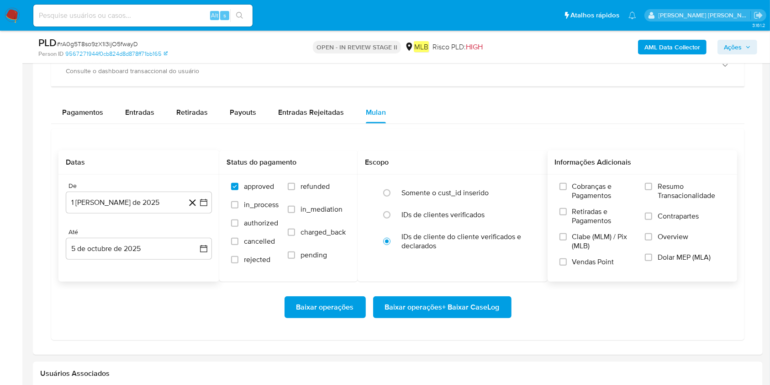
click at [577, 183] on span "Resumo Transacionalidade" at bounding box center [692, 191] width 68 height 18
click at [577, 183] on input "Resumo Transacionalidade" at bounding box center [648, 186] width 7 height 7
click at [430, 288] on span "Baixar operações + Baixar CaseLog" at bounding box center [442, 307] width 115 height 20
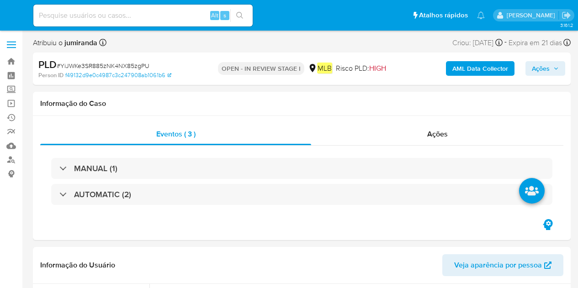
select select "10"
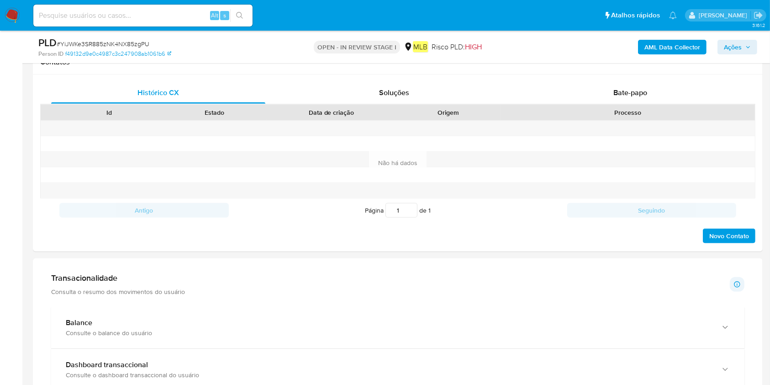
scroll to position [670, 0]
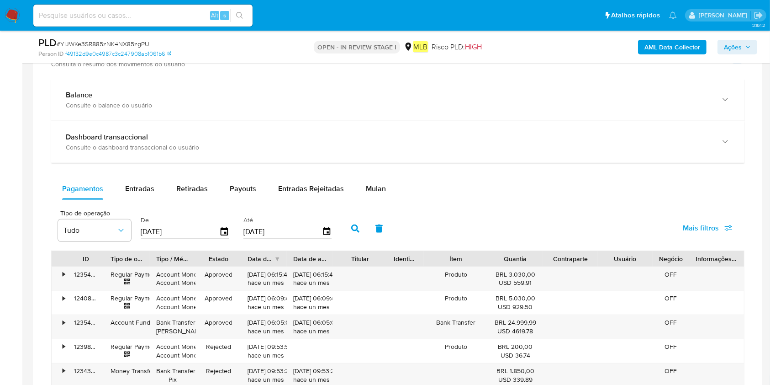
click at [351, 200] on div "Pagamentos Entradas Retiradas Payouts Entradas Rejeitadas Mulan Tipo de operaçã…" at bounding box center [397, 355] width 693 height 355
click at [397, 185] on div "Pagamentos Entradas Retiradas Payouts Entradas Rejeitadas Mulan" at bounding box center [397, 189] width 693 height 22
click at [375, 190] on span "Mulan" at bounding box center [376, 188] width 20 height 11
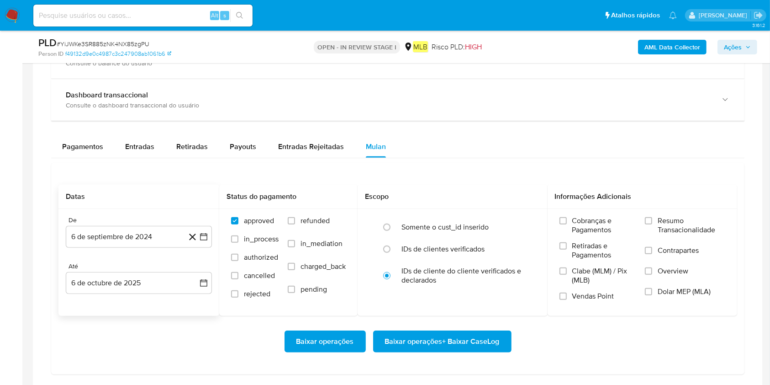
scroll to position [731, 0]
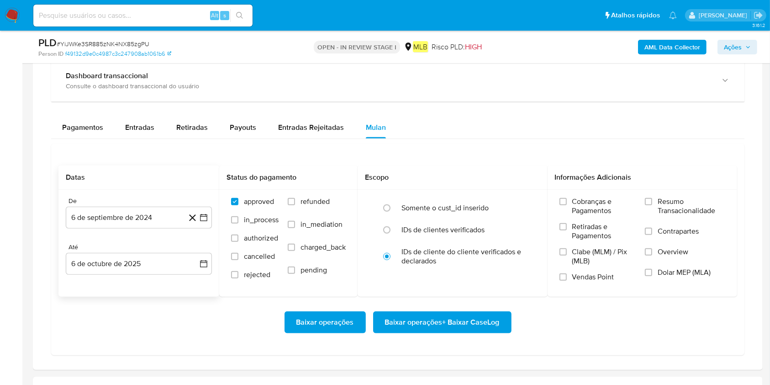
click at [141, 228] on div "De 6 de septiembre de 2024 [DATE] Até 6 de octubre de 2025 [DATE]" at bounding box center [138, 243] width 161 height 107
click at [144, 225] on button "6 de septiembre de 2024" at bounding box center [139, 217] width 146 height 22
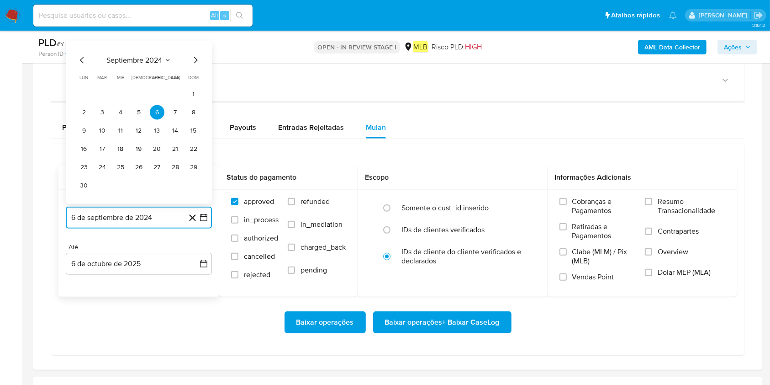
click at [145, 55] on span "septiembre 2024" at bounding box center [134, 59] width 56 height 9
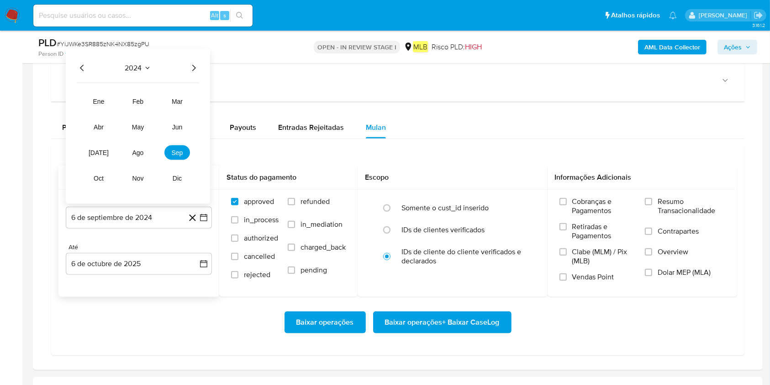
click at [196, 70] on icon "Año siguiente" at bounding box center [193, 67] width 11 height 11
click at [140, 155] on span "ago" at bounding box center [137, 151] width 11 height 7
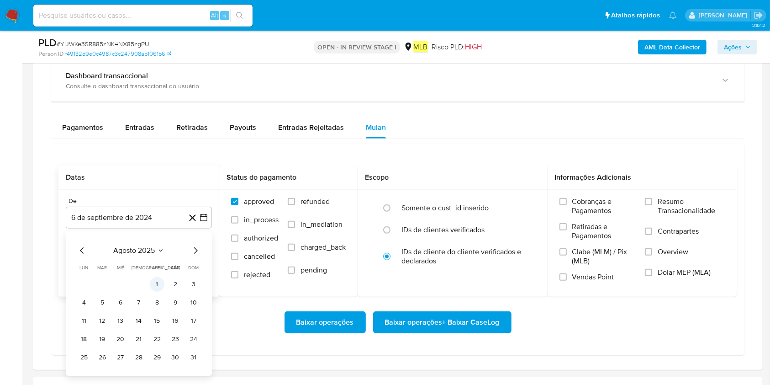
click at [157, 287] on button "1" at bounding box center [157, 284] width 15 height 15
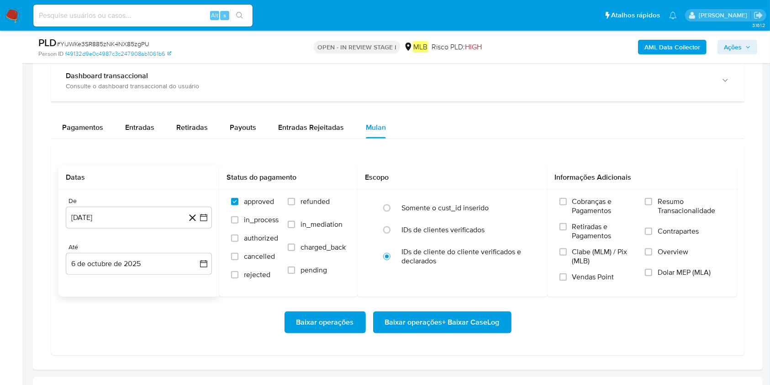
click at [158, 251] on div "Até 6 de octubre de 2025 [DATE]" at bounding box center [139, 259] width 146 height 32
click at [165, 258] on button "6 de octubre de 2025" at bounding box center [139, 264] width 146 height 22
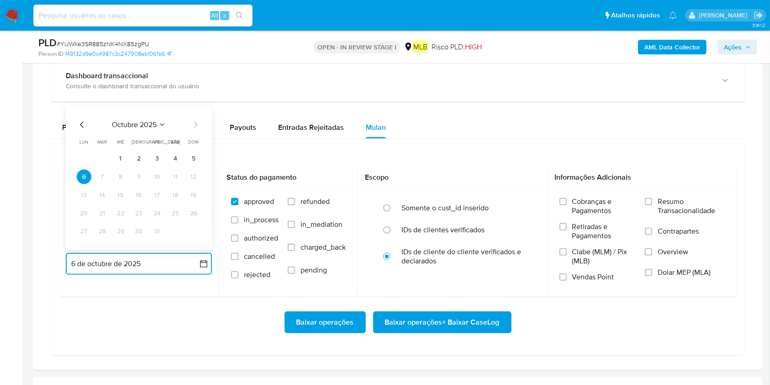
click at [197, 156] on button "5" at bounding box center [193, 158] width 15 height 15
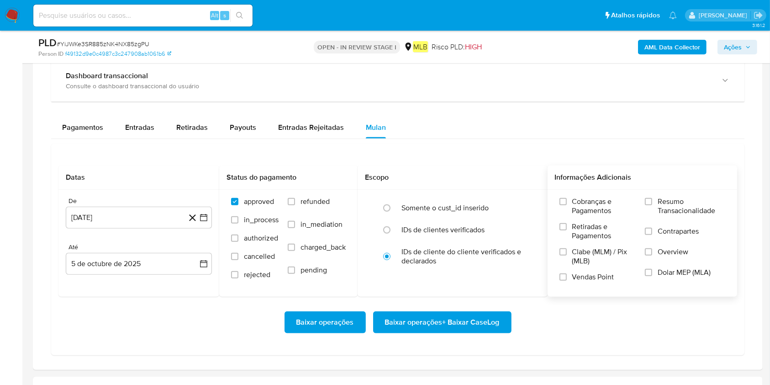
click at [577, 206] on span "Resumo Transacionalidade" at bounding box center [692, 206] width 68 height 18
click at [577, 205] on input "Resumo Transacionalidade" at bounding box center [648, 201] width 7 height 7
click at [471, 288] on span "Baixar operações + Baixar CaseLog" at bounding box center [442, 322] width 115 height 20
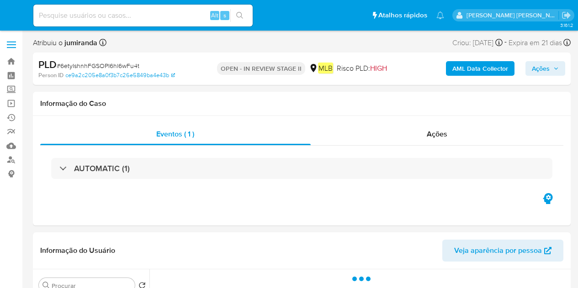
select select "10"
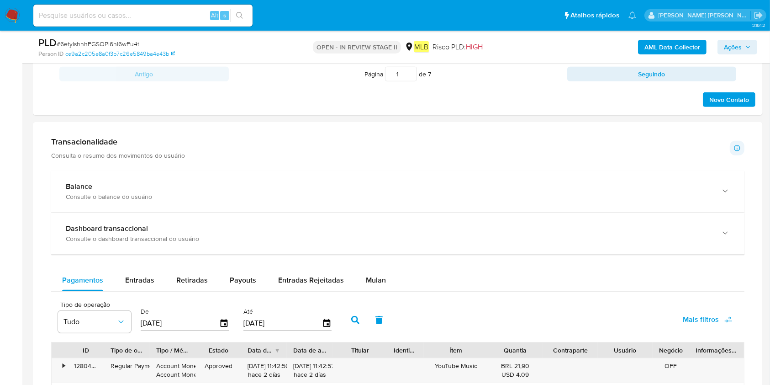
scroll to position [609, 0]
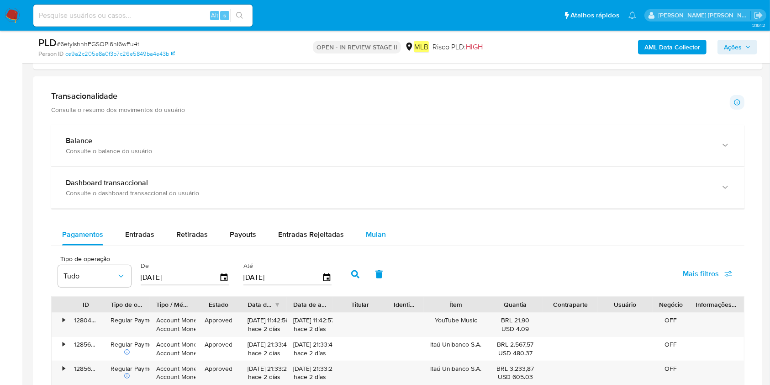
click at [366, 235] on span "Mulan" at bounding box center [376, 234] width 20 height 11
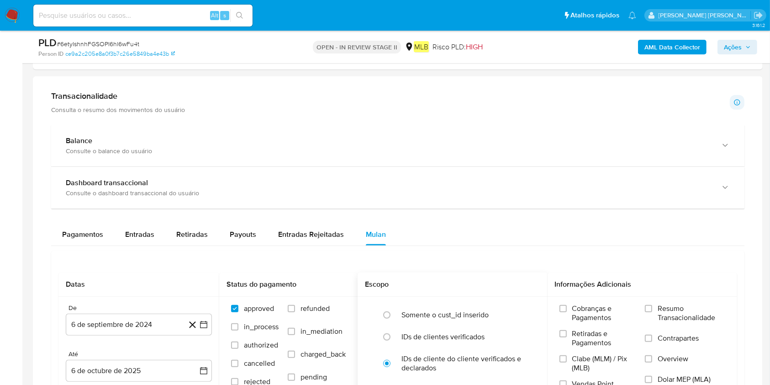
scroll to position [731, 0]
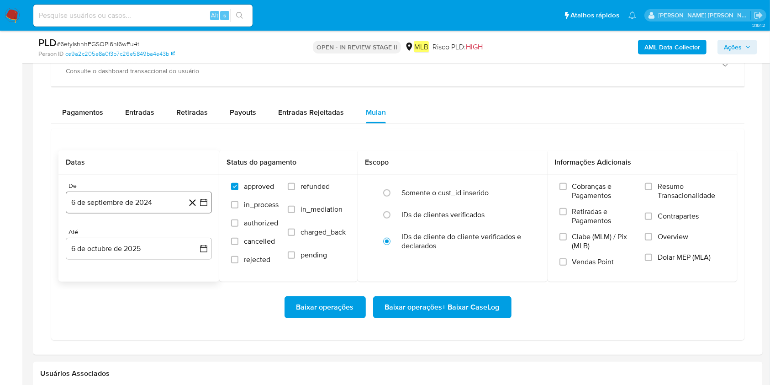
click at [138, 198] on button "6 de septiembre de 2024" at bounding box center [139, 202] width 146 height 22
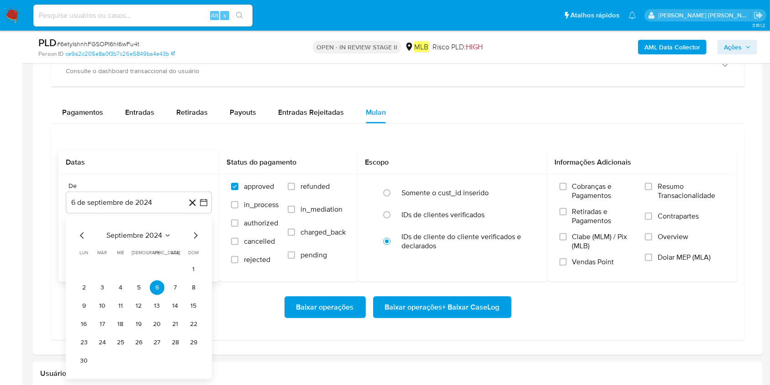
click at [150, 228] on div "septiembre 2024 septiembre 2024 lun lunes mar martes mié miércoles jue jueves v…" at bounding box center [139, 297] width 146 height 163
click at [150, 236] on span "septiembre 2024" at bounding box center [134, 235] width 56 height 9
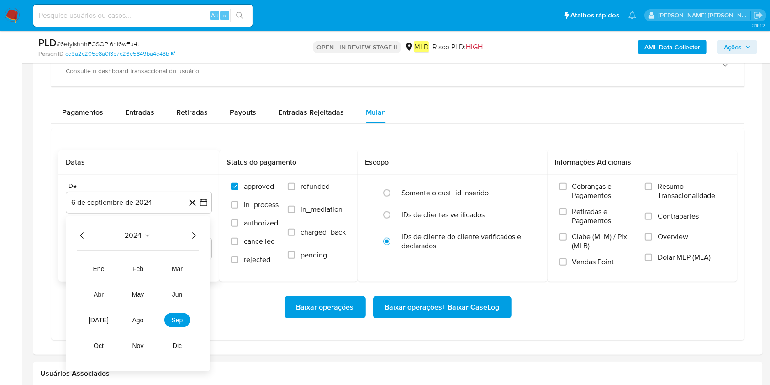
click at [190, 236] on icon "Año siguiente" at bounding box center [193, 235] width 11 height 11
click at [136, 288] on span "ago" at bounding box center [137, 319] width 11 height 7
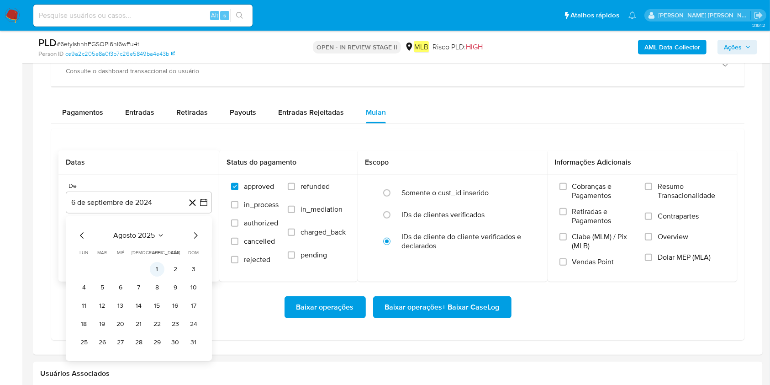
click at [161, 263] on button "1" at bounding box center [157, 269] width 15 height 15
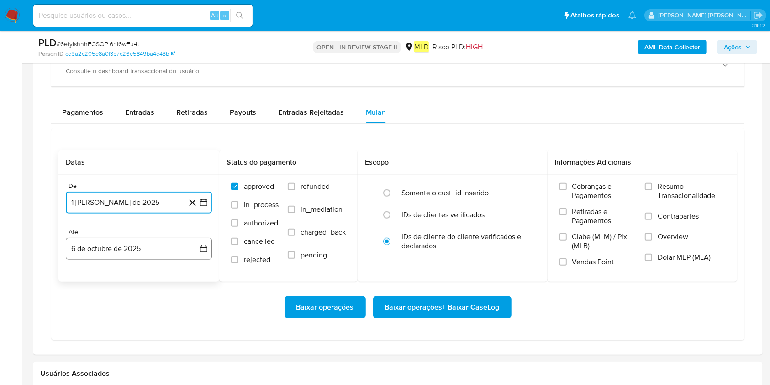
click at [153, 252] on button "6 de octubre de 2025" at bounding box center [139, 248] width 146 height 22
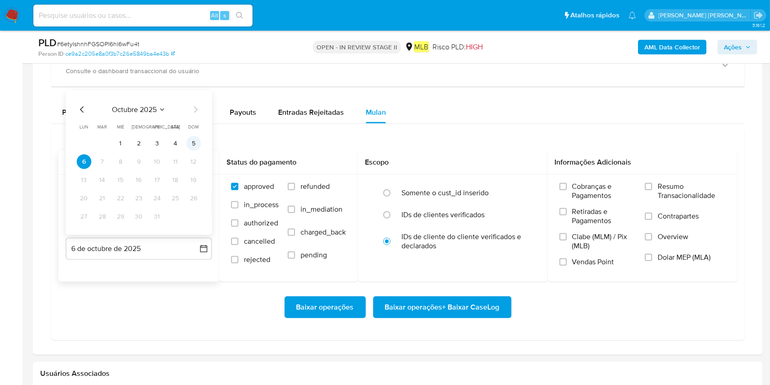
click at [190, 145] on button "5" at bounding box center [193, 143] width 15 height 15
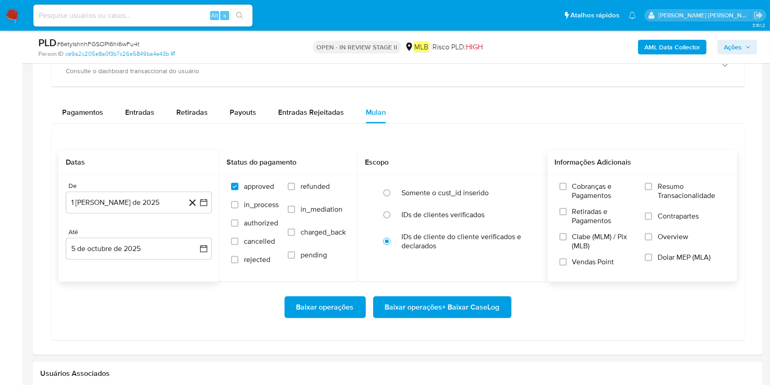
click at [577, 193] on label "Resumo Transacionalidade" at bounding box center [685, 197] width 80 height 30
click at [577, 190] on input "Resumo Transacionalidade" at bounding box center [648, 186] width 7 height 7
click at [495, 288] on span "Baixar operações + Baixar CaseLog" at bounding box center [442, 307] width 115 height 20
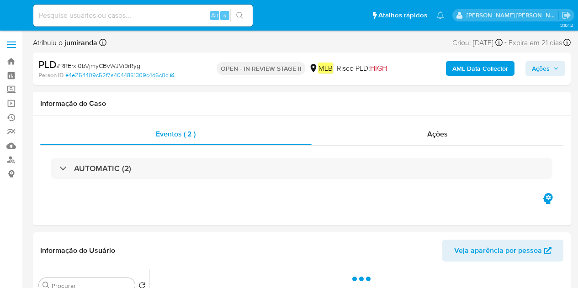
select select "10"
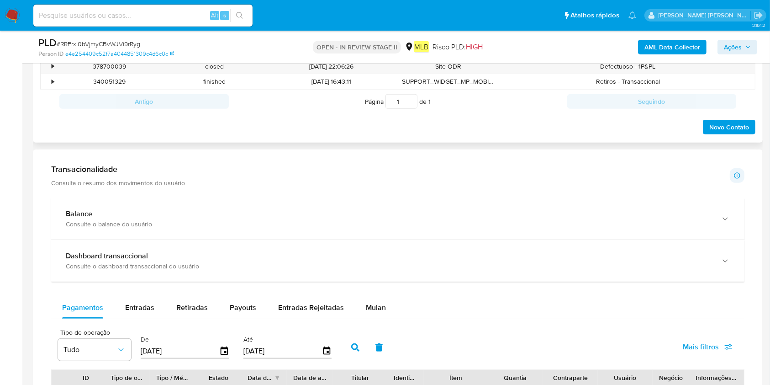
scroll to position [548, 0]
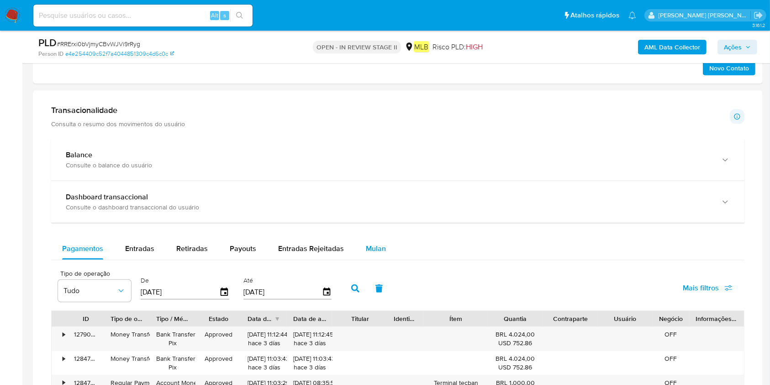
click at [374, 254] on div "Mulan" at bounding box center [376, 248] width 20 height 22
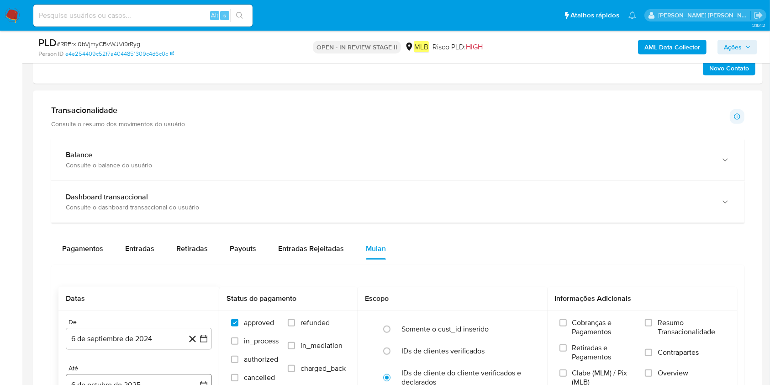
scroll to position [670, 0]
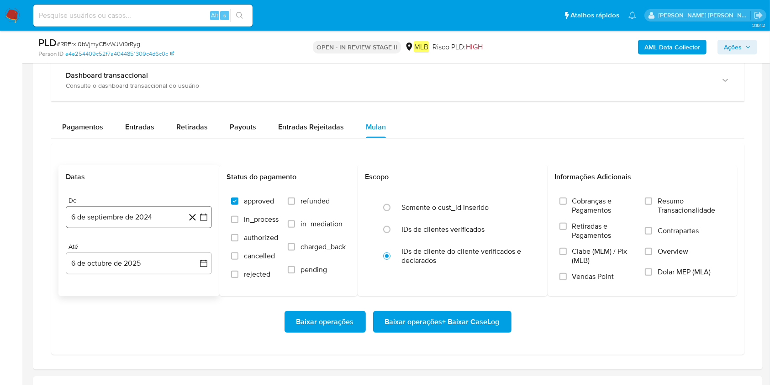
click at [159, 219] on button "6 de septiembre de 2024" at bounding box center [139, 217] width 146 height 22
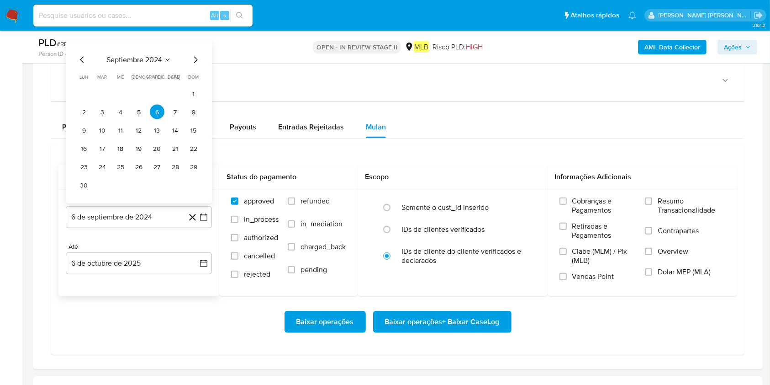
click at [153, 68] on div "septiembre 2024 septiembre 2024 lun lunes mar martes mié miércoles jue jueves v…" at bounding box center [139, 123] width 124 height 138
click at [157, 62] on span "septiembre 2024" at bounding box center [134, 59] width 56 height 9
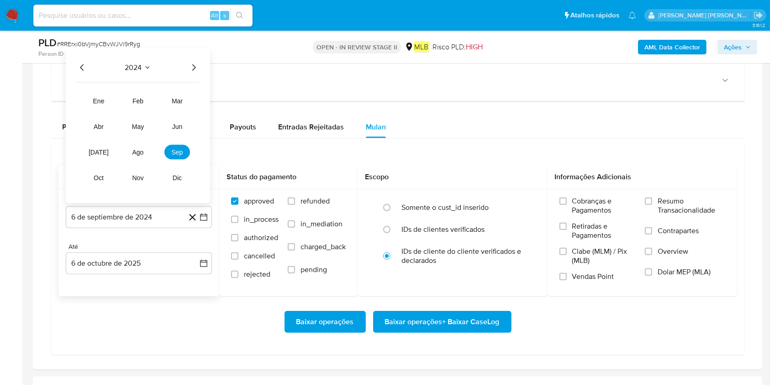
click at [194, 69] on icon "Año siguiente" at bounding box center [194, 67] width 4 height 6
click at [142, 155] on span "ago" at bounding box center [137, 151] width 11 height 7
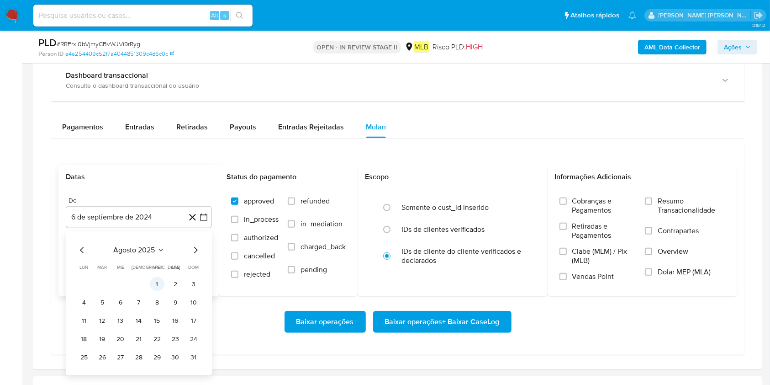
click at [152, 285] on button "1" at bounding box center [157, 284] width 15 height 15
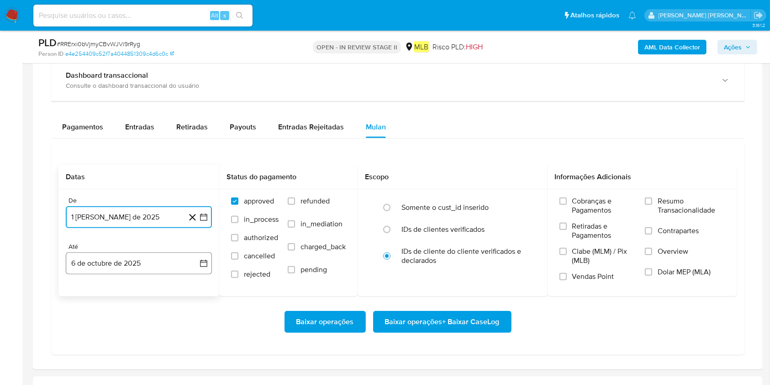
click at [150, 264] on button "6 de octubre de 2025" at bounding box center [139, 263] width 146 height 22
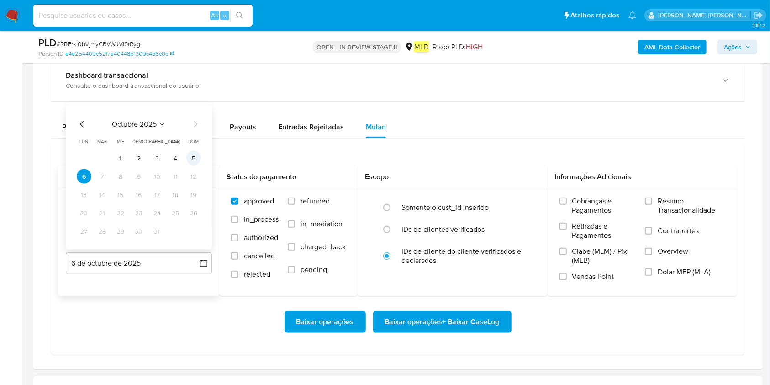
click at [193, 157] on button "5" at bounding box center [193, 158] width 15 height 15
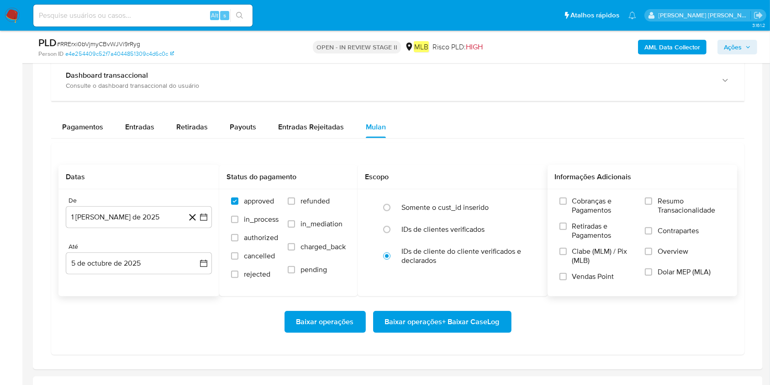
drag, startPoint x: 672, startPoint y: 208, endPoint x: 639, endPoint y: 229, distance: 38.9
click at [577, 209] on span "Resumo Transacionalidade" at bounding box center [692, 205] width 68 height 18
click at [577, 205] on input "Resumo Transacionalidade" at bounding box center [648, 200] width 7 height 7
click at [457, 288] on span "Baixar operações + Baixar CaseLog" at bounding box center [442, 321] width 115 height 20
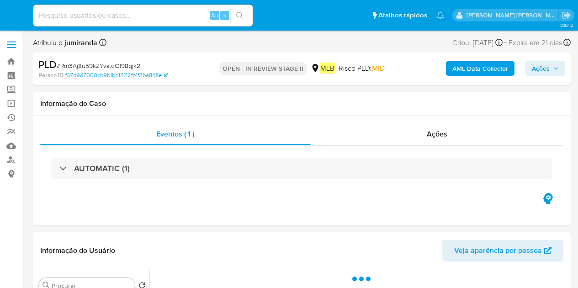
select select "10"
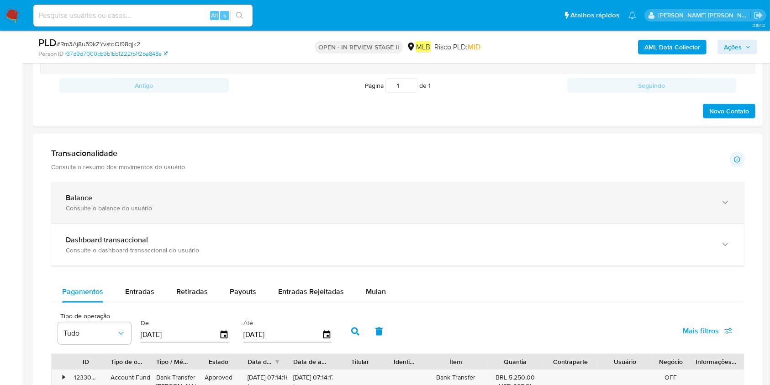
scroll to position [609, 0]
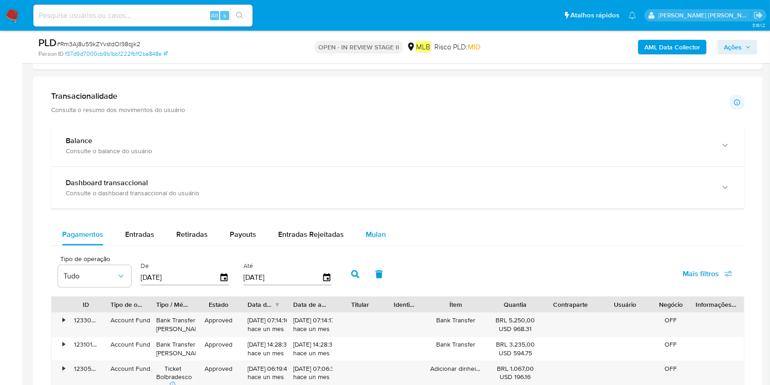
click at [382, 236] on button "Mulan" at bounding box center [376, 234] width 42 height 22
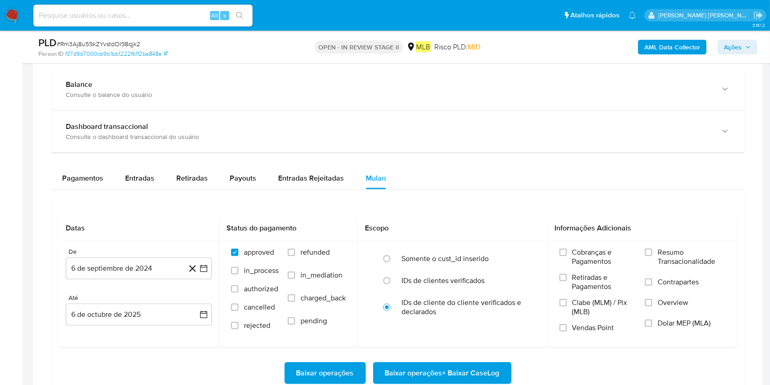
scroll to position [731, 0]
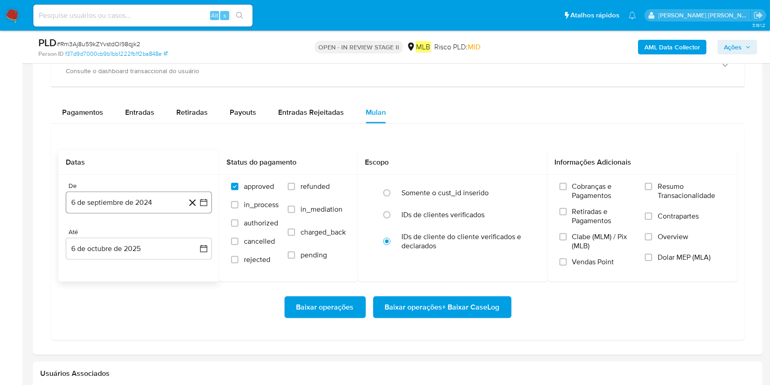
click at [127, 193] on button "6 de septiembre de 2024" at bounding box center [139, 202] width 146 height 22
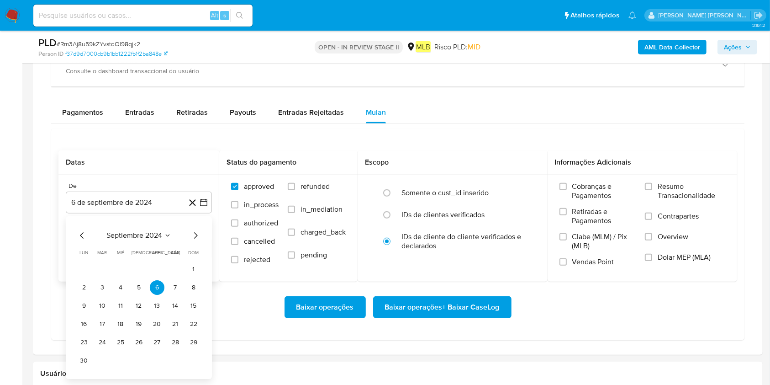
click at [137, 236] on span "septiembre 2024" at bounding box center [134, 235] width 56 height 9
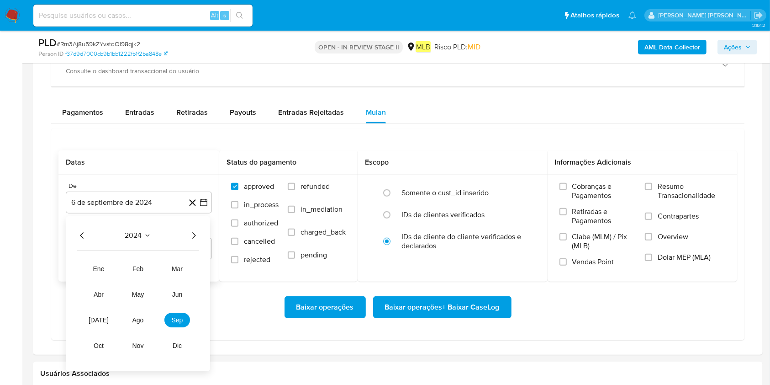
click at [188, 234] on icon "Año siguiente" at bounding box center [193, 235] width 11 height 11
click at [139, 288] on span "ago" at bounding box center [137, 319] width 11 height 7
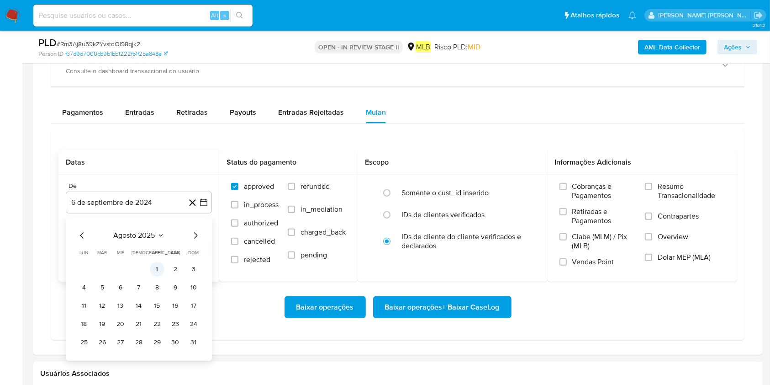
click at [158, 265] on button "1" at bounding box center [157, 269] width 15 height 15
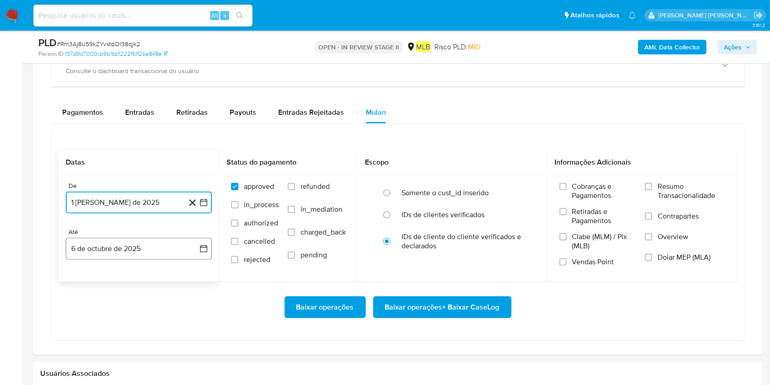
click at [160, 253] on button "6 de octubre de 2025" at bounding box center [139, 248] width 146 height 22
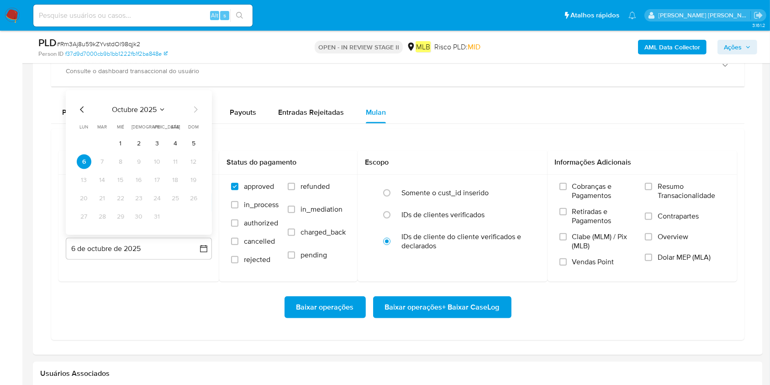
click at [195, 141] on button "5" at bounding box center [193, 143] width 15 height 15
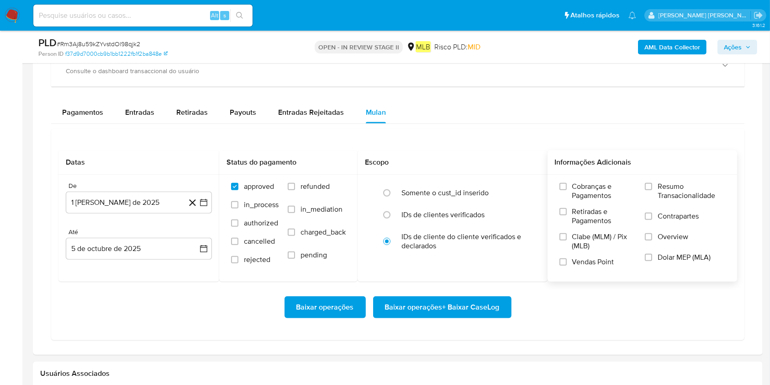
drag, startPoint x: 658, startPoint y: 181, endPoint x: 662, endPoint y: 192, distance: 12.3
click at [577, 181] on div "Cobranças e Pagamentos Retiradas e Pagamentos Clabe (MLM) / Pix (MLB) Vendas Po…" at bounding box center [643, 227] width 190 height 106
click at [577, 192] on span "Resumo Transacionalidade" at bounding box center [692, 191] width 68 height 18
click at [577, 190] on input "Resumo Transacionalidade" at bounding box center [648, 186] width 7 height 7
click at [475, 288] on span "Baixar operações + Baixar CaseLog" at bounding box center [442, 307] width 115 height 20
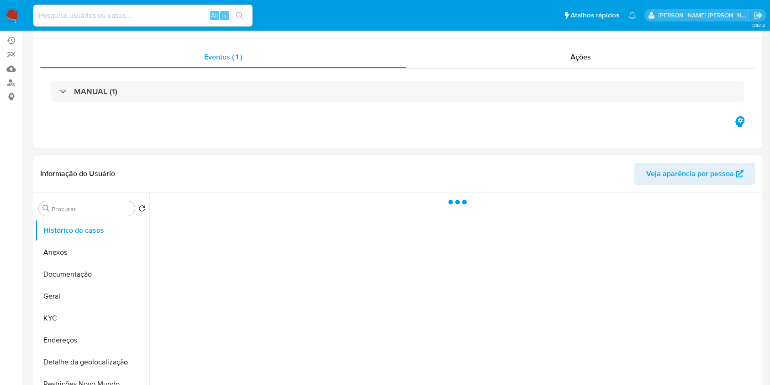
scroll to position [121, 0]
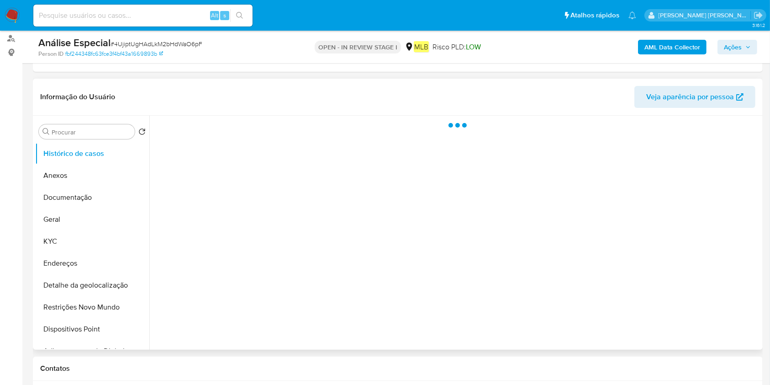
select select "10"
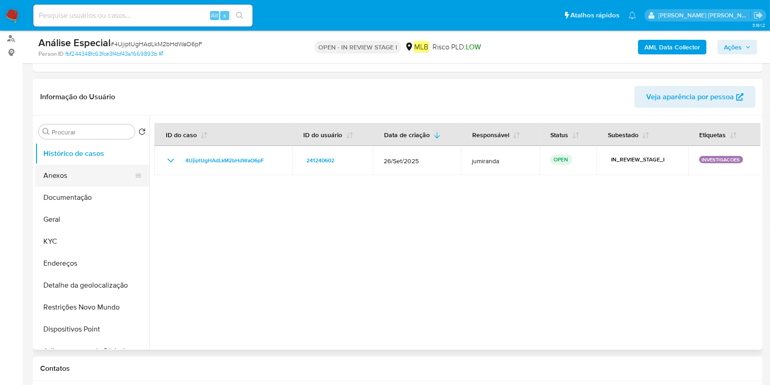
click at [95, 174] on button "Anexos" at bounding box center [88, 175] width 107 height 22
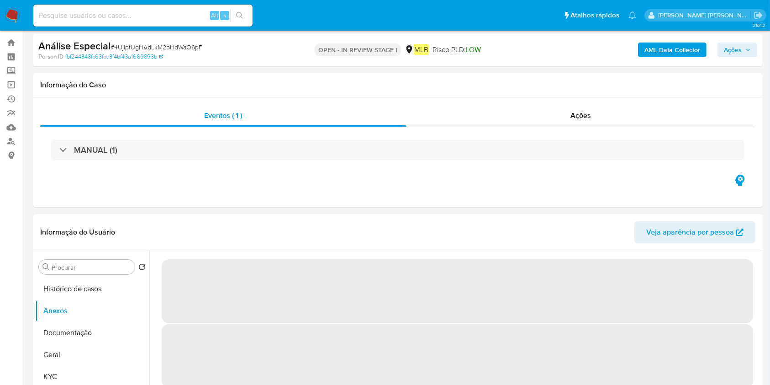
scroll to position [0, 0]
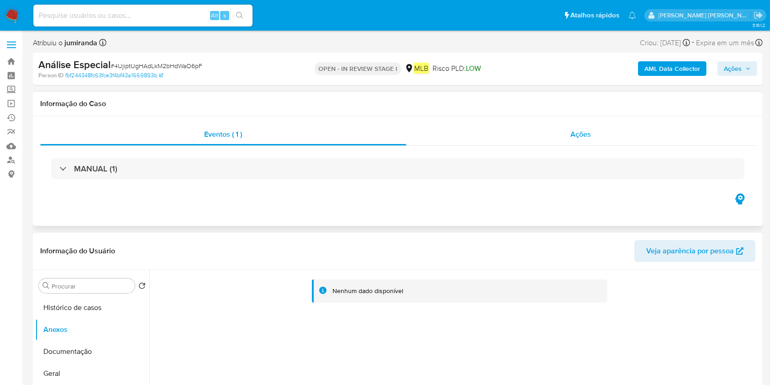
click at [543, 142] on div "Ações" at bounding box center [580, 134] width 349 height 22
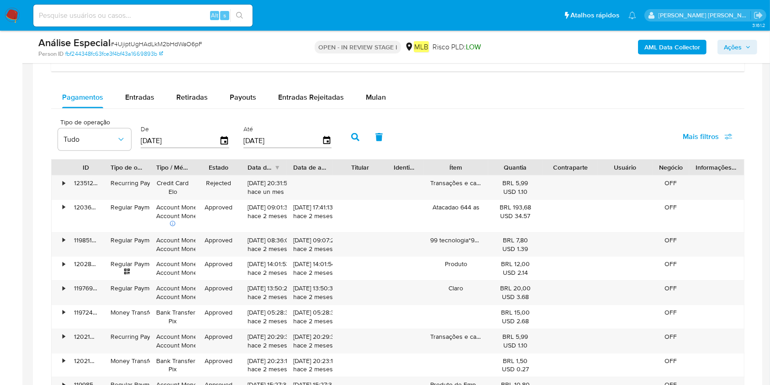
scroll to position [731, 0]
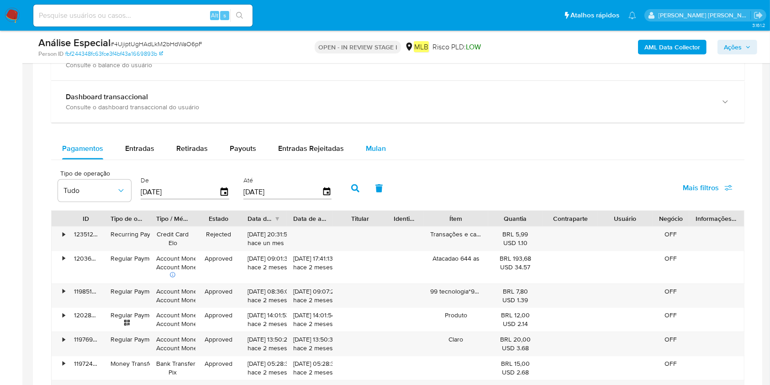
click at [366, 143] on span "Mulan" at bounding box center [376, 148] width 20 height 11
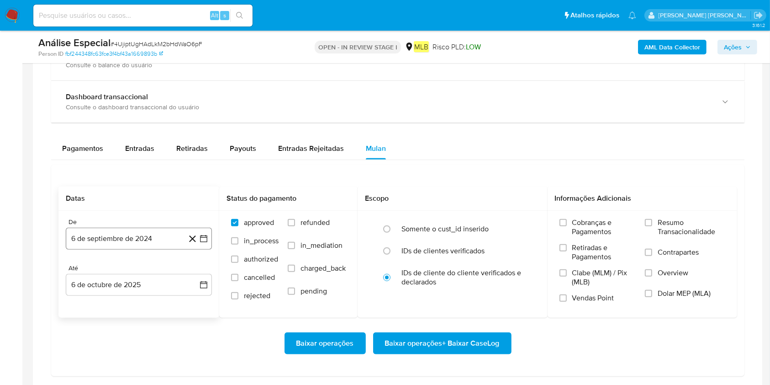
click at [157, 234] on button "6 de septiembre de 2024" at bounding box center [139, 238] width 146 height 22
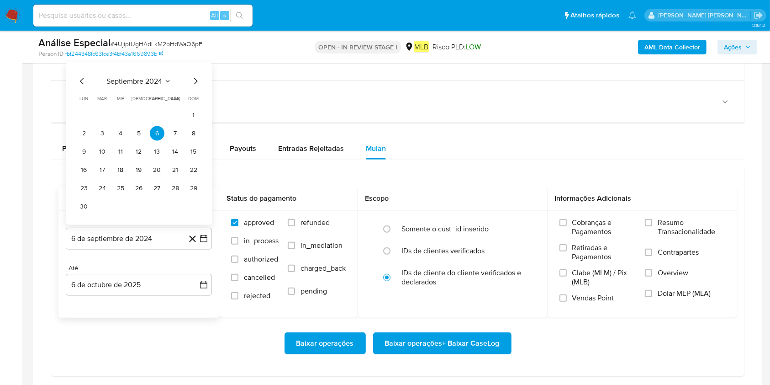
click at [148, 85] on span "septiembre 2024" at bounding box center [134, 81] width 56 height 9
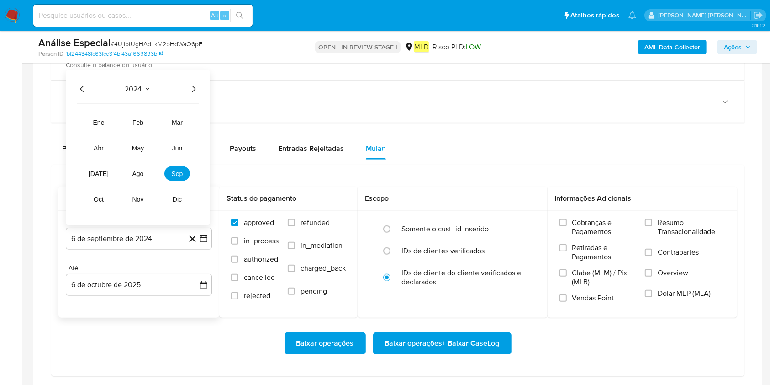
click at [190, 90] on icon "Año siguiente" at bounding box center [193, 89] width 11 height 11
click at [142, 178] on button "ago" at bounding box center [138, 173] width 26 height 15
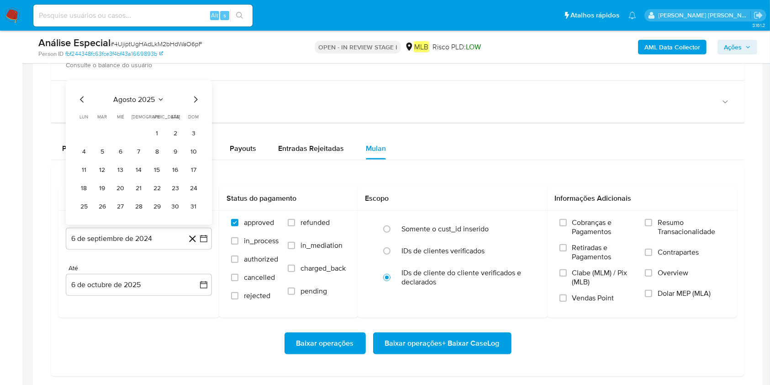
drag, startPoint x: 162, startPoint y: 134, endPoint x: 152, endPoint y: 165, distance: 32.2
click at [159, 137] on button "1" at bounding box center [157, 133] width 15 height 15
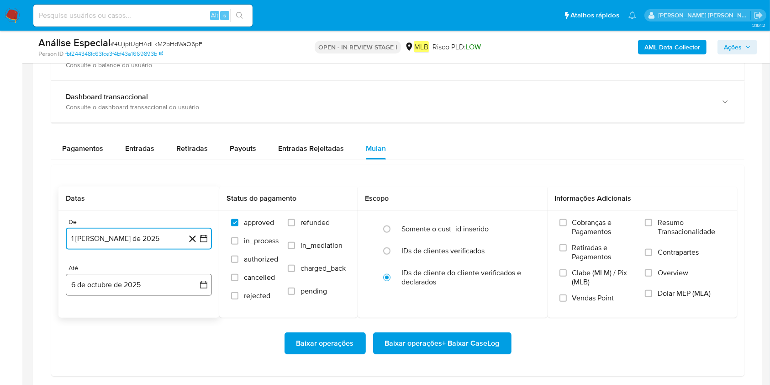
click at [128, 279] on button "6 de octubre de 2025" at bounding box center [139, 285] width 146 height 22
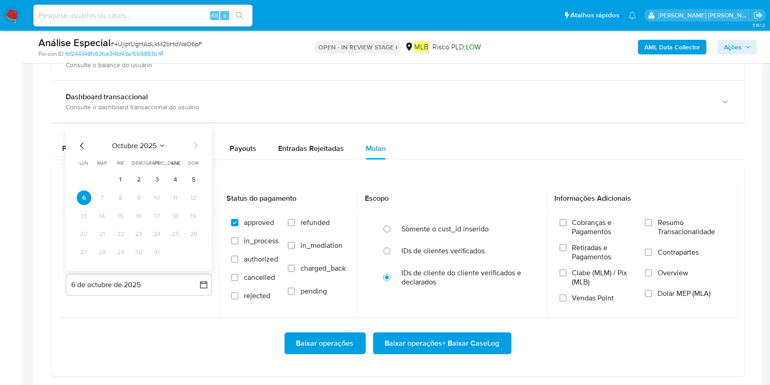
click at [192, 179] on button "5" at bounding box center [193, 179] width 15 height 15
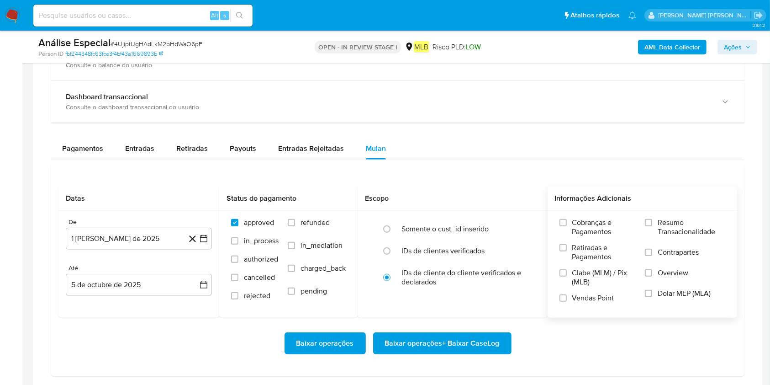
click at [712, 227] on span "Resumo Transacionalidade" at bounding box center [692, 227] width 68 height 18
click at [652, 226] on input "Resumo Transacionalidade" at bounding box center [648, 222] width 7 height 7
click at [465, 341] on span "Baixar operações + Baixar CaseLog" at bounding box center [442, 343] width 115 height 20
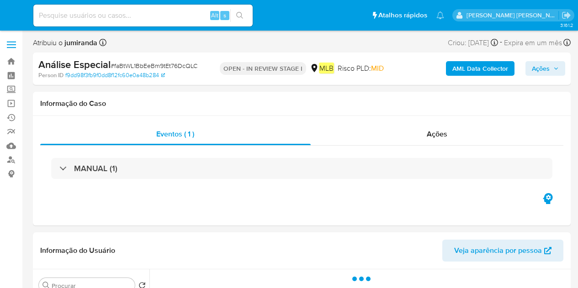
select select "10"
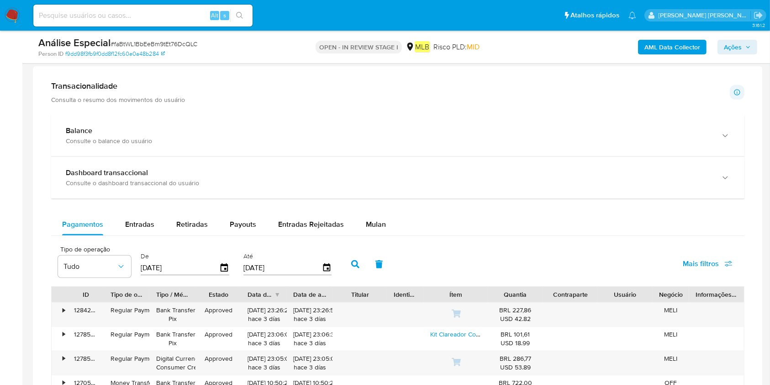
scroll to position [609, 0]
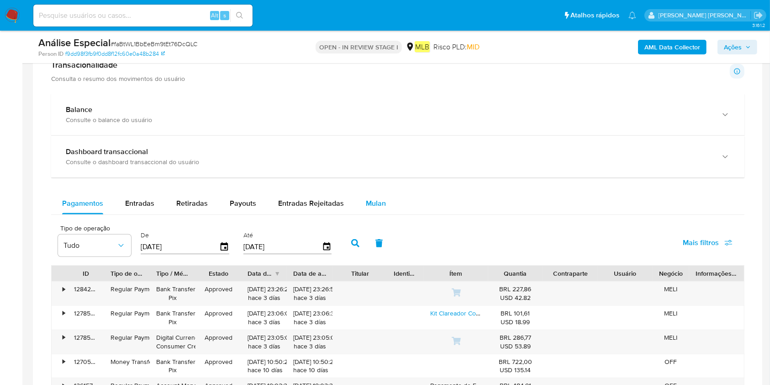
click at [387, 198] on button "Mulan" at bounding box center [376, 203] width 42 height 22
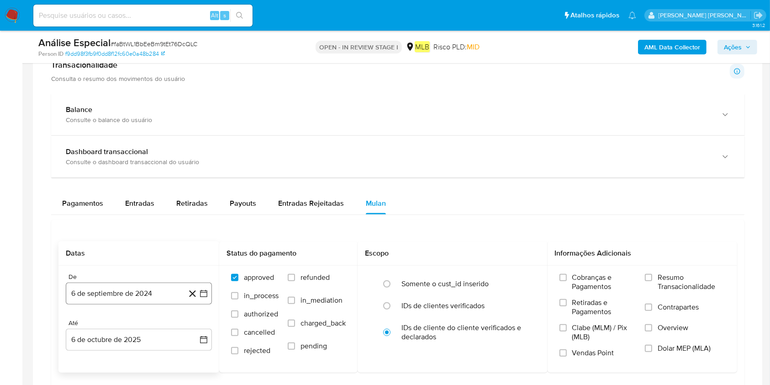
click at [119, 288] on button "6 de septiembre de 2024" at bounding box center [139, 293] width 146 height 22
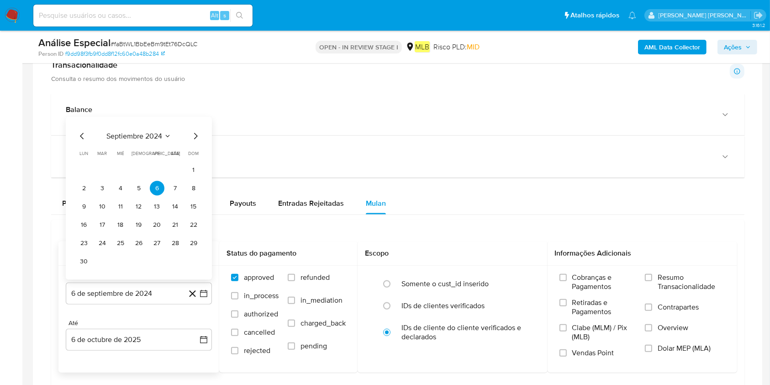
click at [132, 134] on span "septiembre 2024" at bounding box center [134, 136] width 56 height 9
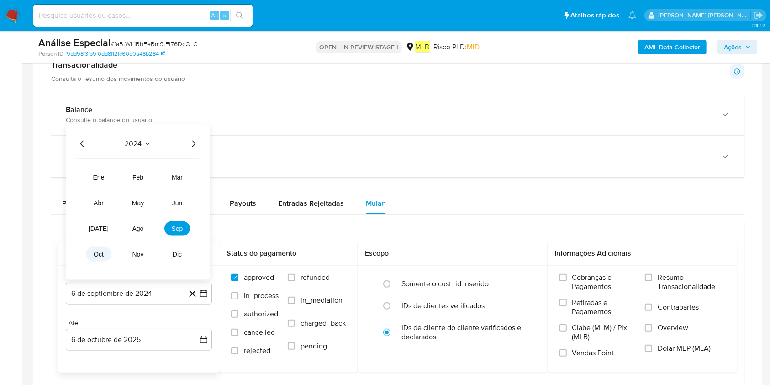
click at [95, 257] on span "oct" at bounding box center [99, 253] width 10 height 7
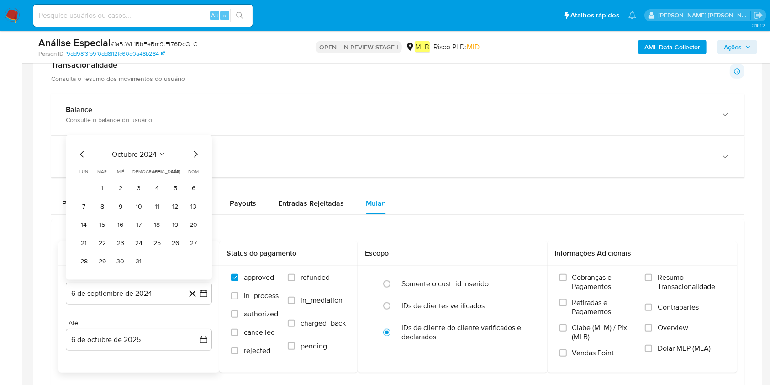
click at [163, 144] on div "octubre 2024 octubre 2024 lun lunes mar martes mié miércoles jue jueves vie vie…" at bounding box center [139, 207] width 146 height 144
click at [156, 156] on span "octubre 2024" at bounding box center [134, 154] width 45 height 9
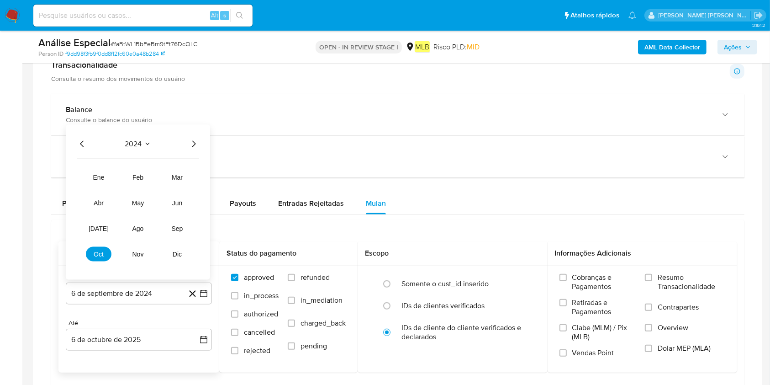
click at [194, 146] on icon "Año siguiente" at bounding box center [193, 143] width 11 height 11
click at [141, 228] on span "ago" at bounding box center [137, 228] width 11 height 7
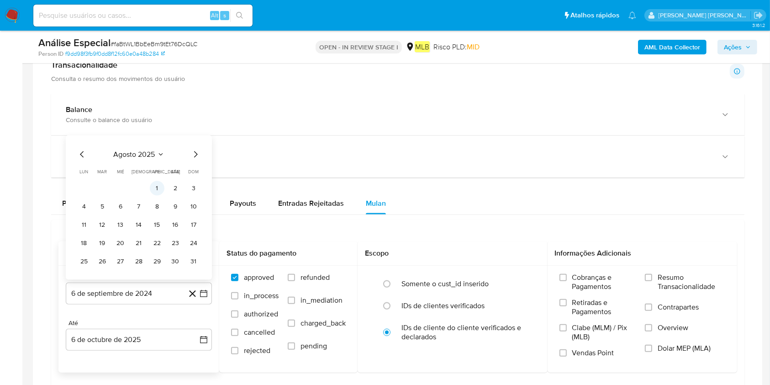
click at [157, 183] on button "1" at bounding box center [157, 188] width 15 height 15
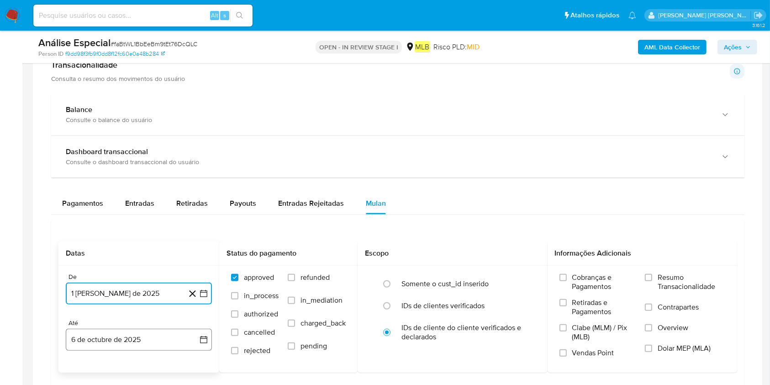
click at [150, 288] on button "6 de octubre de 2025" at bounding box center [139, 339] width 146 height 22
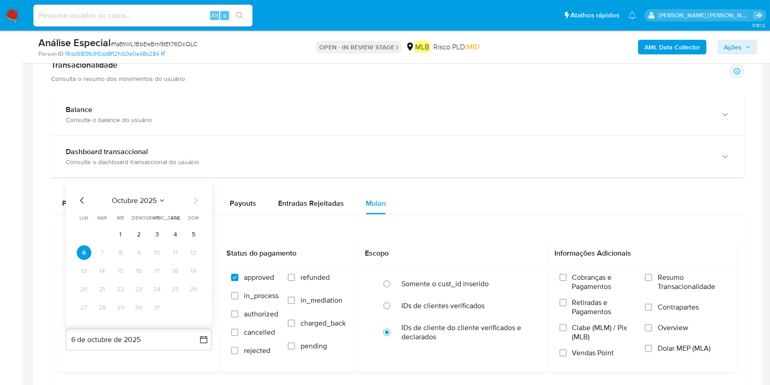
drag, startPoint x: 196, startPoint y: 232, endPoint x: 405, endPoint y: 239, distance: 209.3
click at [195, 232] on button "5" at bounding box center [193, 234] width 15 height 15
click at [577, 284] on span "Resumo Transacionalidade" at bounding box center [692, 282] width 68 height 18
click at [577, 281] on input "Resumo Transacionalidade" at bounding box center [648, 277] width 7 height 7
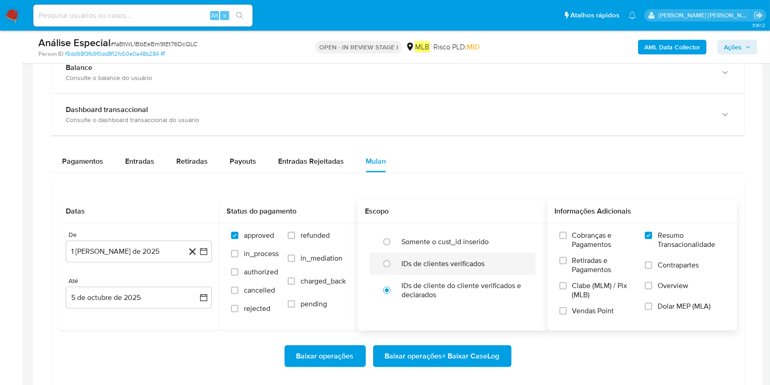
scroll to position [670, 0]
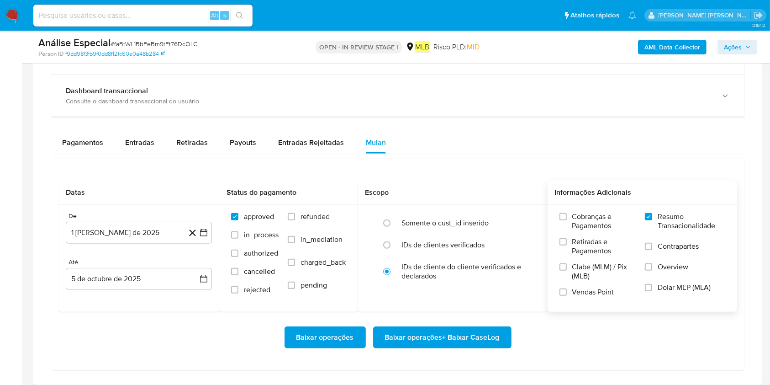
click at [479, 288] on span "Baixar operações + Baixar CaseLog" at bounding box center [442, 337] width 115 height 20
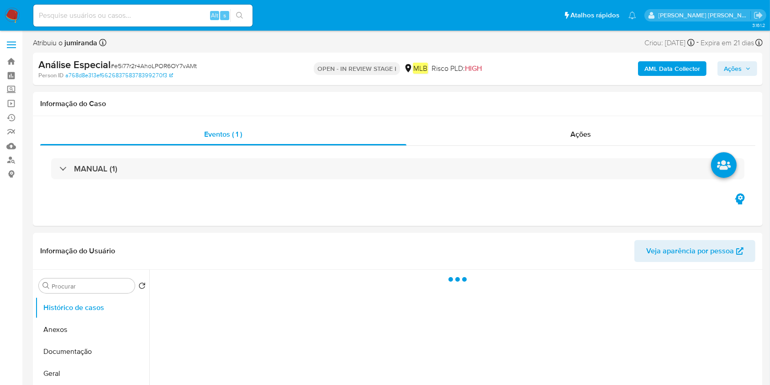
select select "10"
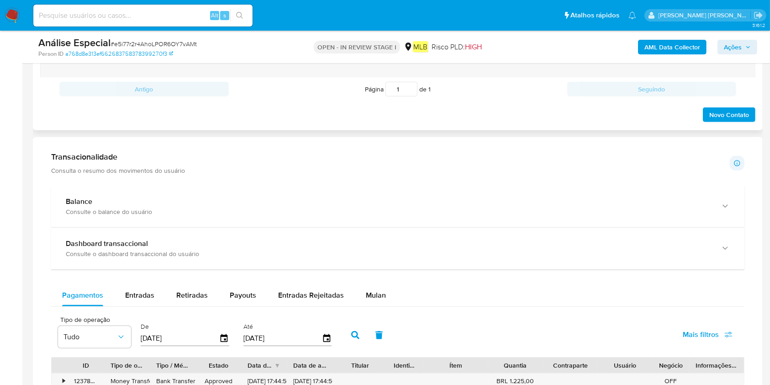
scroll to position [670, 0]
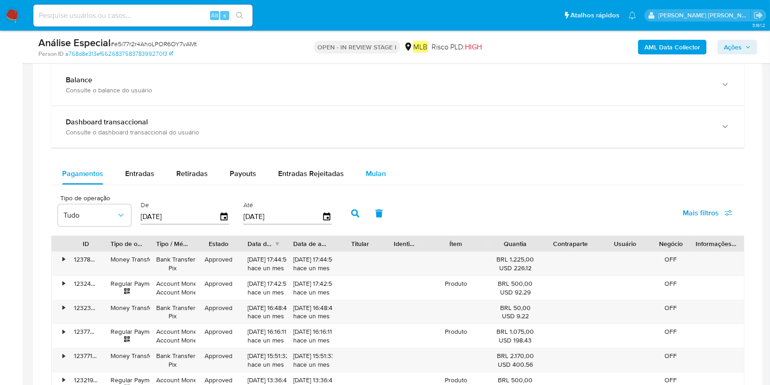
click at [370, 174] on span "Mulan" at bounding box center [376, 173] width 20 height 11
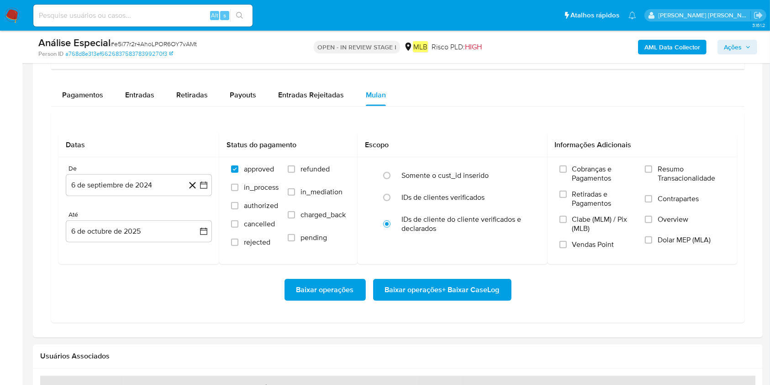
scroll to position [791, 0]
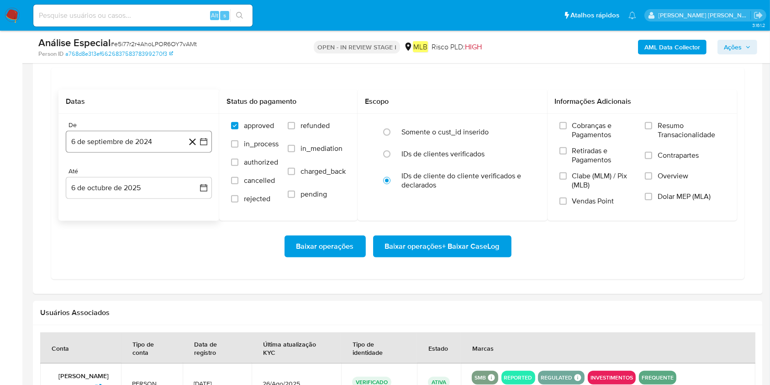
click at [87, 150] on button "6 de septiembre de 2024" at bounding box center [139, 142] width 146 height 22
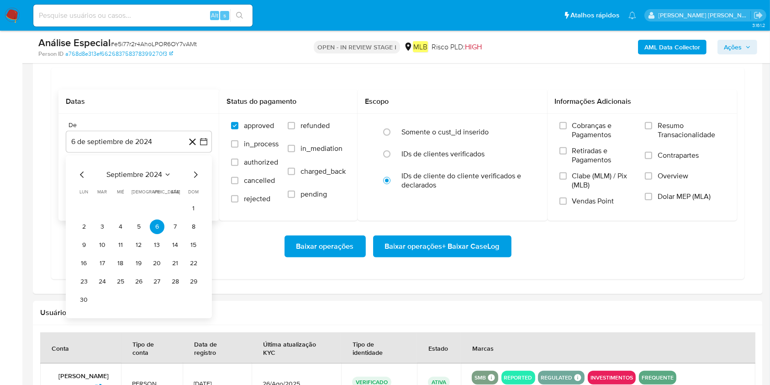
click at [161, 174] on span "septiembre 2024" at bounding box center [134, 174] width 56 height 9
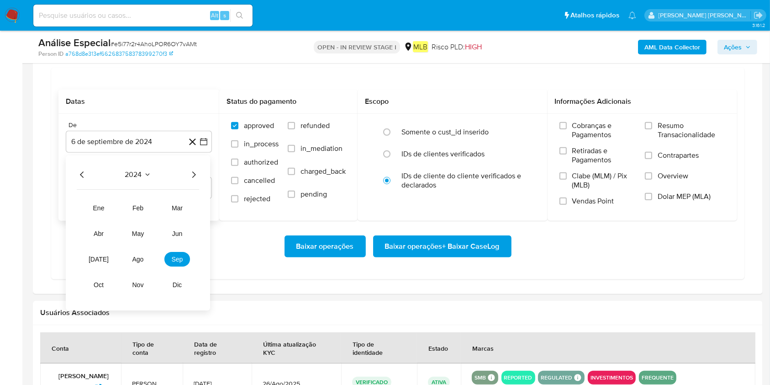
click at [188, 175] on icon "Año siguiente" at bounding box center [193, 174] width 11 height 11
click at [172, 209] on span "mar" at bounding box center [177, 207] width 11 height 7
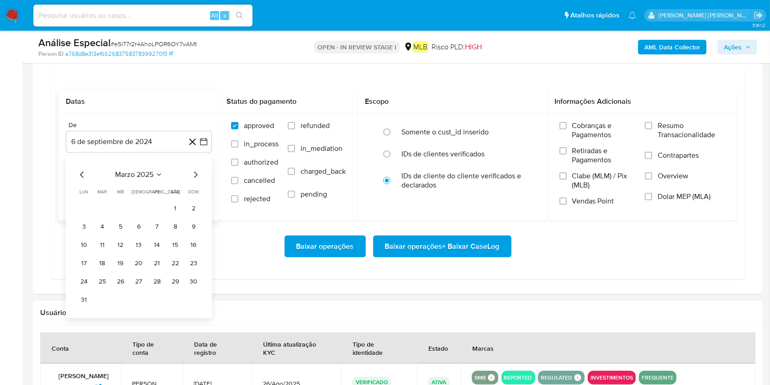
click at [196, 176] on icon "Mes siguiente" at bounding box center [195, 174] width 11 height 11
click at [106, 206] on button "1" at bounding box center [102, 208] width 15 height 15
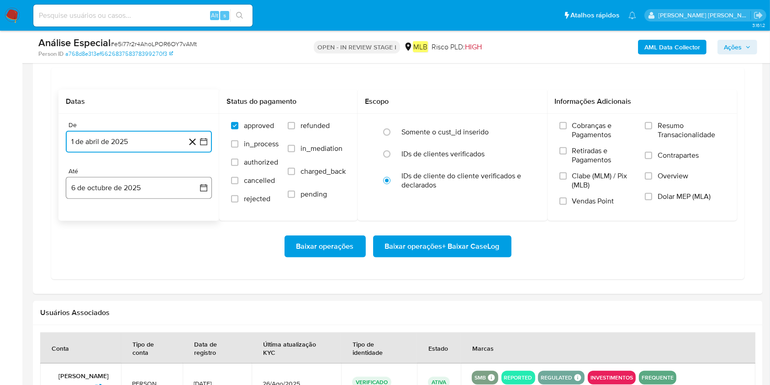
click at [139, 184] on button "6 de octubre de 2025" at bounding box center [139, 188] width 146 height 22
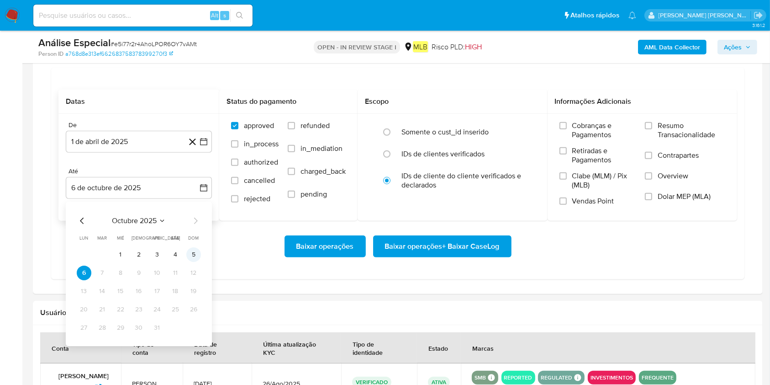
click at [198, 261] on tbody "1 2 3 4 5 6 7 8 9 10 11 12 13 14 15 16 17 18 19 20 21 22 23 24 25 26 27 28 29 3…" at bounding box center [139, 291] width 124 height 88
click at [197, 255] on button "5" at bounding box center [193, 254] width 15 height 15
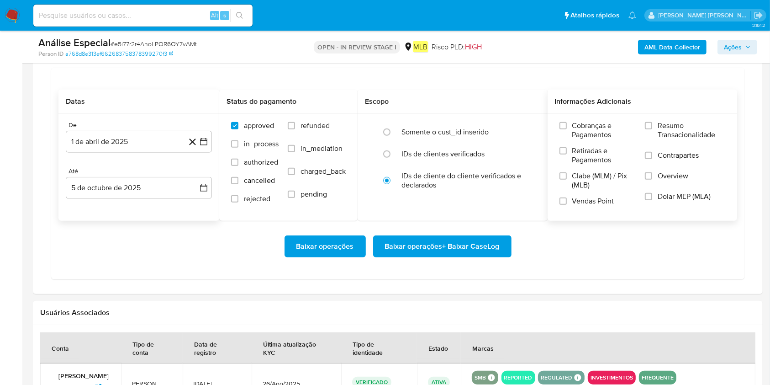
click at [577, 132] on span "Resumo Transacionalidade" at bounding box center [692, 130] width 68 height 18
click at [577, 129] on input "Resumo Transacionalidade" at bounding box center [648, 125] width 7 height 7
click at [455, 245] on span "Baixar operações + Baixar CaseLog" at bounding box center [442, 246] width 115 height 20
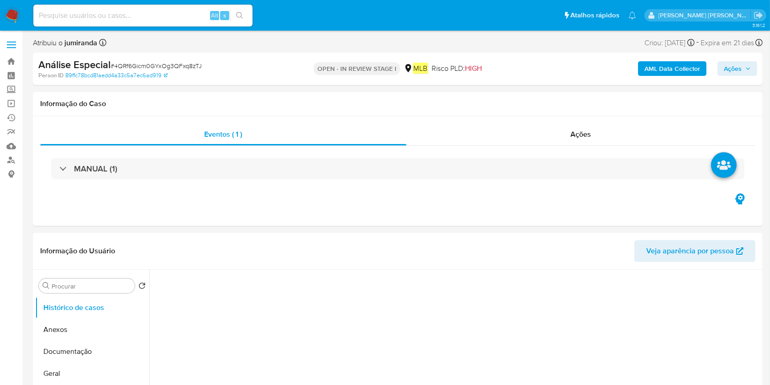
select select "10"
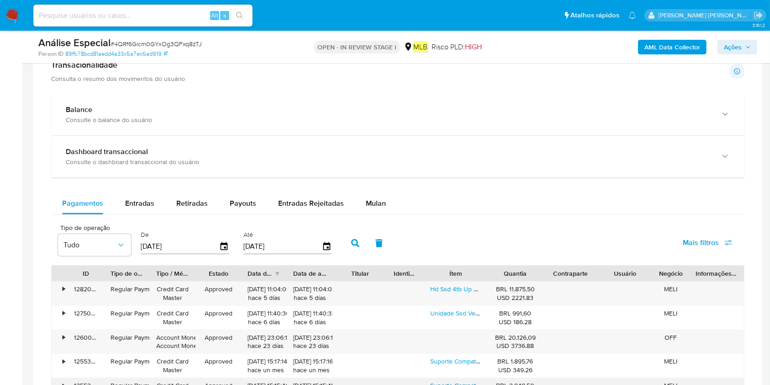
scroll to position [731, 0]
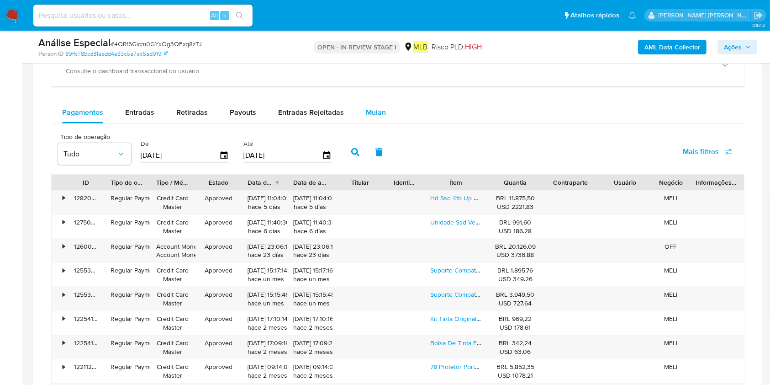
click at [374, 115] on span "Mulan" at bounding box center [376, 112] width 20 height 11
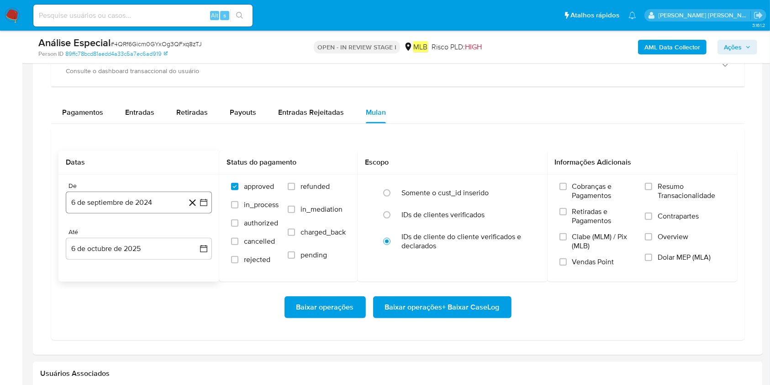
click at [142, 204] on button "6 de septiembre de 2024" at bounding box center [139, 202] width 146 height 22
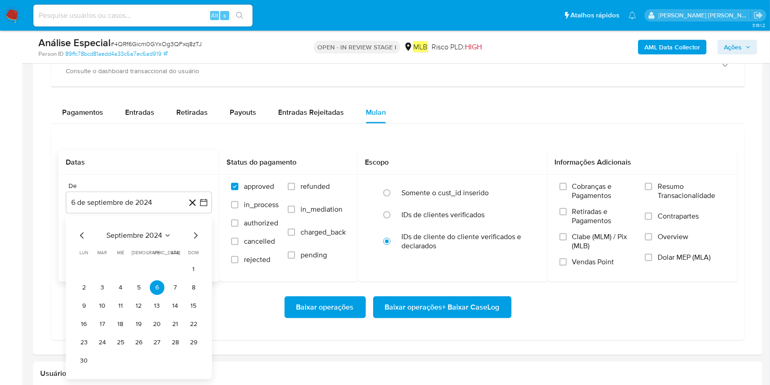
click at [159, 228] on div "septiembre 2024 septiembre 2024 lun lunes mar martes mié miércoles jue jueves v…" at bounding box center [139, 297] width 146 height 163
click at [163, 238] on button "septiembre 2024" at bounding box center [138, 235] width 65 height 9
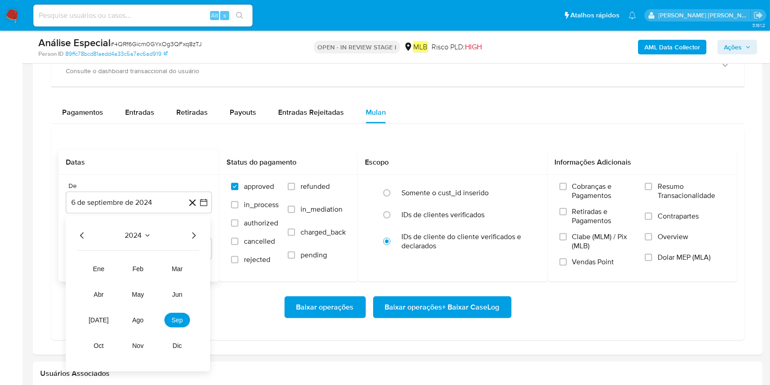
click at [196, 242] on div "2024 2024 ene feb mar abr may jun [DATE] ago sep oct nov dic" at bounding box center [138, 293] width 144 height 155
click at [195, 235] on icon "Año siguiente" at bounding box center [193, 235] width 11 height 11
click at [102, 288] on span "abr" at bounding box center [99, 293] width 10 height 7
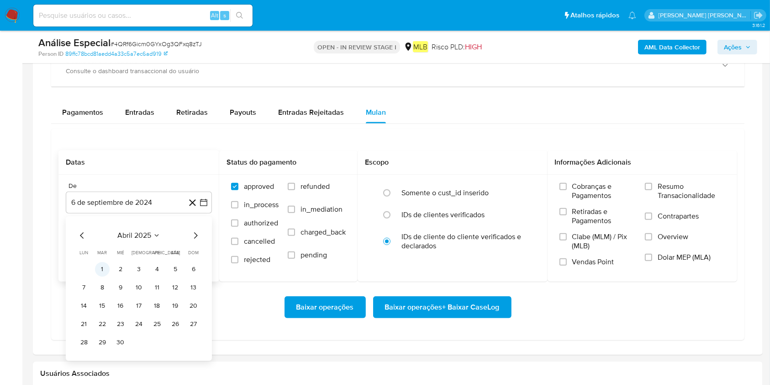
click at [105, 271] on button "1" at bounding box center [102, 269] width 15 height 15
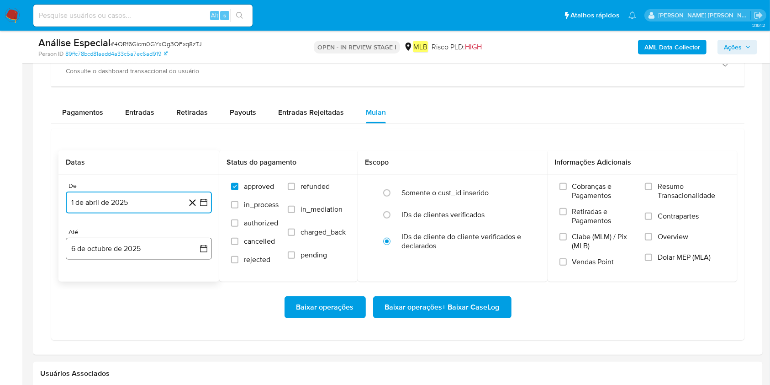
click at [116, 255] on button "6 de octubre de 2025" at bounding box center [139, 248] width 146 height 22
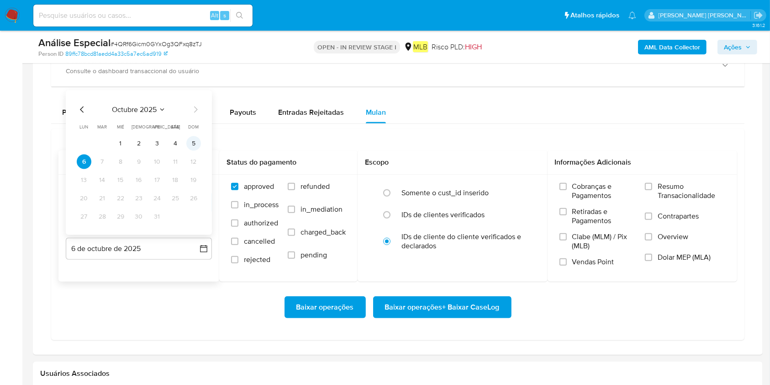
click at [195, 144] on button "5" at bounding box center [193, 143] width 15 height 15
click at [584, 184] on span "Resumo Transacionalidade" at bounding box center [692, 191] width 68 height 18
click at [584, 184] on input "Resumo Transacionalidade" at bounding box center [648, 186] width 7 height 7
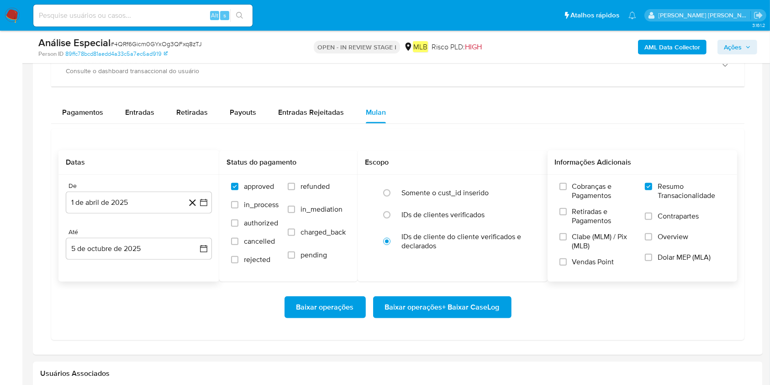
click at [431, 288] on span "Baixar operações + Baixar CaseLog" at bounding box center [442, 307] width 115 height 20
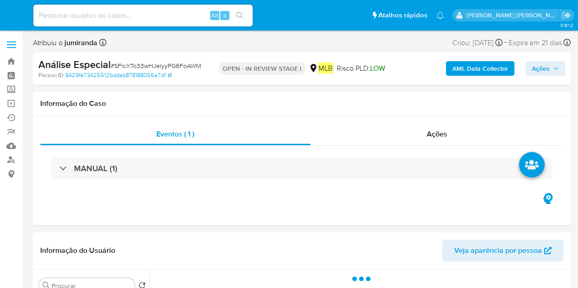
select select "10"
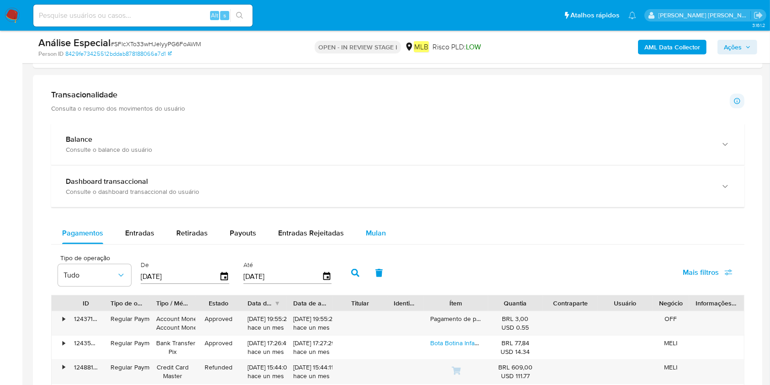
click at [387, 239] on button "Mulan" at bounding box center [376, 233] width 42 height 22
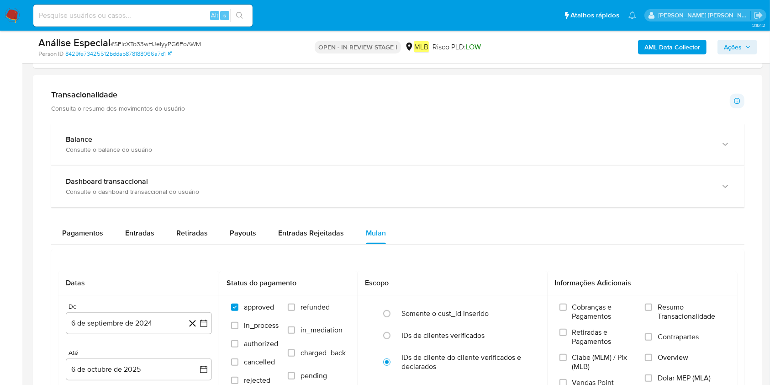
scroll to position [670, 0]
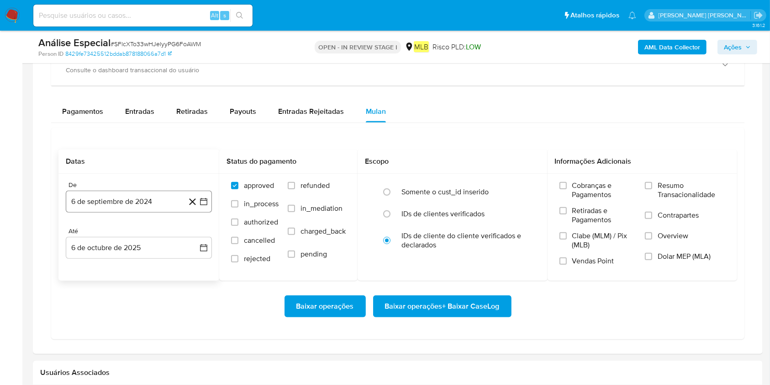
click at [157, 205] on button "6 de septiembre de 2024" at bounding box center [139, 201] width 146 height 22
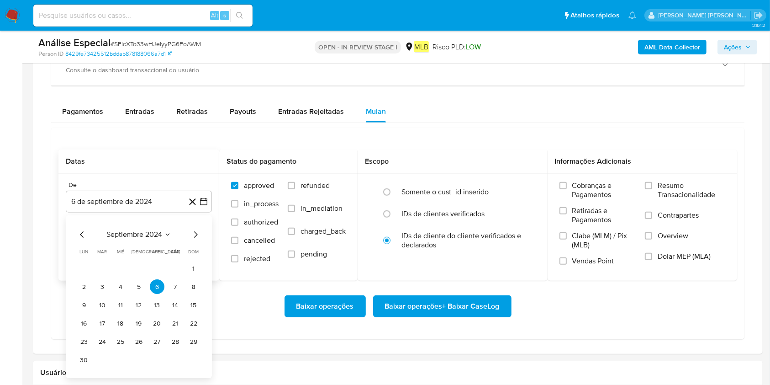
click at [153, 238] on span "septiembre 2024" at bounding box center [134, 234] width 56 height 9
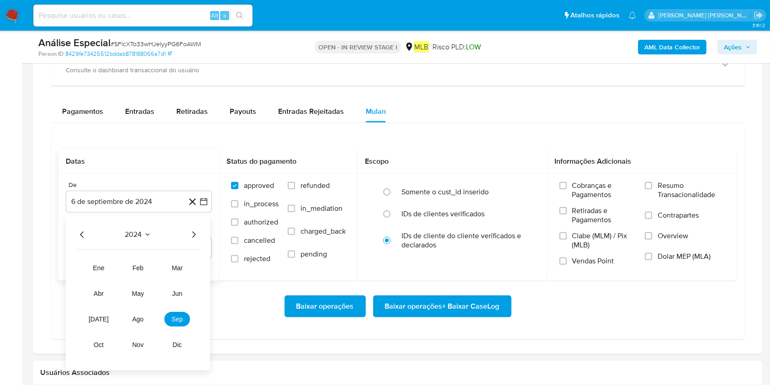
click at [194, 232] on icon "Año siguiente" at bounding box center [194, 235] width 4 height 6
click at [108, 288] on button "abr" at bounding box center [99, 293] width 26 height 15
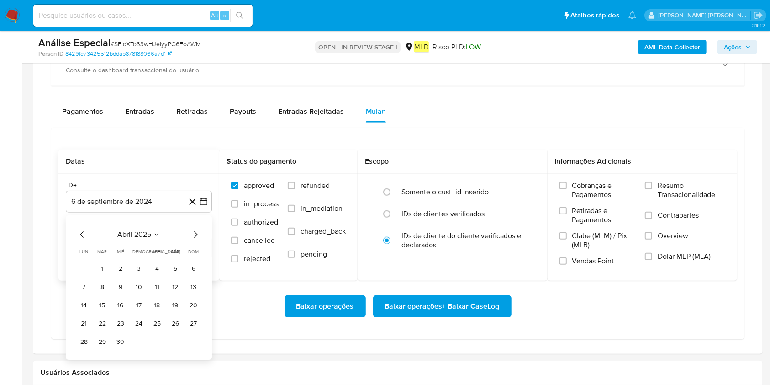
click at [95, 269] on button "1" at bounding box center [102, 268] width 15 height 15
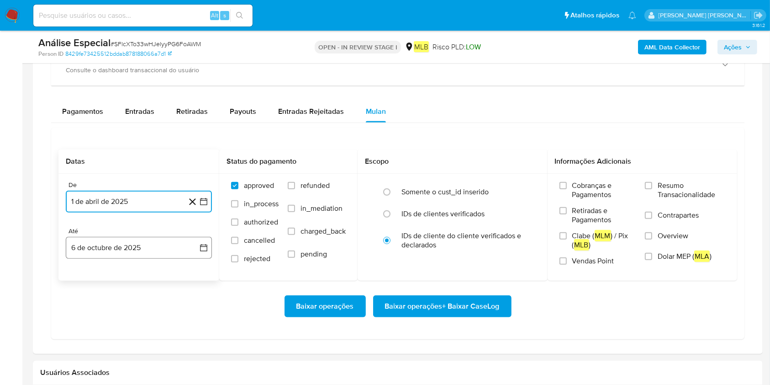
click at [111, 249] on button "6 de octubre de 2025" at bounding box center [139, 248] width 146 height 22
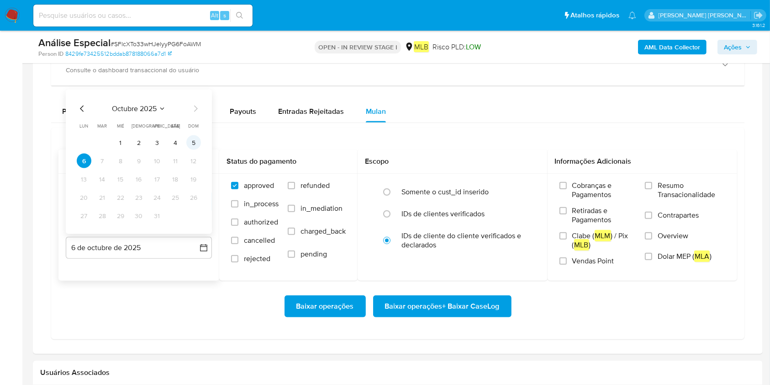
click at [195, 144] on button "5" at bounding box center [193, 142] width 15 height 15
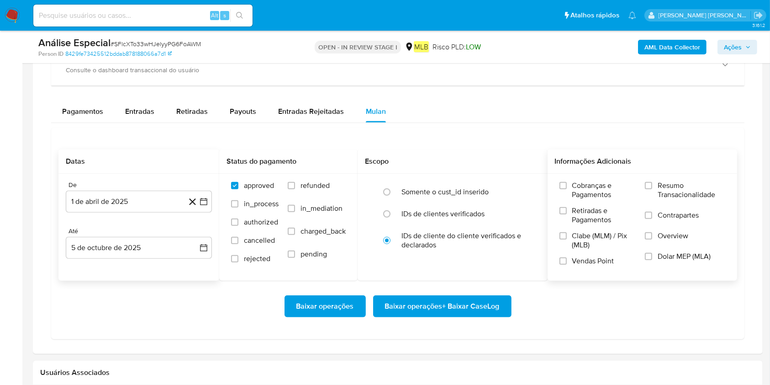
click at [577, 187] on span "Resumo Transacionalidade" at bounding box center [692, 190] width 68 height 18
click at [577, 187] on input "Resumo Transacionalidade" at bounding box center [648, 185] width 7 height 7
click at [465, 288] on span "Baixar operações + Baixar CaseLog" at bounding box center [442, 306] width 115 height 20
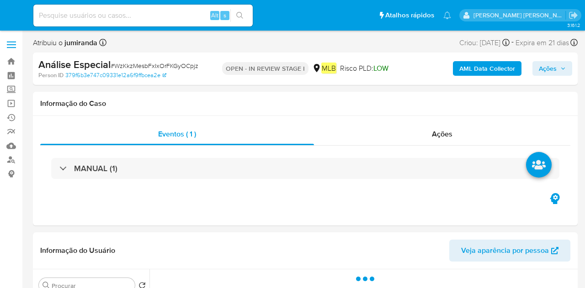
select select "10"
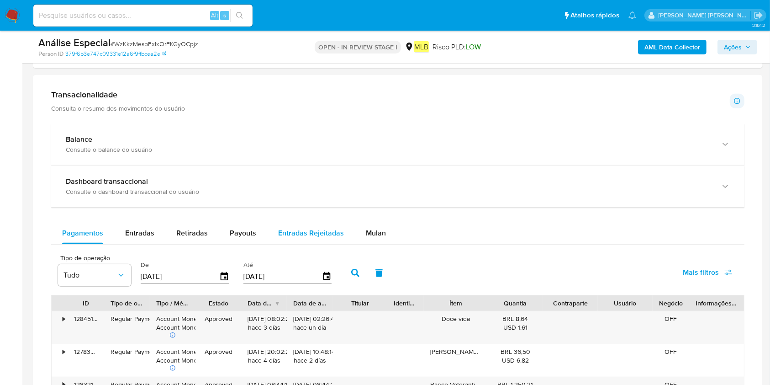
drag, startPoint x: 367, startPoint y: 230, endPoint x: 338, endPoint y: 236, distance: 29.7
click at [367, 231] on span "Mulan" at bounding box center [376, 232] width 20 height 11
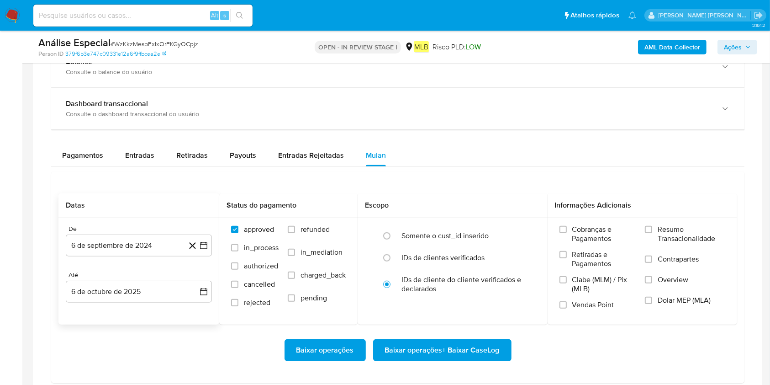
scroll to position [670, 0]
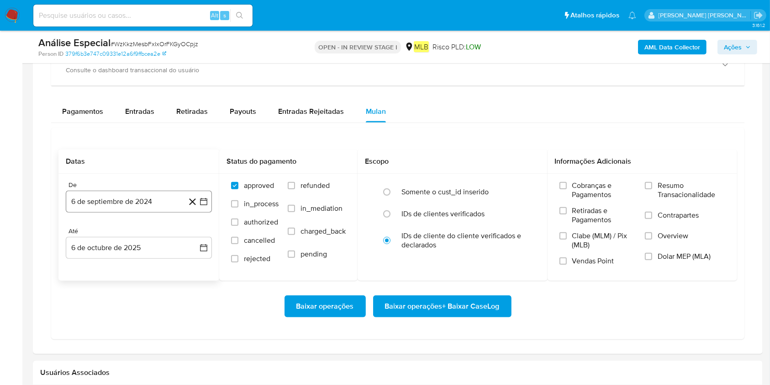
click at [135, 189] on div "De 6 de septiembre de 2024 6-09-2024" at bounding box center [139, 197] width 146 height 32
click at [138, 204] on button "6 de septiembre de 2024" at bounding box center [139, 201] width 146 height 22
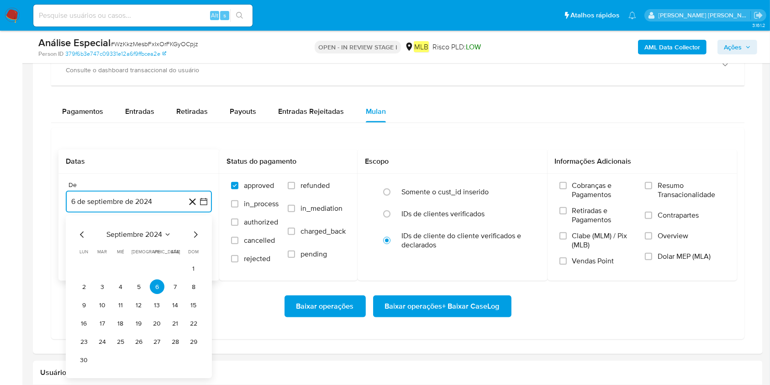
click at [162, 235] on button "septiembre 2024" at bounding box center [138, 234] width 65 height 9
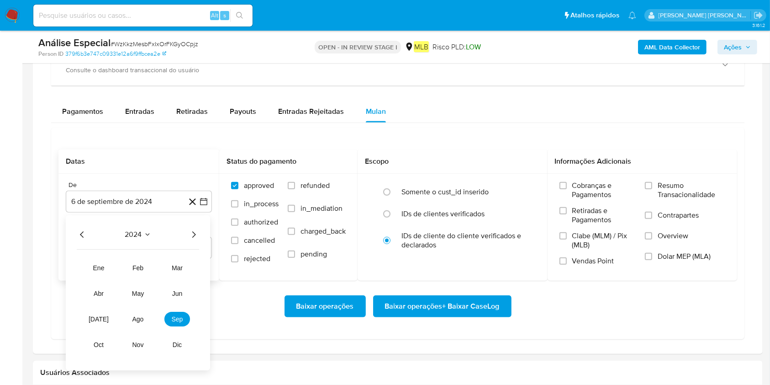
click at [190, 237] on icon "Año siguiente" at bounding box center [193, 234] width 11 height 11
click at [102, 288] on tr "ene feb mar abr may jun jul ago sep oct nov dic" at bounding box center [138, 306] width 104 height 91
click at [99, 288] on span "abr" at bounding box center [99, 293] width 10 height 7
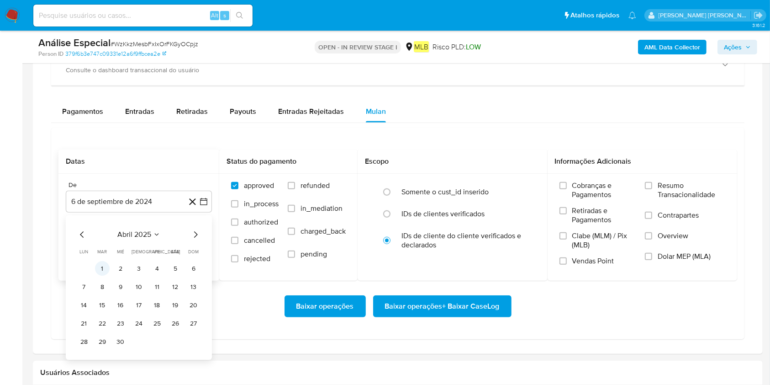
click at [101, 268] on button "1" at bounding box center [102, 268] width 15 height 15
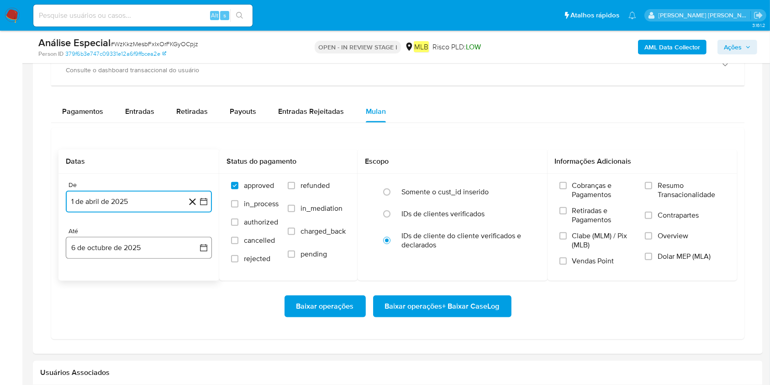
click at [116, 247] on button "6 de octubre de 2025" at bounding box center [139, 248] width 146 height 22
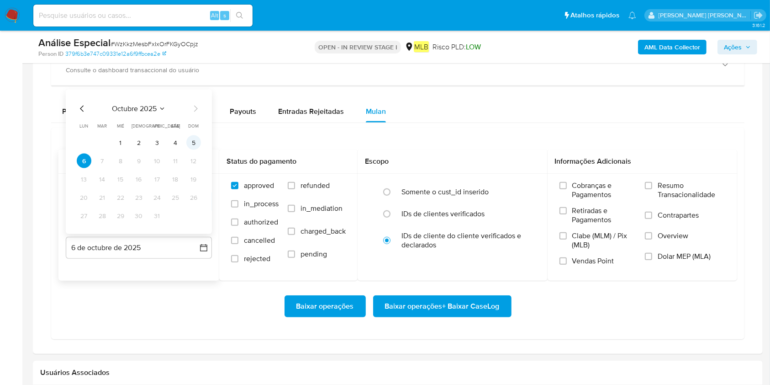
click at [193, 141] on button "5" at bounding box center [193, 142] width 15 height 15
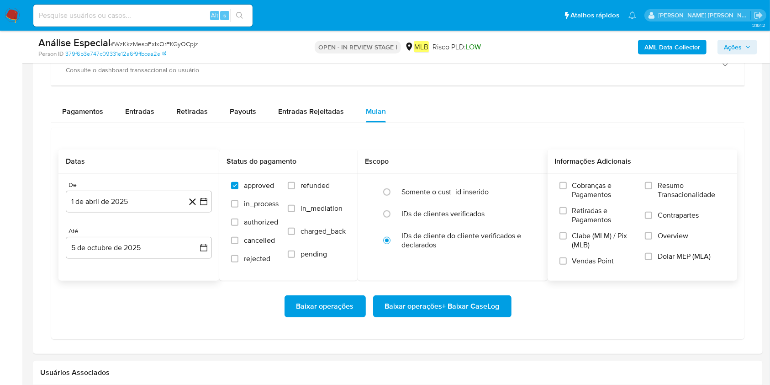
click at [584, 186] on span "Resumo Transacionalidade" at bounding box center [692, 190] width 68 height 18
click at [584, 186] on input "Resumo Transacionalidade" at bounding box center [648, 185] width 7 height 7
click at [472, 288] on span "Baixar operações + Baixar CaseLog" at bounding box center [442, 306] width 115 height 20
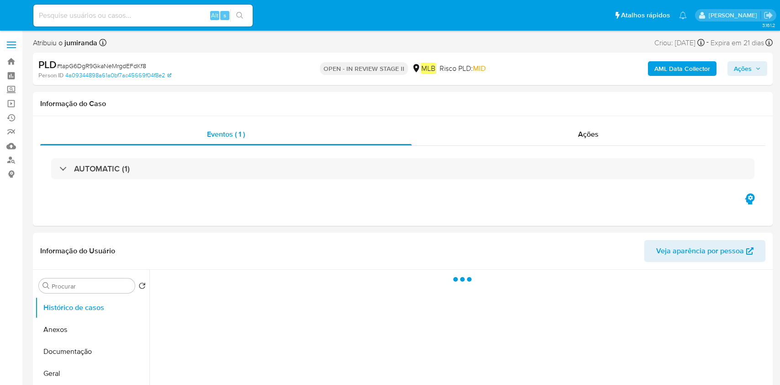
select select "10"
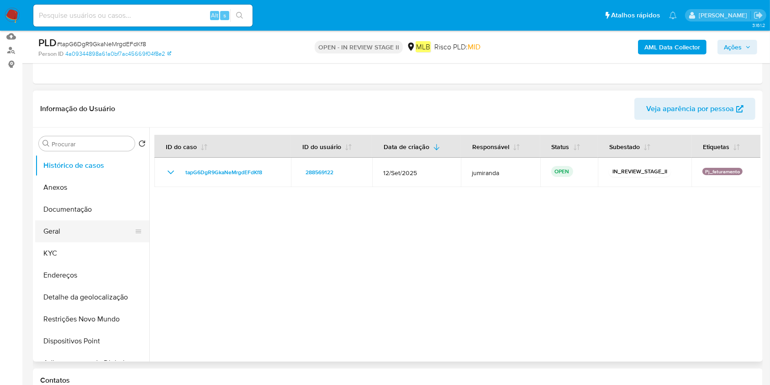
scroll to position [121, 0]
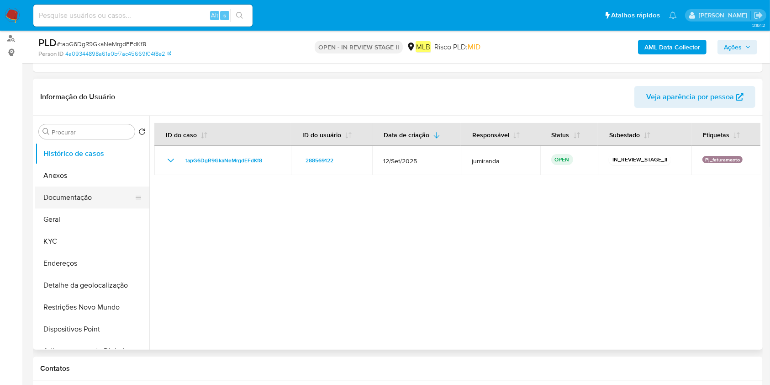
click at [95, 199] on button "Documentação" at bounding box center [88, 197] width 107 height 22
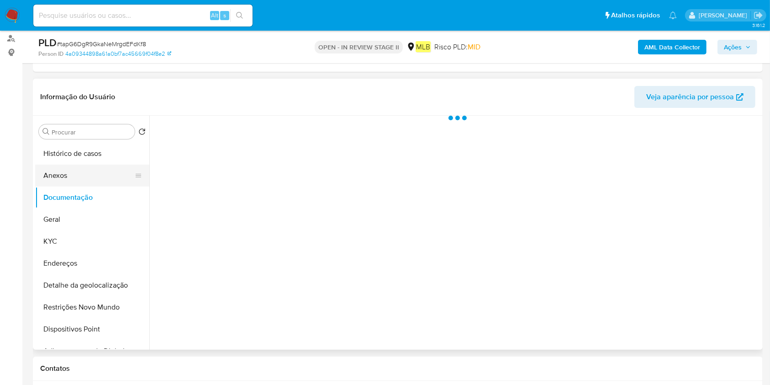
click at [88, 164] on button "Anexos" at bounding box center [88, 175] width 107 height 22
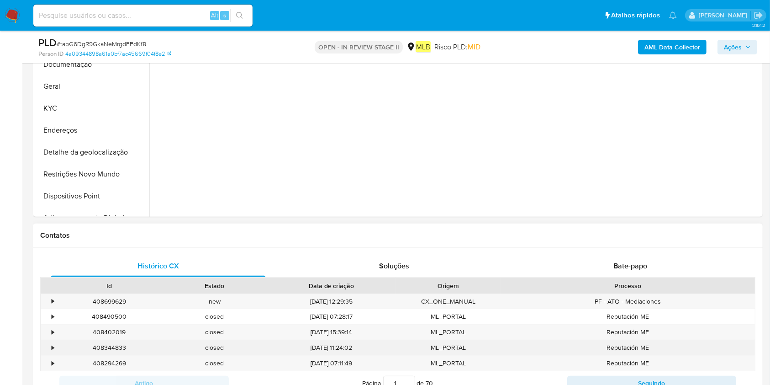
scroll to position [304, 0]
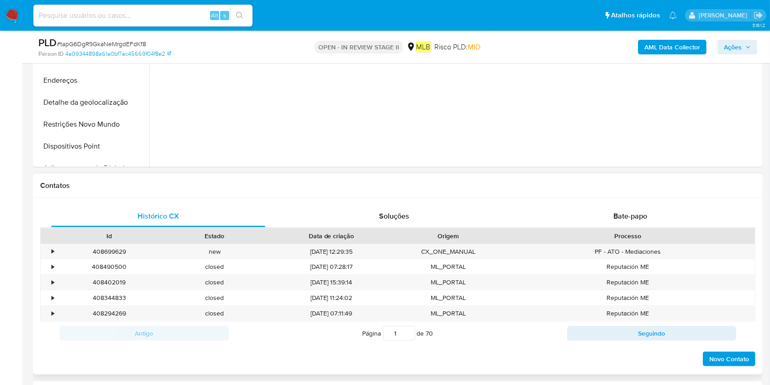
click at [627, 195] on div "Contatos" at bounding box center [398, 186] width 730 height 24
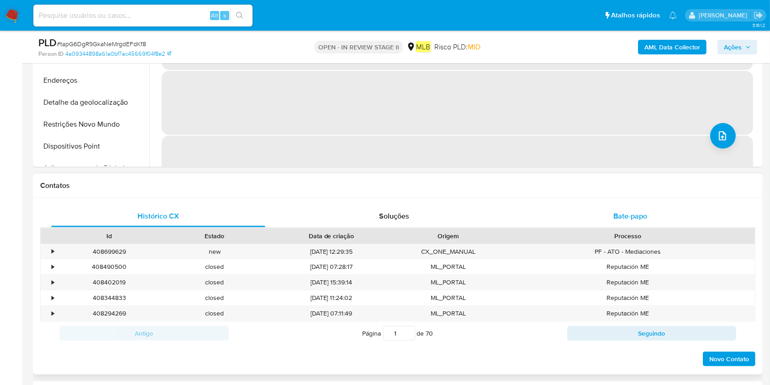
click at [636, 213] on span "Bate-papo" at bounding box center [630, 216] width 34 height 11
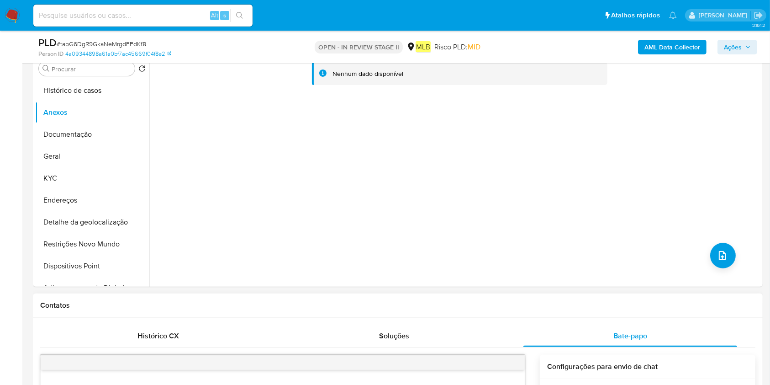
scroll to position [121, 0]
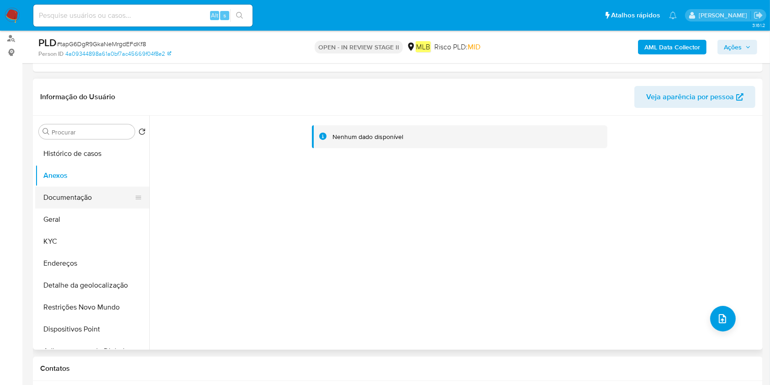
click at [89, 188] on button "Documentação" at bounding box center [88, 197] width 107 height 22
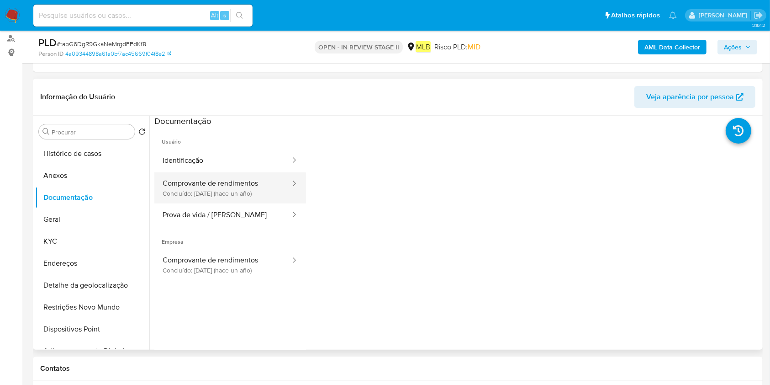
click at [242, 196] on button "Comprovante de rendimentos Concluído: [DATE] (hace un año)" at bounding box center [222, 187] width 137 height 31
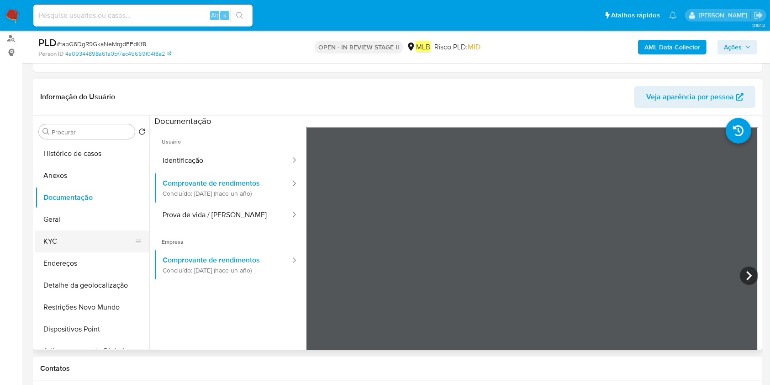
click at [76, 231] on button "KYC" at bounding box center [88, 241] width 107 height 22
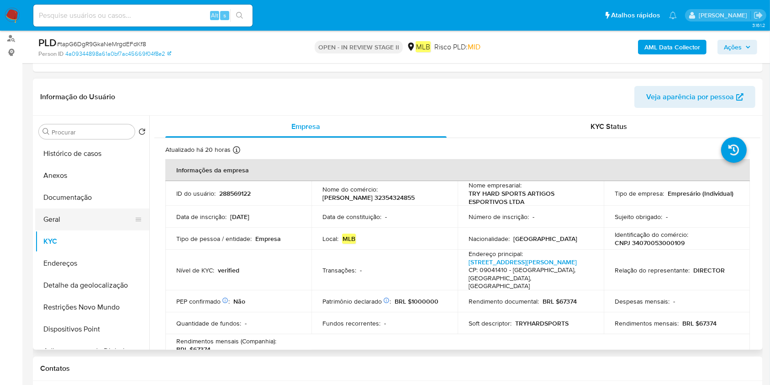
click at [71, 219] on button "Geral" at bounding box center [88, 219] width 107 height 22
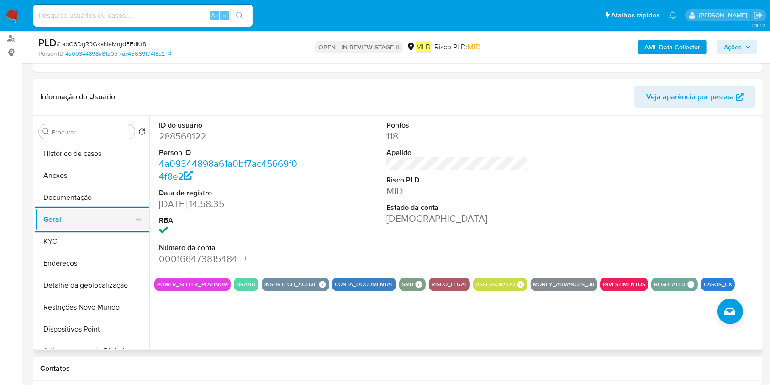
drag, startPoint x: 95, startPoint y: 239, endPoint x: 132, endPoint y: 216, distance: 43.9
click at [95, 239] on button "KYC" at bounding box center [92, 241] width 114 height 22
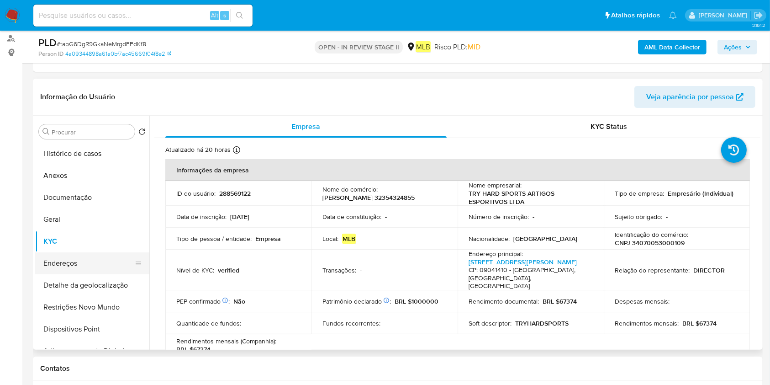
click at [110, 259] on button "Endereços" at bounding box center [88, 263] width 107 height 22
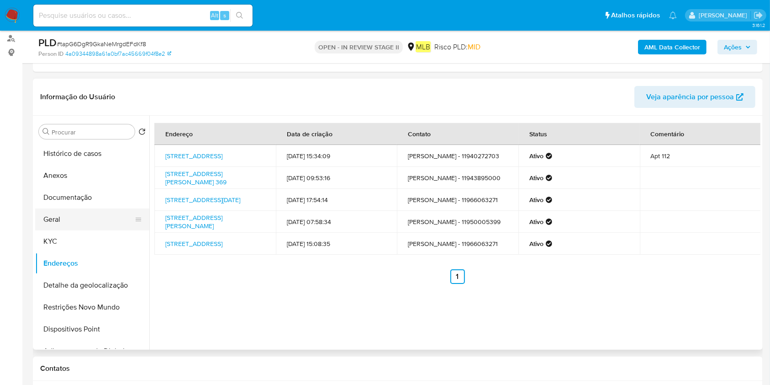
click at [91, 228] on button "Geral" at bounding box center [88, 219] width 107 height 22
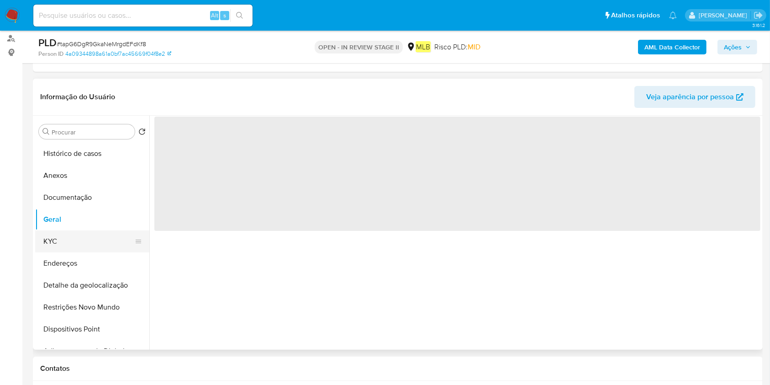
click at [85, 245] on button "KYC" at bounding box center [88, 241] width 107 height 22
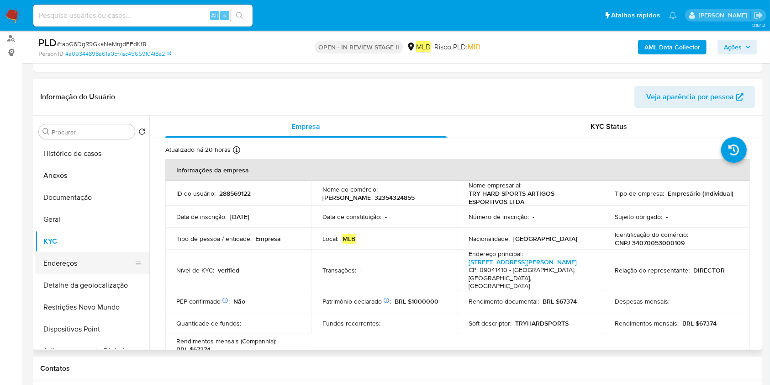
click at [94, 263] on button "Endereços" at bounding box center [88, 263] width 107 height 22
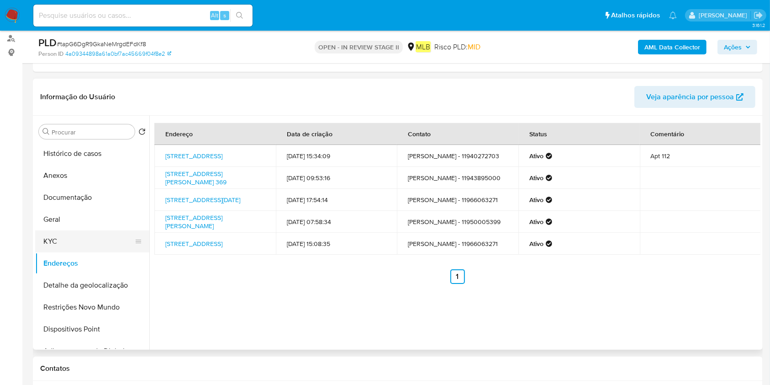
click at [102, 234] on button "KYC" at bounding box center [88, 241] width 107 height 22
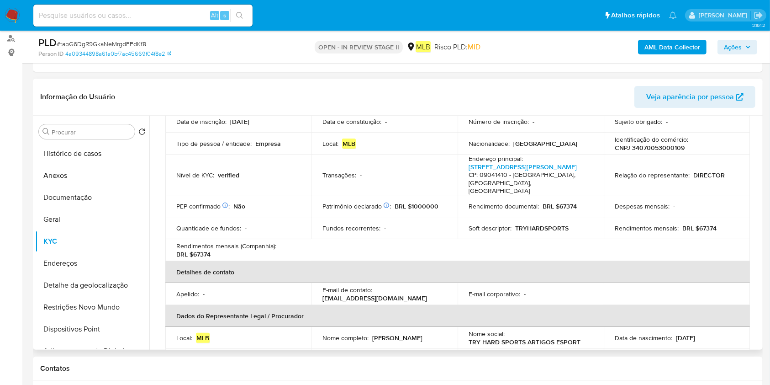
scroll to position [183, 0]
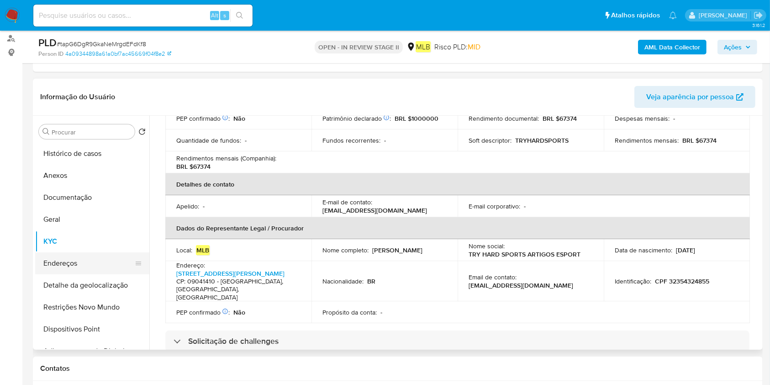
click at [87, 269] on button "Endereços" at bounding box center [88, 263] width 107 height 22
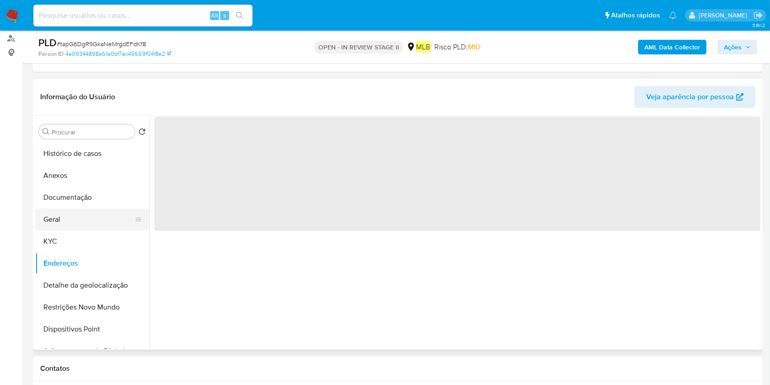
scroll to position [0, 0]
click at [103, 197] on button "Documentação" at bounding box center [88, 197] width 107 height 22
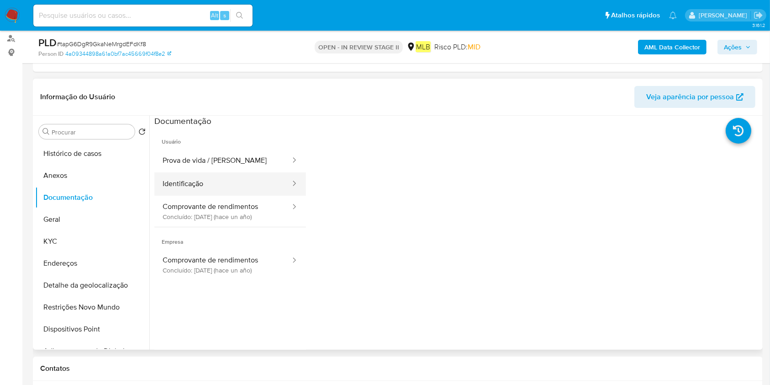
click at [235, 191] on button "Identificação" at bounding box center [222, 183] width 137 height 23
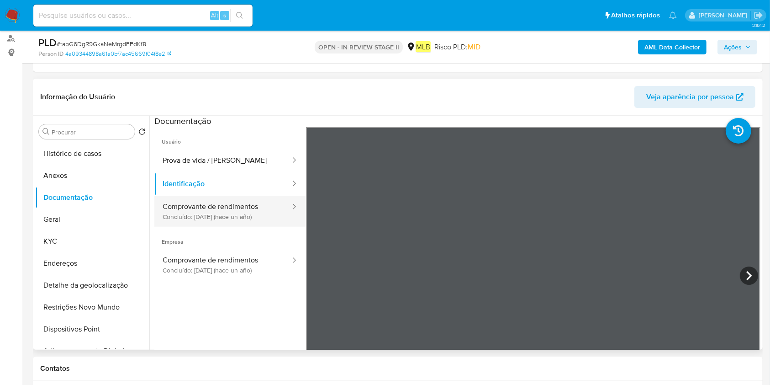
click at [212, 207] on button "Comprovante de rendimentos Concluído: [DATE] (hace un año)" at bounding box center [222, 210] width 137 height 31
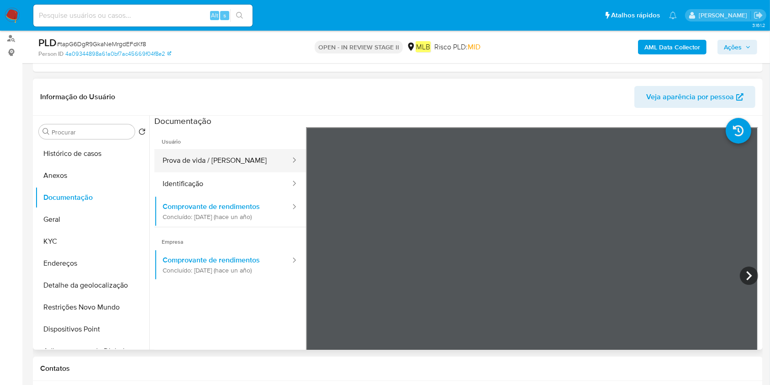
click at [245, 151] on button "Prova de vida / [PERSON_NAME]" at bounding box center [222, 160] width 137 height 23
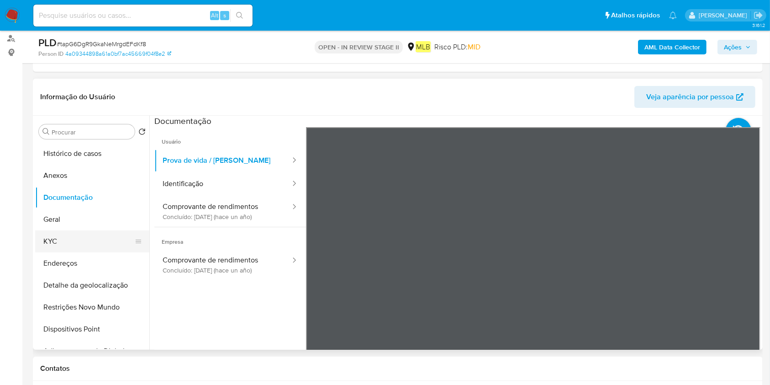
click at [74, 229] on ul "Histórico de casos Anexos Documentação Geral KYC Endereços Detalhe da geolocali…" at bounding box center [92, 245] width 114 height 206
drag, startPoint x: 60, startPoint y: 218, endPoint x: 73, endPoint y: 222, distance: 13.1
click at [61, 218] on button "Geral" at bounding box center [88, 219] width 107 height 22
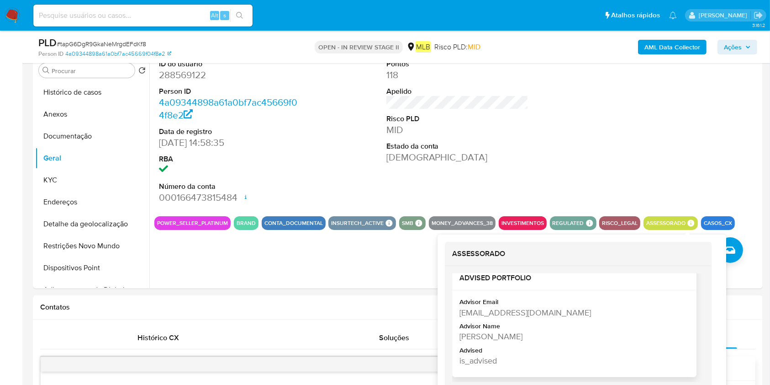
scroll to position [243, 0]
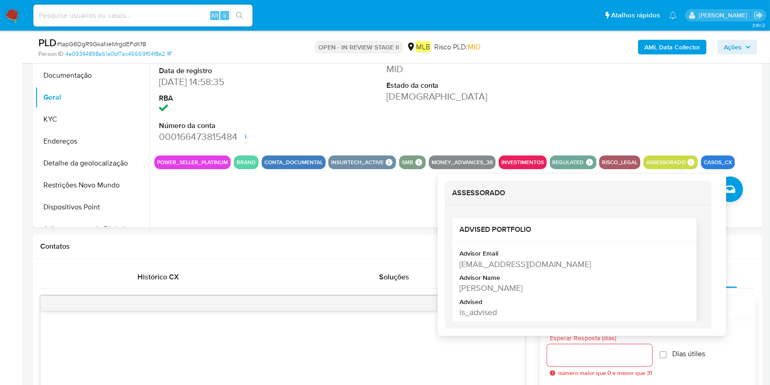
click at [537, 290] on div "[PERSON_NAME]" at bounding box center [573, 287] width 228 height 11
copy div "[PERSON_NAME]"
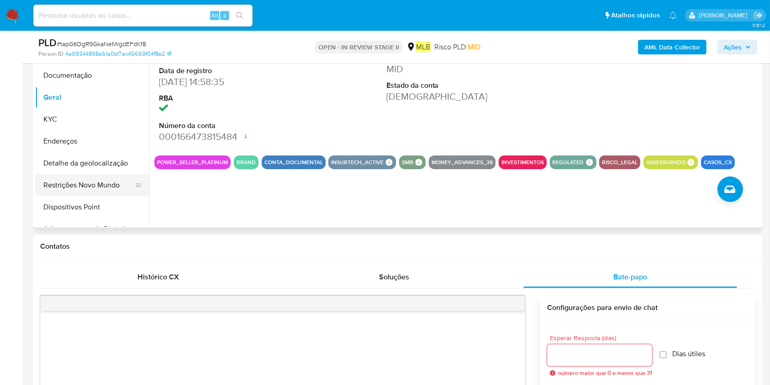
click at [120, 185] on button "Restrições Novo Mundo" at bounding box center [88, 185] width 107 height 22
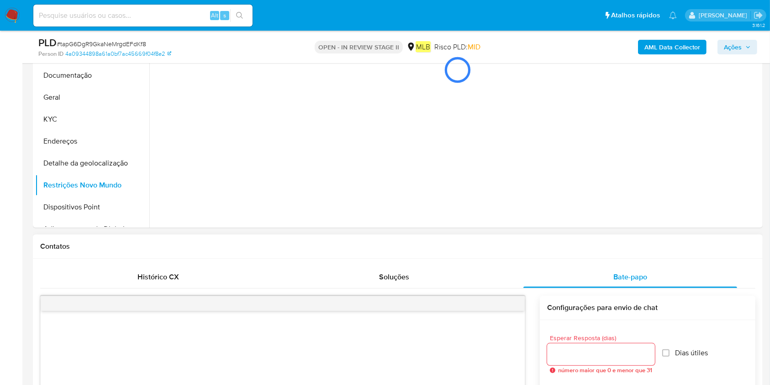
scroll to position [183, 0]
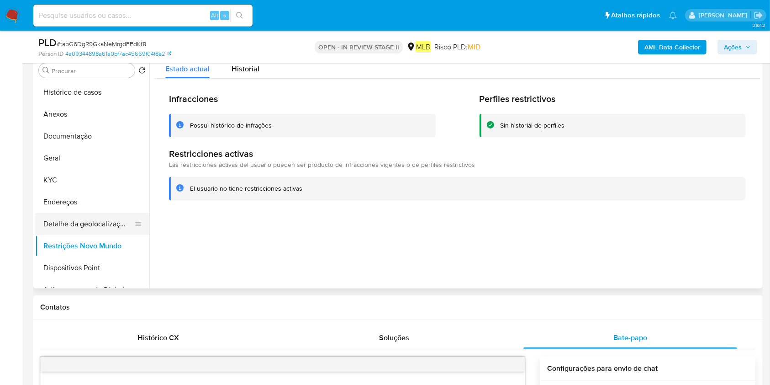
click at [88, 228] on button "Detalhe da geolocalização" at bounding box center [88, 224] width 107 height 22
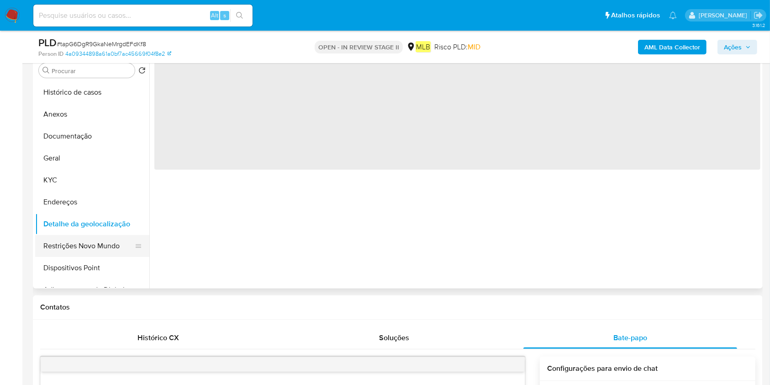
click at [81, 240] on button "Restrições Novo Mundo" at bounding box center [88, 246] width 107 height 22
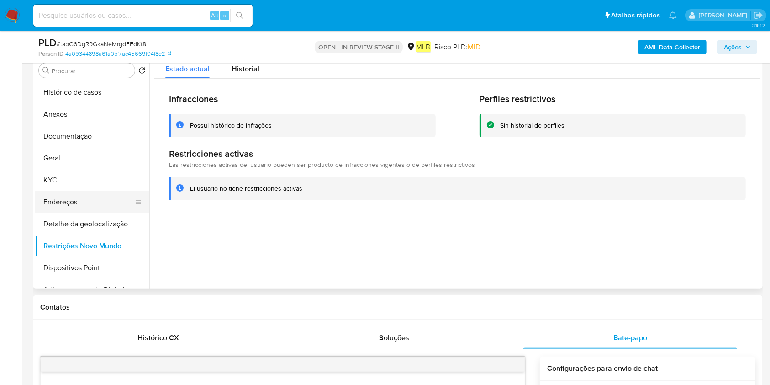
click at [107, 198] on button "Endereços" at bounding box center [88, 202] width 107 height 22
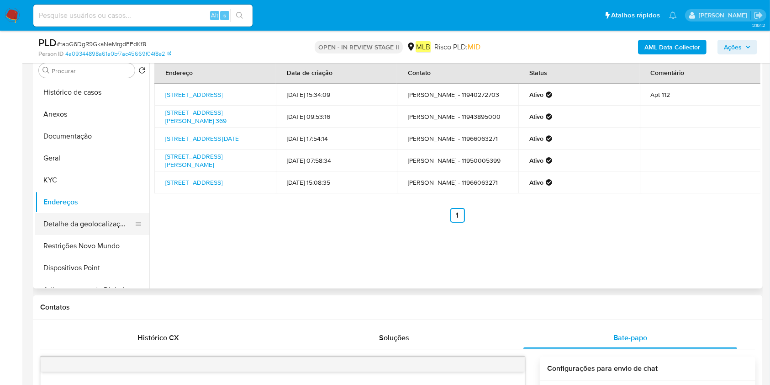
click at [65, 228] on button "Detalhe da geolocalização" at bounding box center [88, 224] width 107 height 22
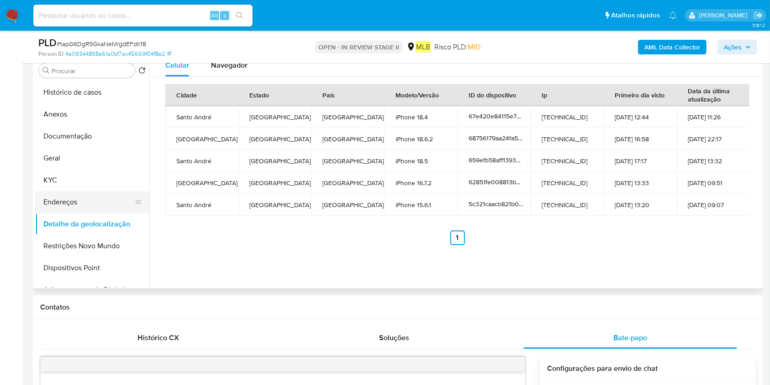
click at [101, 193] on button "Endereços" at bounding box center [88, 202] width 107 height 22
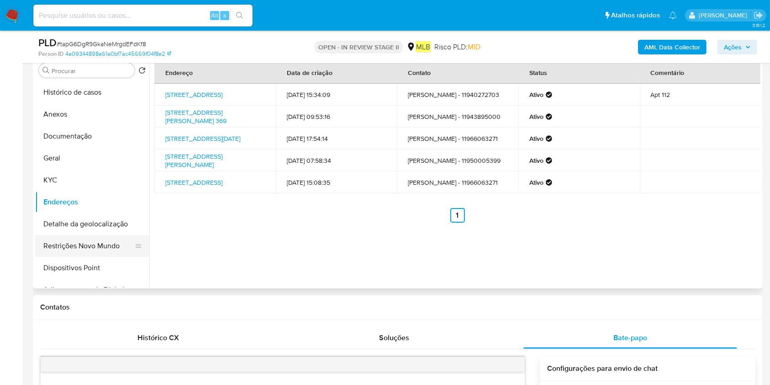
click at [93, 252] on button "Restrições Novo Mundo" at bounding box center [88, 246] width 107 height 22
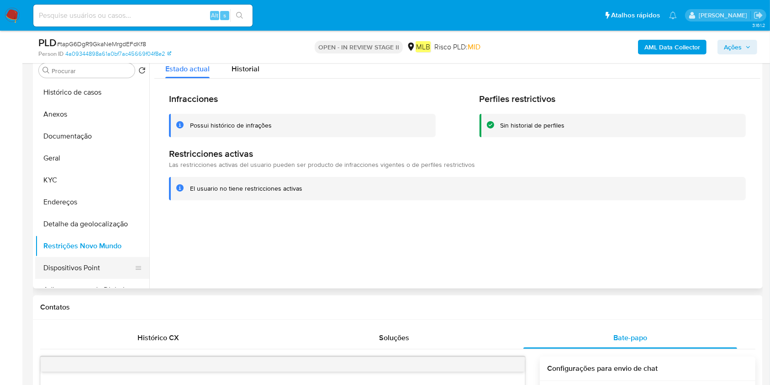
click at [97, 264] on button "Dispositivos Point" at bounding box center [88, 268] width 107 height 22
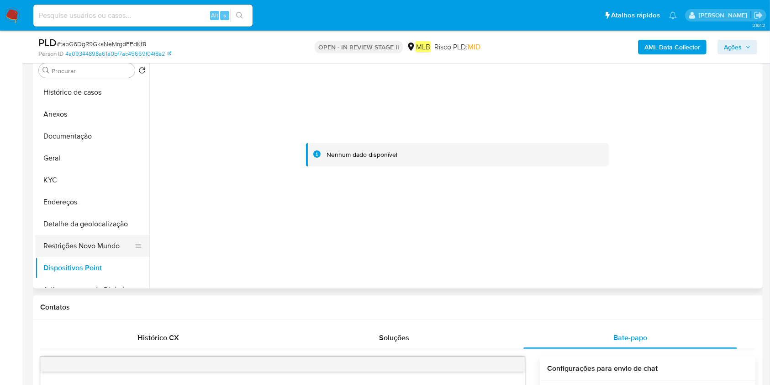
click at [70, 242] on button "Restrições Novo Mundo" at bounding box center [88, 246] width 107 height 22
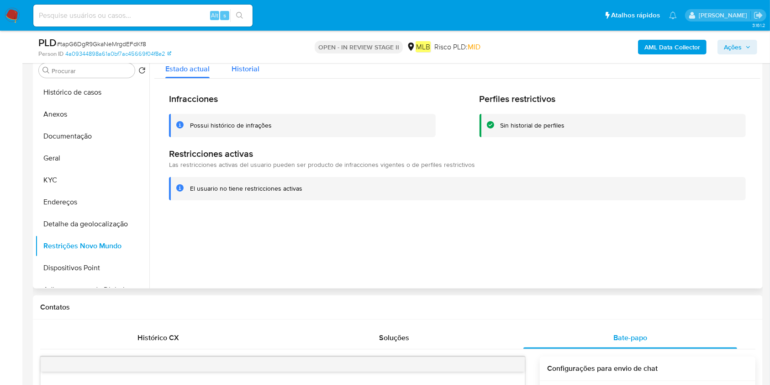
drag, startPoint x: 248, startPoint y: 72, endPoint x: 254, endPoint y: 71, distance: 6.4
click at [248, 72] on span "Historial" at bounding box center [246, 68] width 28 height 11
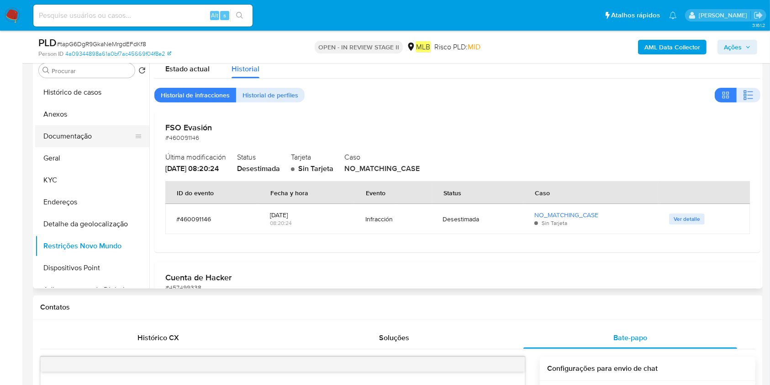
click at [62, 134] on button "Documentação" at bounding box center [88, 136] width 107 height 22
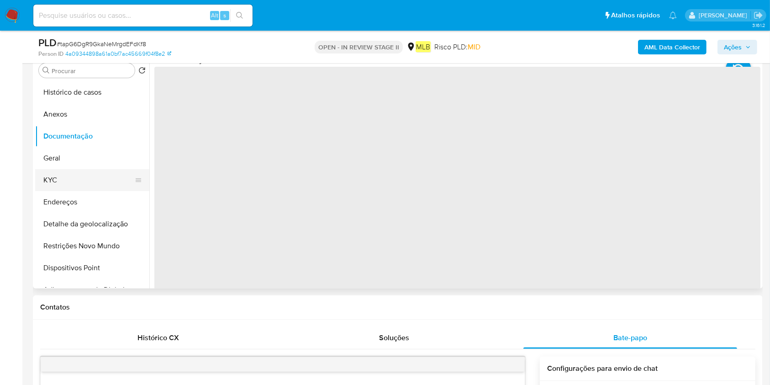
click at [57, 174] on button "KYC" at bounding box center [88, 180] width 107 height 22
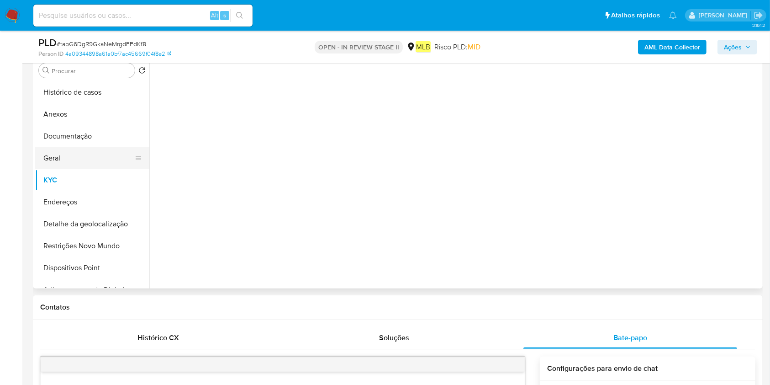
click at [71, 160] on button "Geral" at bounding box center [88, 158] width 107 height 22
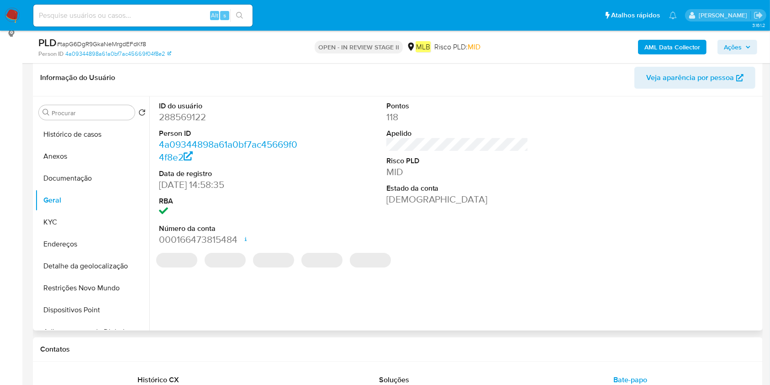
scroll to position [121, 0]
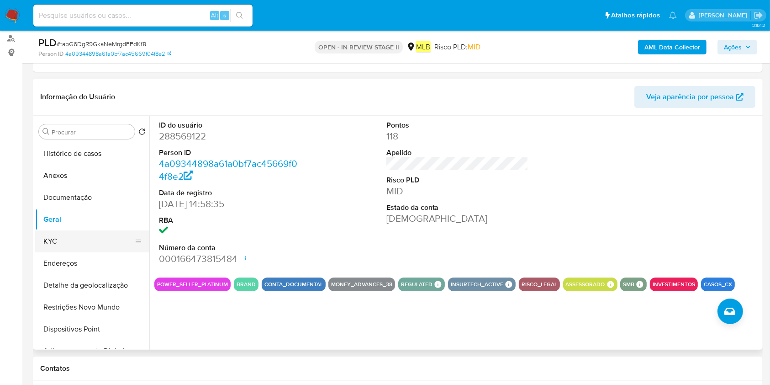
click at [110, 236] on button "KYC" at bounding box center [88, 241] width 107 height 22
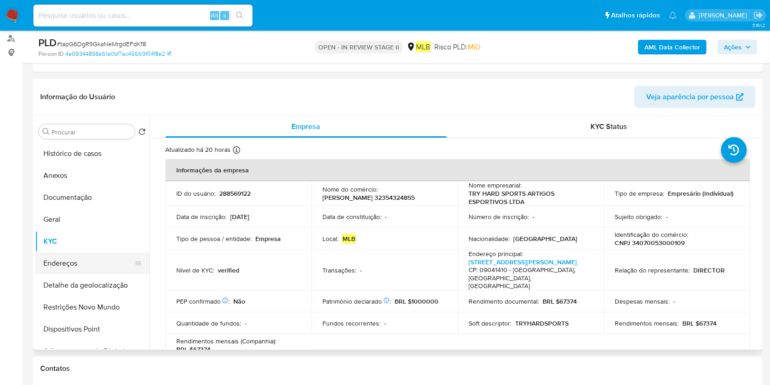
drag, startPoint x: 84, startPoint y: 269, endPoint x: 119, endPoint y: 271, distance: 34.8
click at [84, 269] on button "Endereços" at bounding box center [88, 263] width 107 height 22
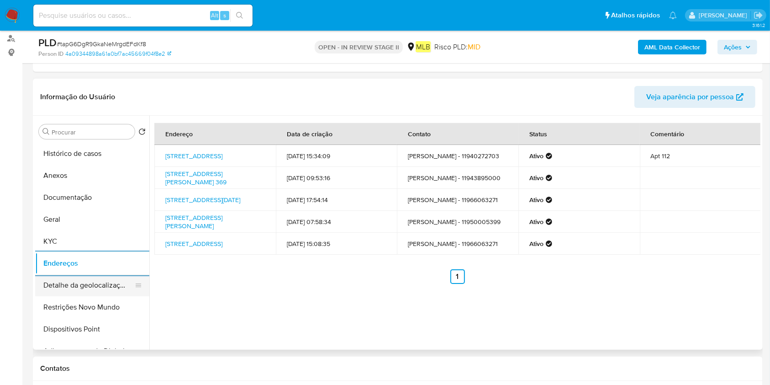
click at [60, 283] on button "Detalhe da geolocalização" at bounding box center [88, 285] width 107 height 22
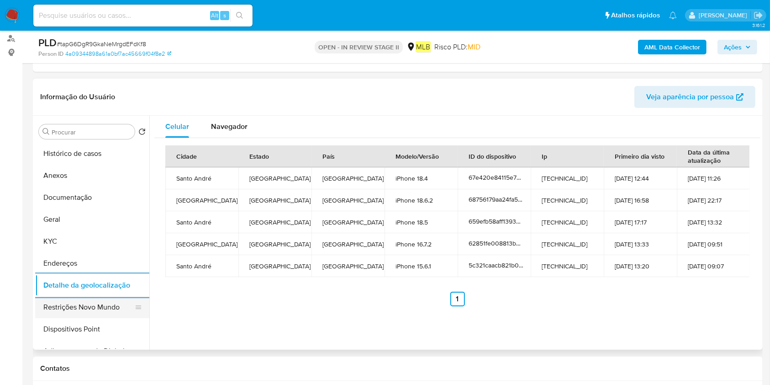
click at [100, 300] on button "Restrições Novo Mundo" at bounding box center [88, 307] width 107 height 22
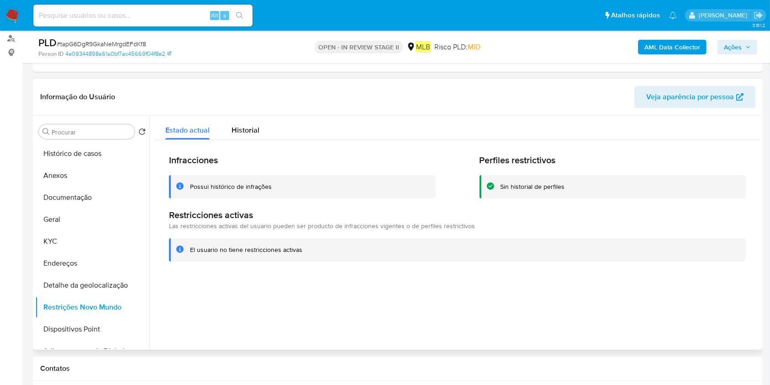
drag, startPoint x: 80, startPoint y: 322, endPoint x: 522, endPoint y: 332, distance: 441.3
click at [80, 323] on button "Dispositivos Point" at bounding box center [92, 329] width 114 height 22
